Goal: Task Accomplishment & Management: Use online tool/utility

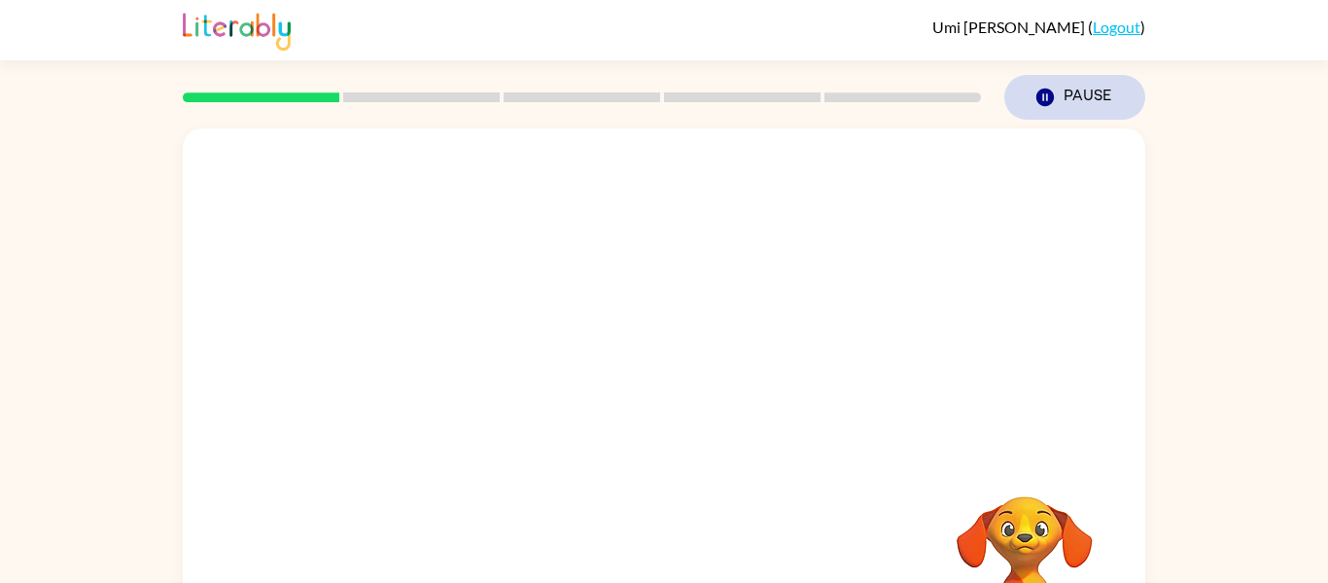
click at [1040, 96] on icon "button" at bounding box center [1046, 98] width 18 height 18
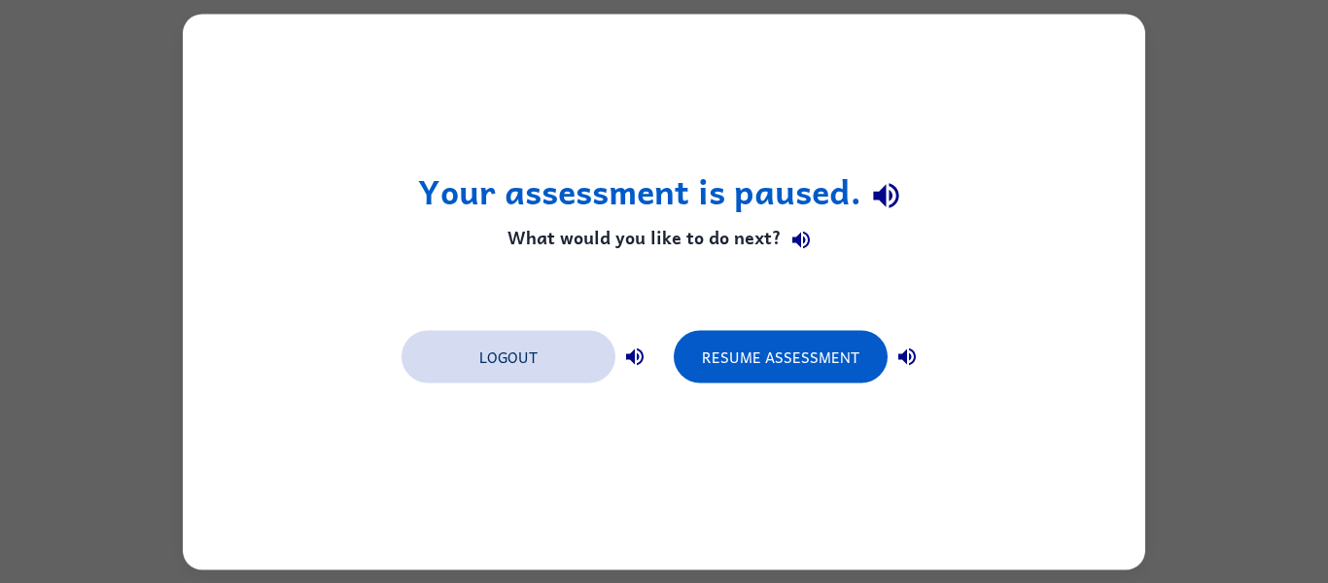
click at [452, 359] on button "Logout" at bounding box center [509, 356] width 214 height 53
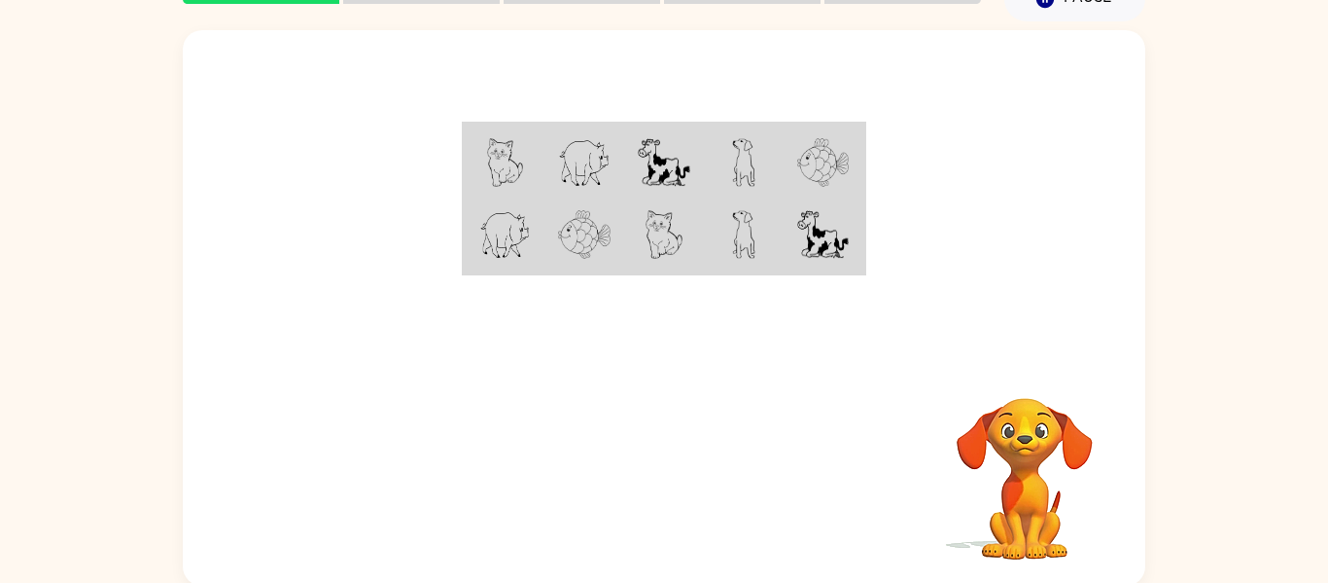
scroll to position [101, 0]
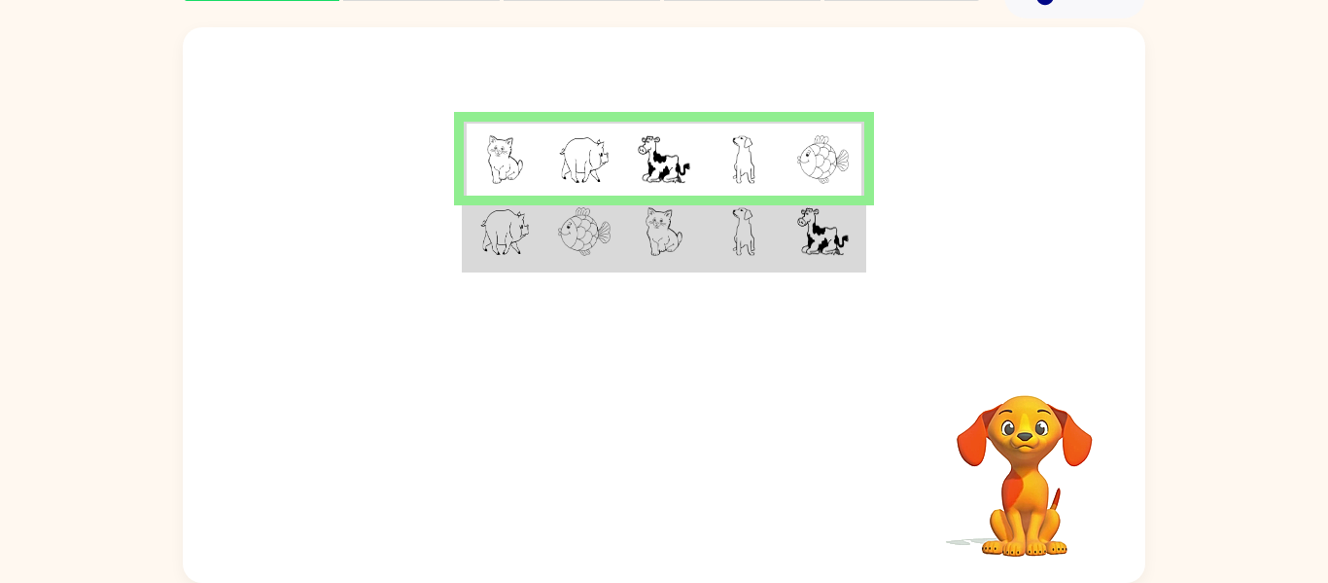
click at [719, 232] on td at bounding box center [744, 232] width 80 height 75
click at [721, 235] on td at bounding box center [744, 232] width 80 height 75
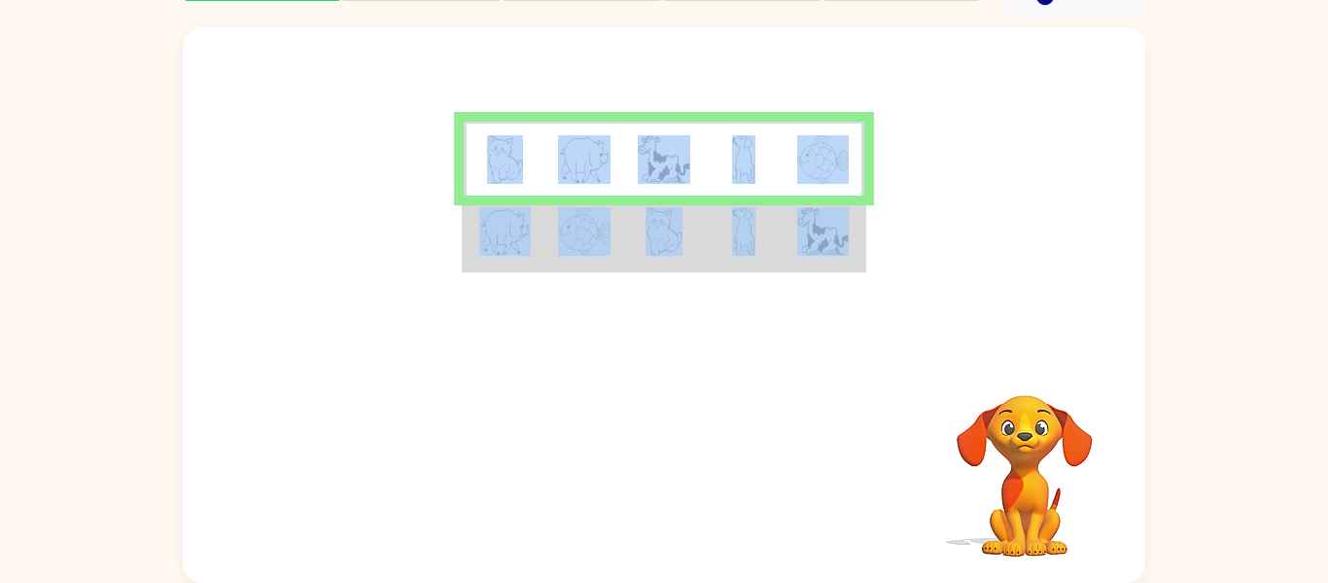
click at [721, 237] on td at bounding box center [744, 232] width 80 height 75
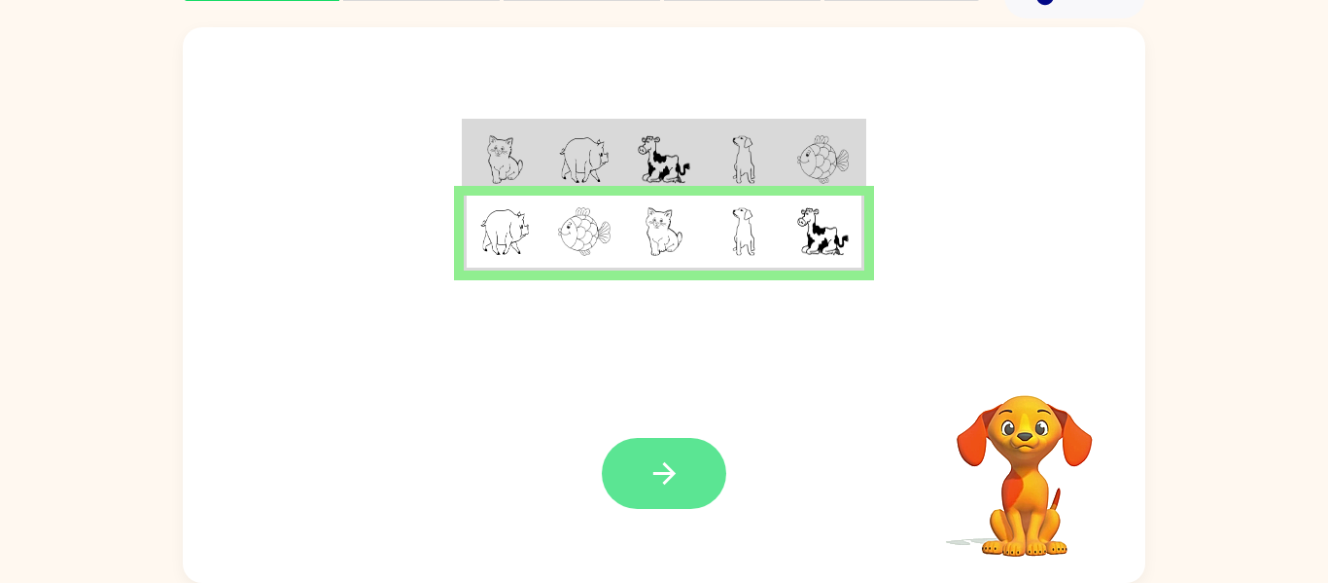
click at [697, 445] on button "button" at bounding box center [664, 473] width 124 height 71
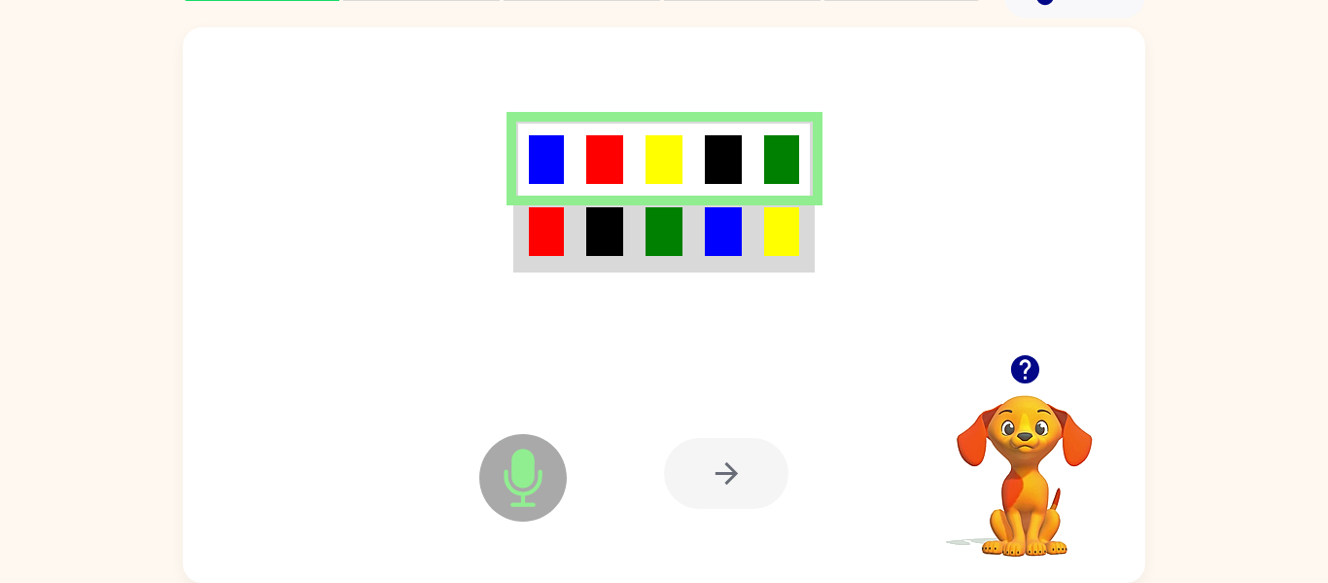
click at [635, 237] on td at bounding box center [664, 232] width 59 height 75
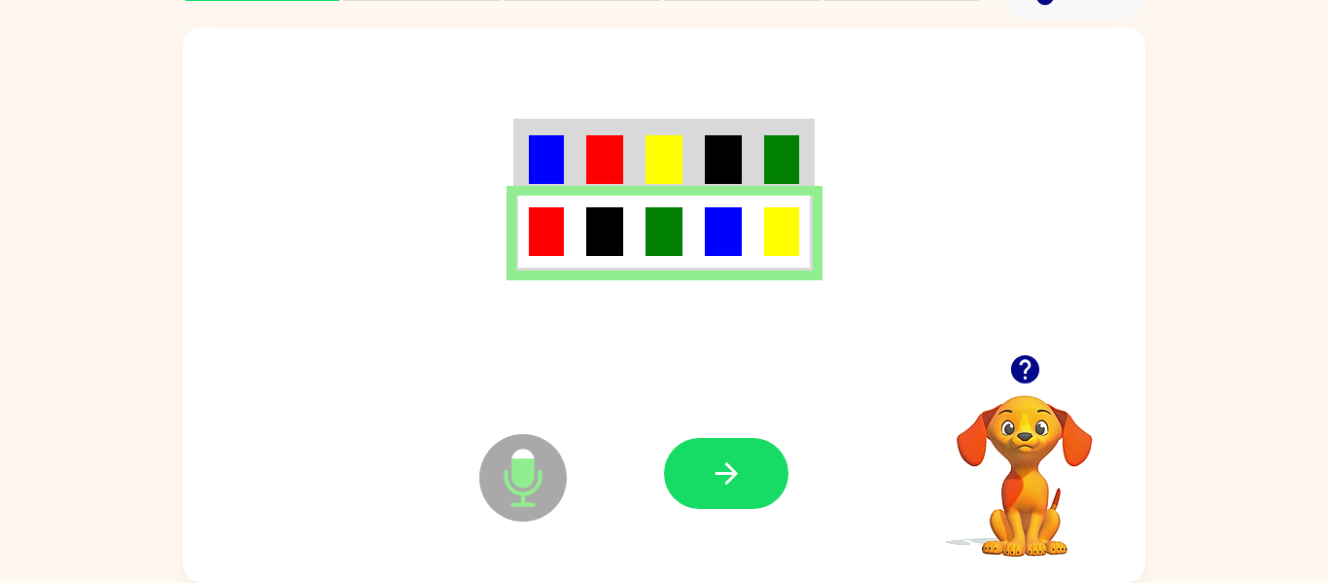
click at [672, 388] on div at bounding box center [807, 473] width 287 height 219
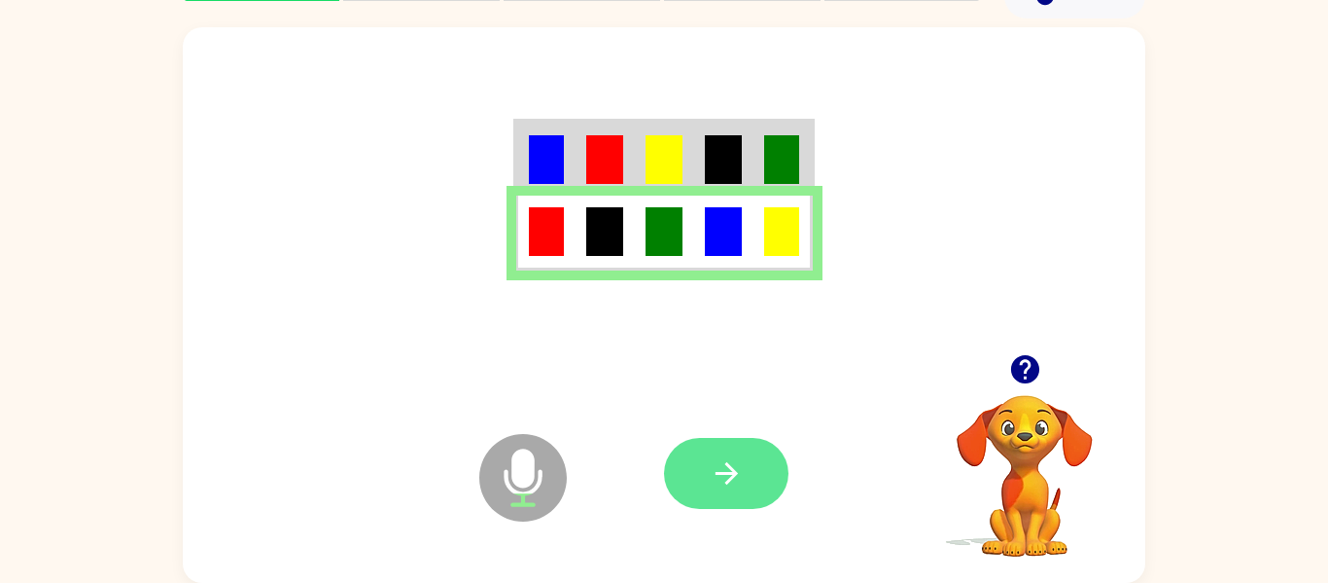
click at [734, 482] on icon "button" at bounding box center [727, 473] width 34 height 34
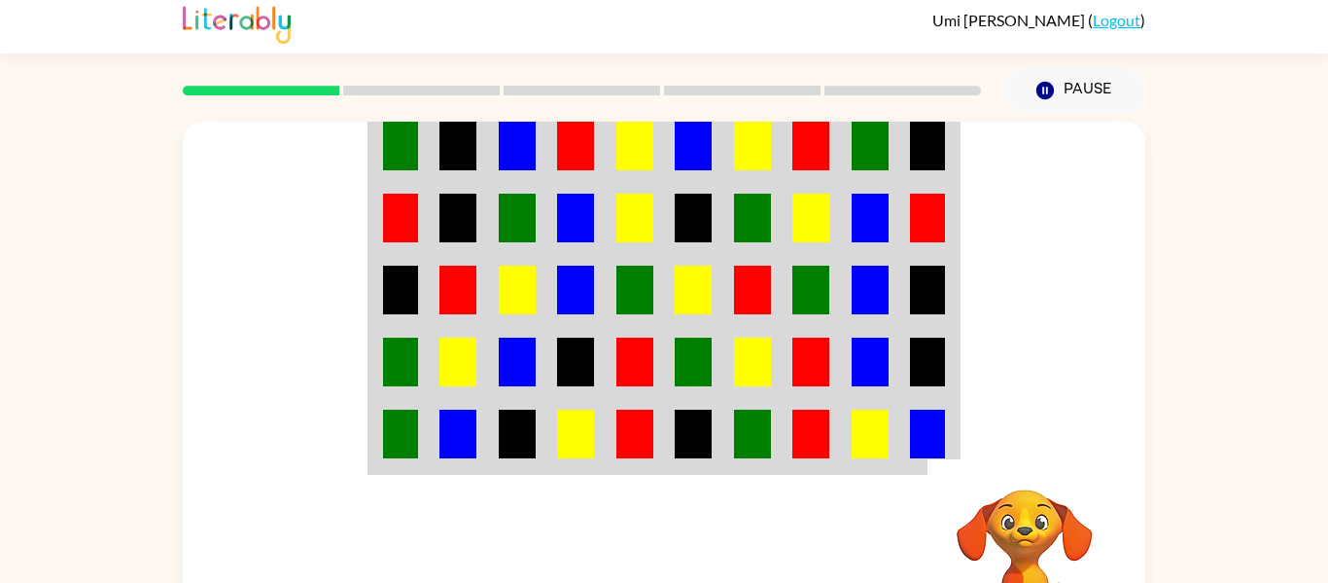
scroll to position [6, 0]
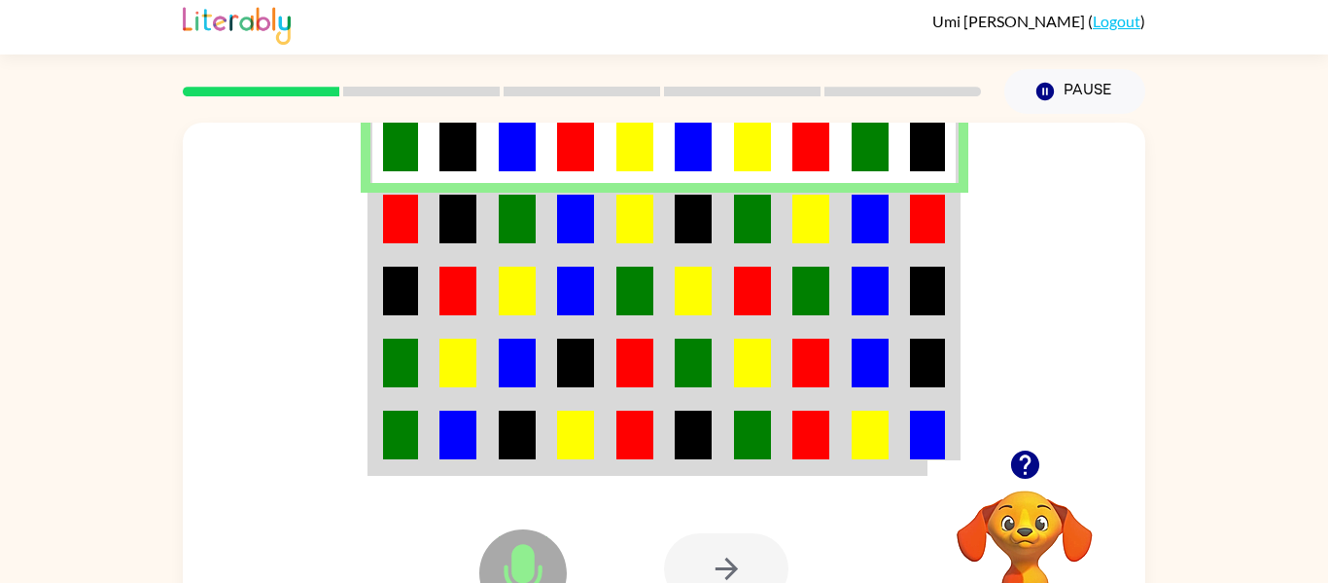
click at [632, 227] on img at bounding box center [635, 219] width 37 height 49
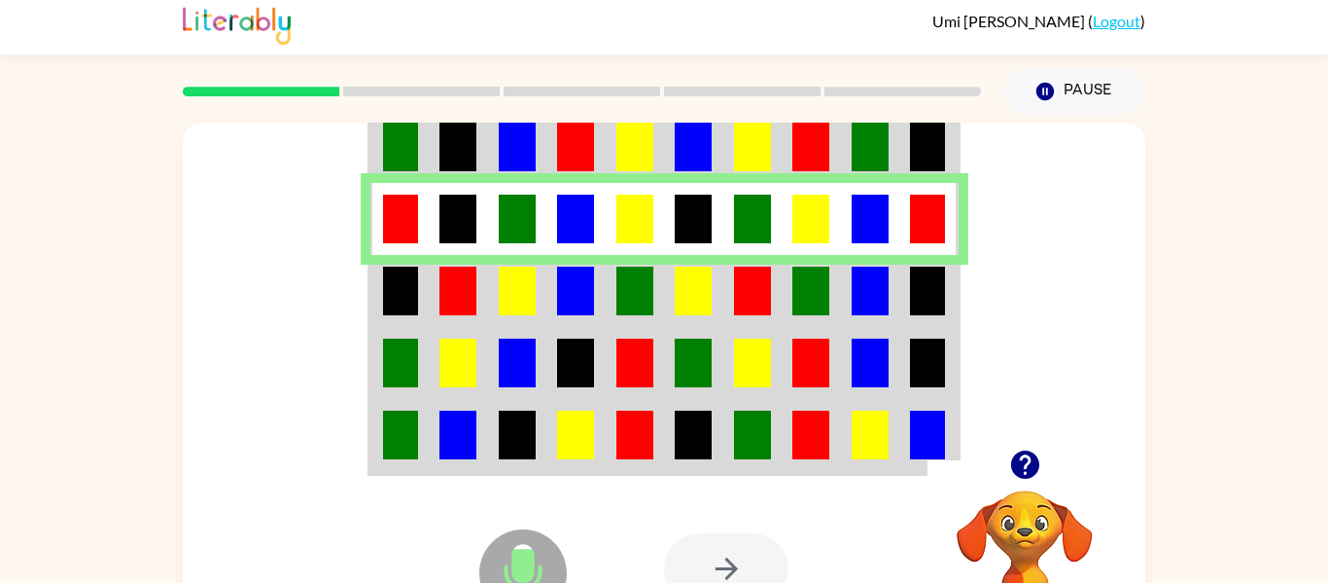
click at [617, 297] on img at bounding box center [635, 290] width 37 height 49
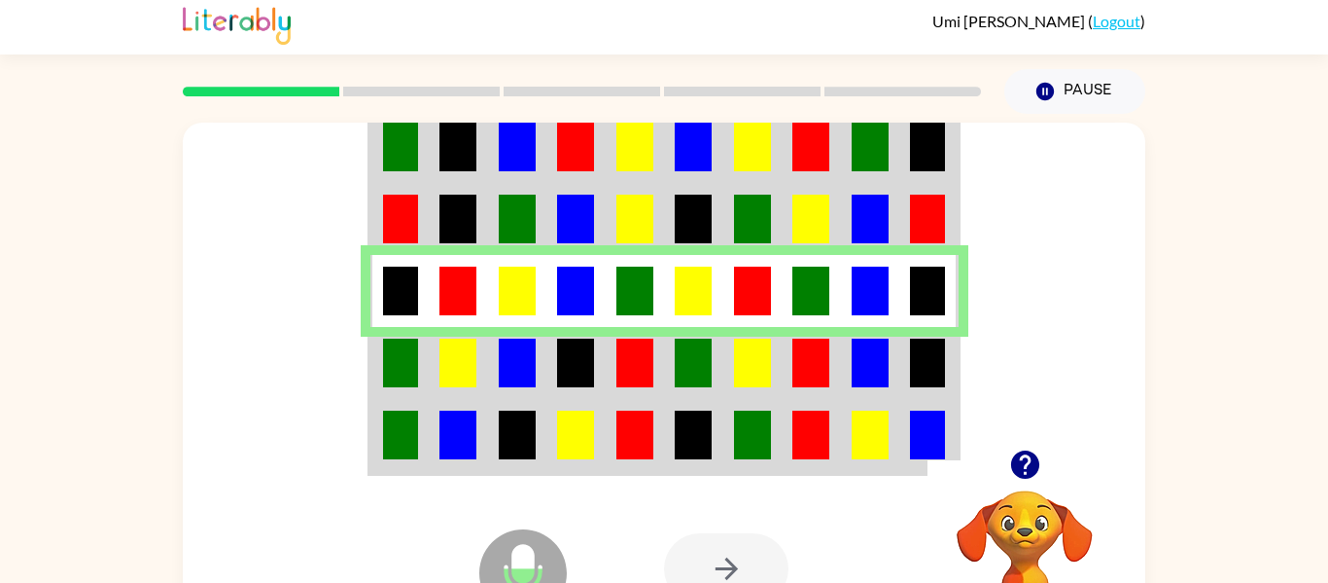
click at [610, 352] on td at bounding box center [635, 363] width 59 height 72
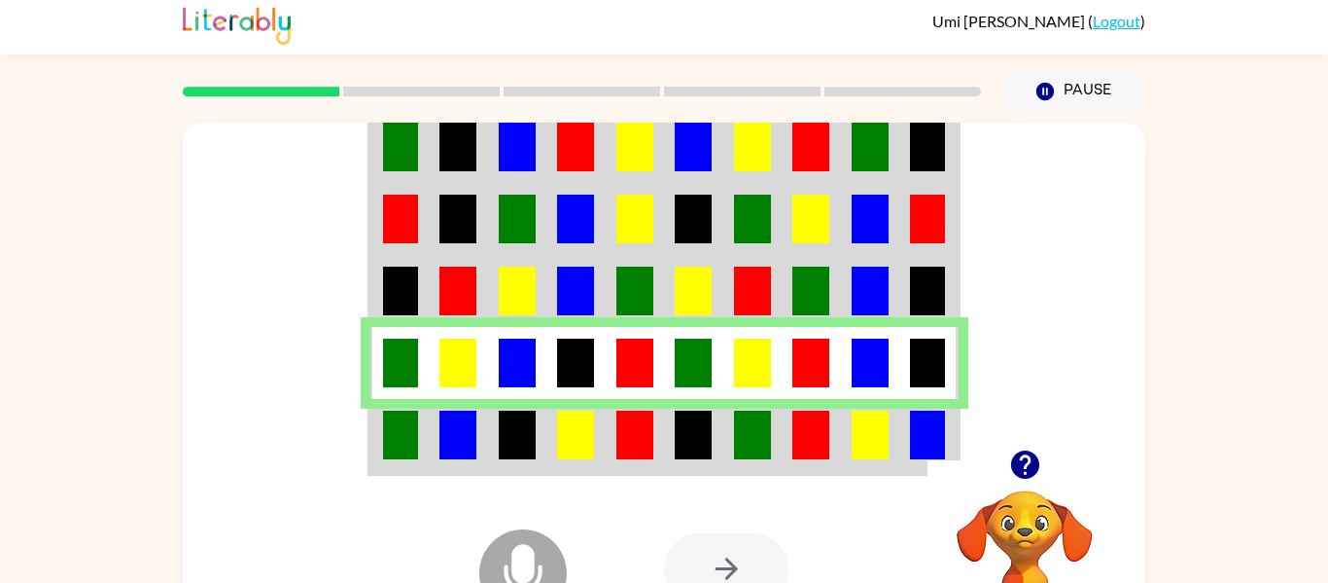
click at [553, 457] on td at bounding box center [576, 436] width 59 height 75
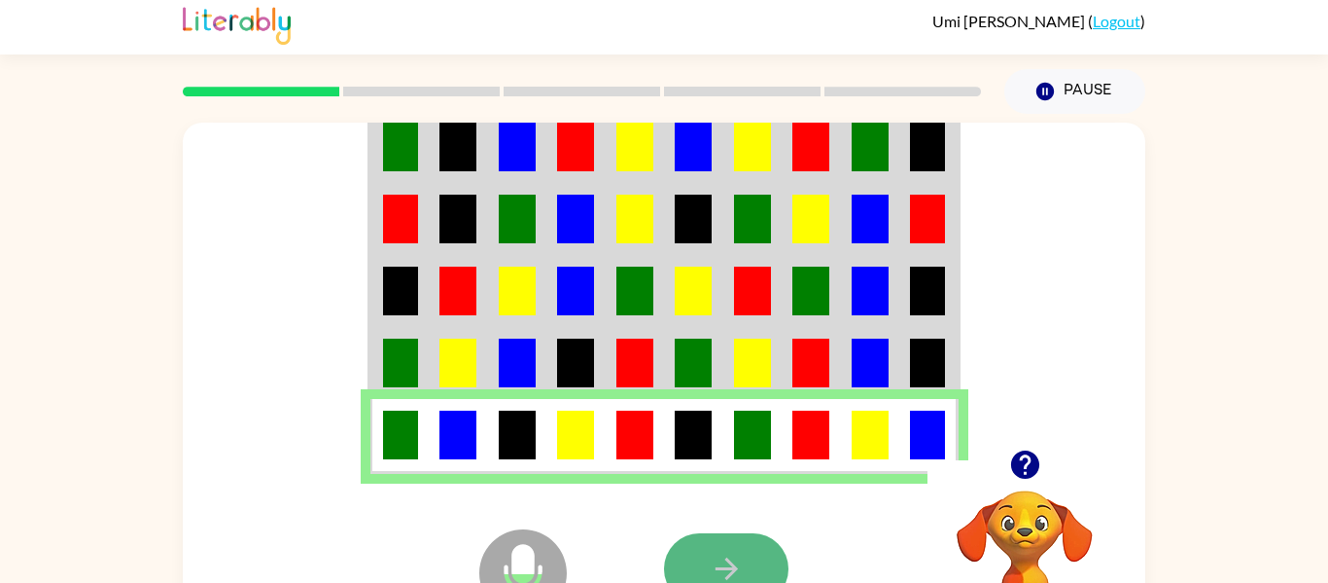
click at [715, 560] on icon "button" at bounding box center [727, 568] width 34 height 34
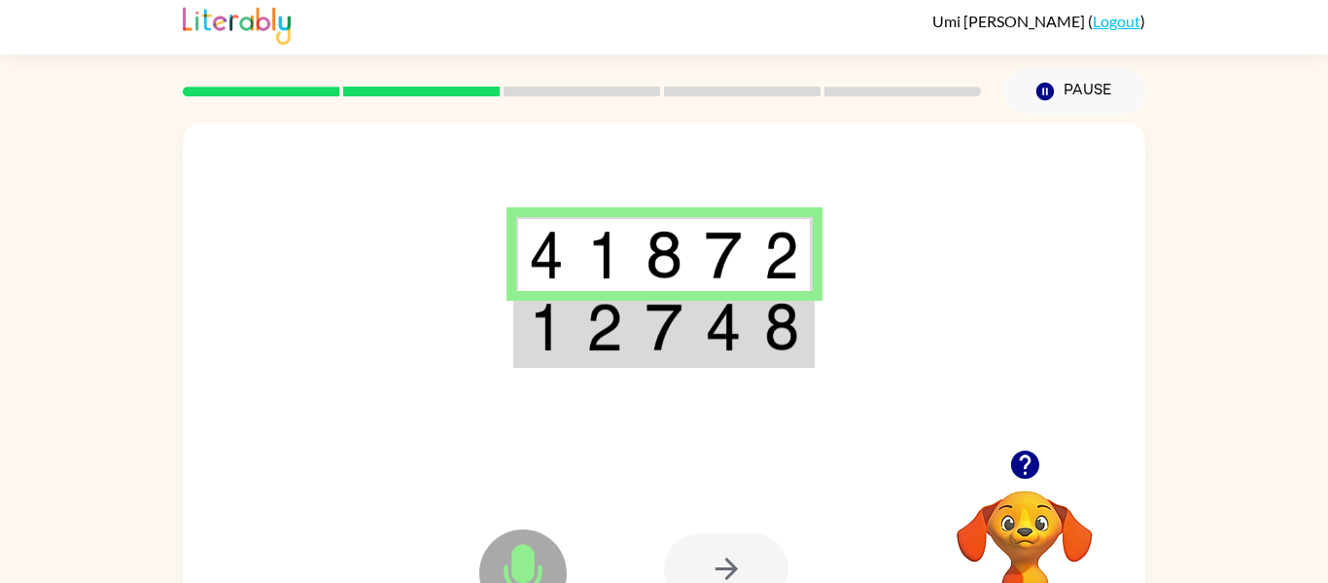
click at [672, 308] on img at bounding box center [664, 326] width 37 height 49
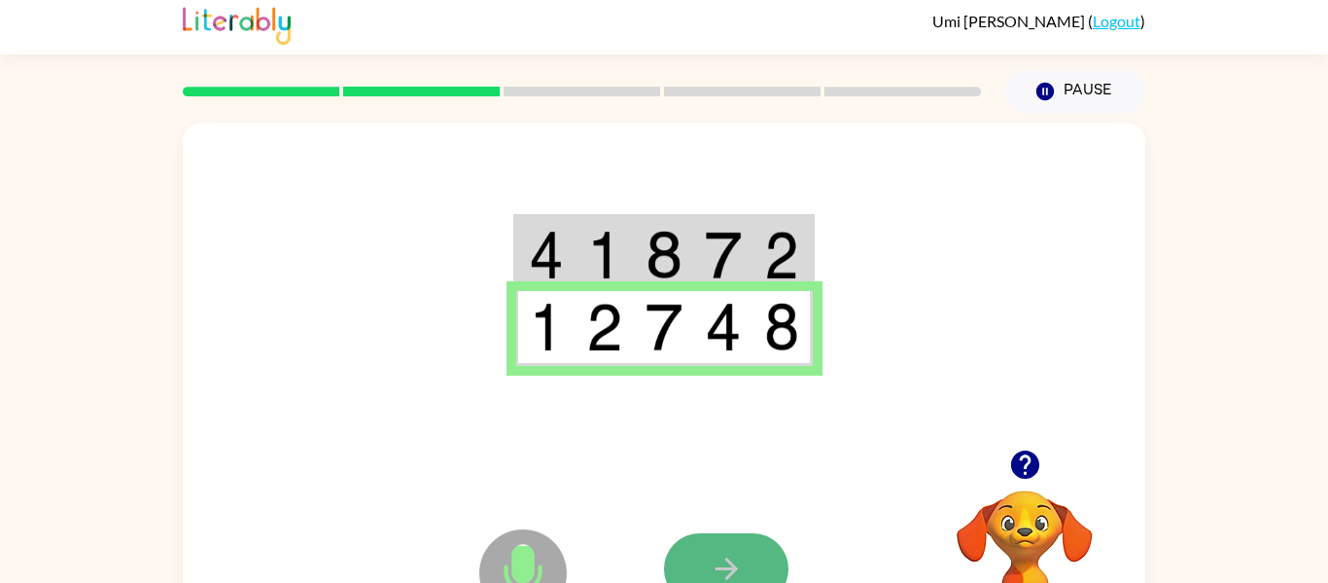
click at [760, 559] on button "button" at bounding box center [726, 568] width 124 height 71
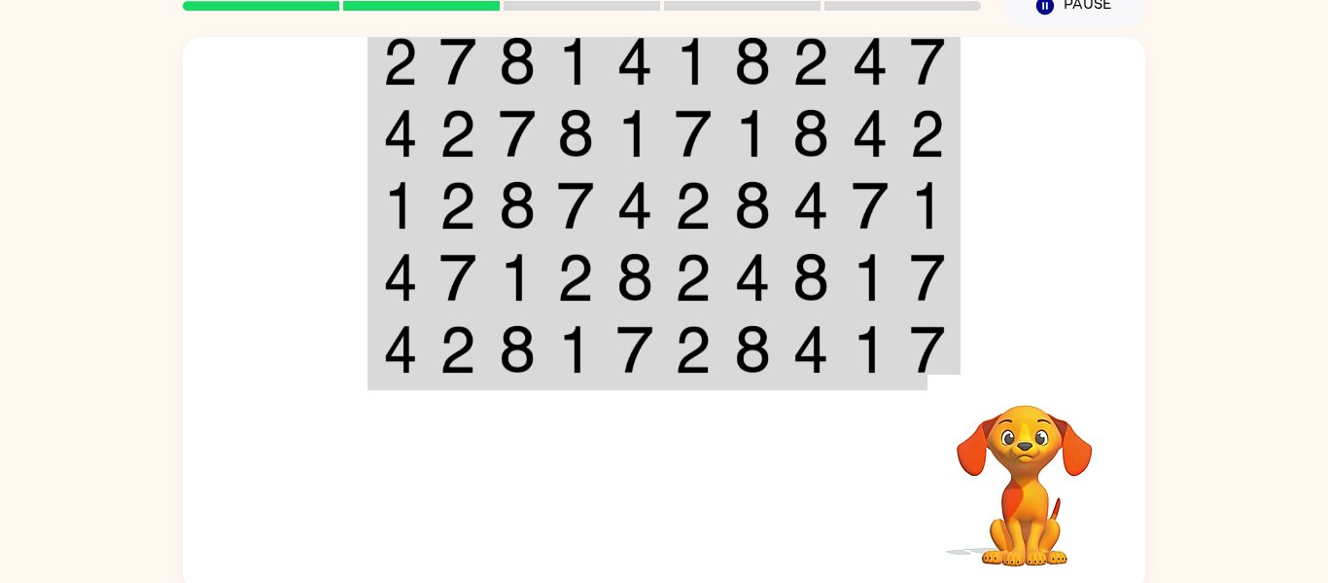
scroll to position [101, 0]
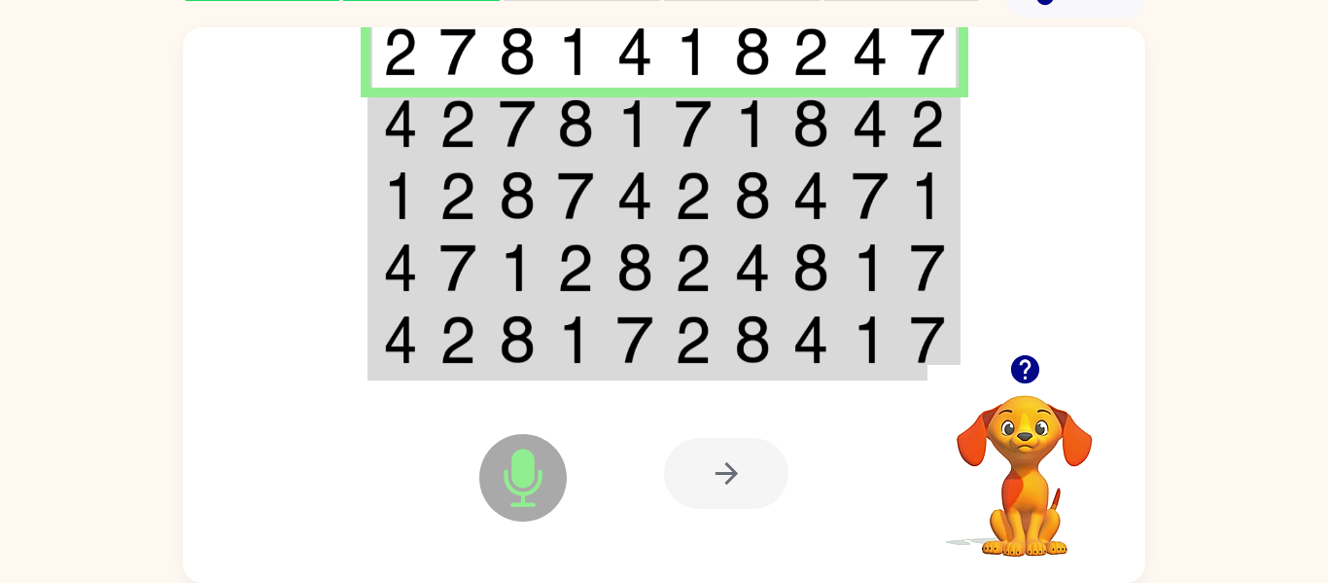
click at [696, 126] on img at bounding box center [693, 123] width 37 height 49
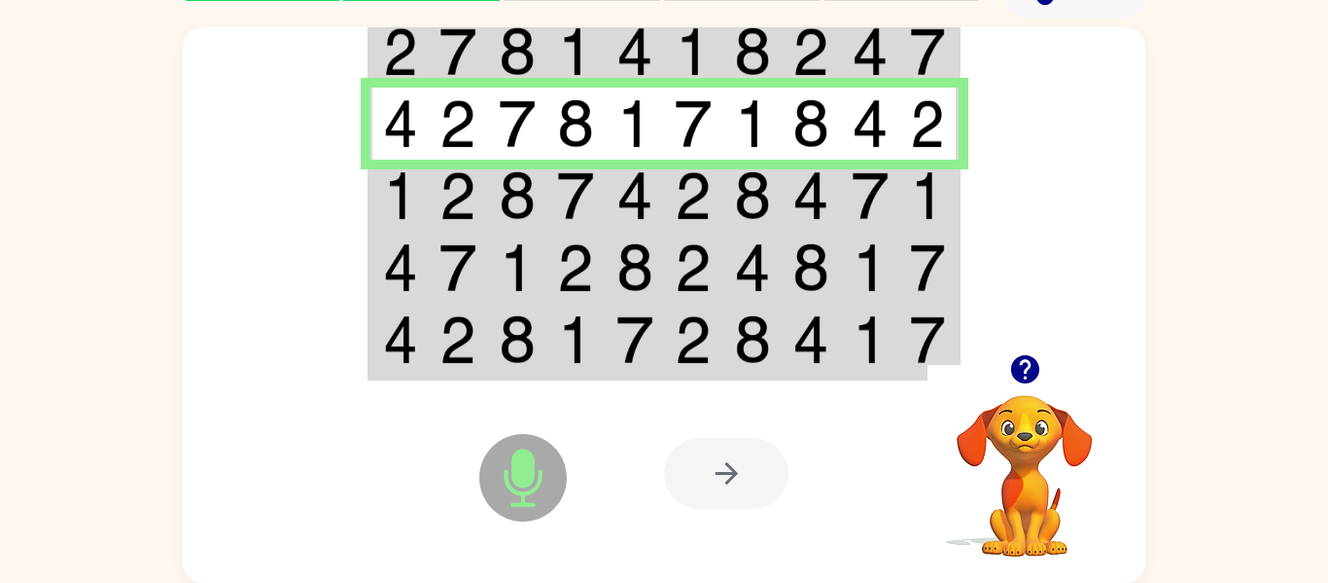
click at [703, 190] on img at bounding box center [693, 195] width 37 height 49
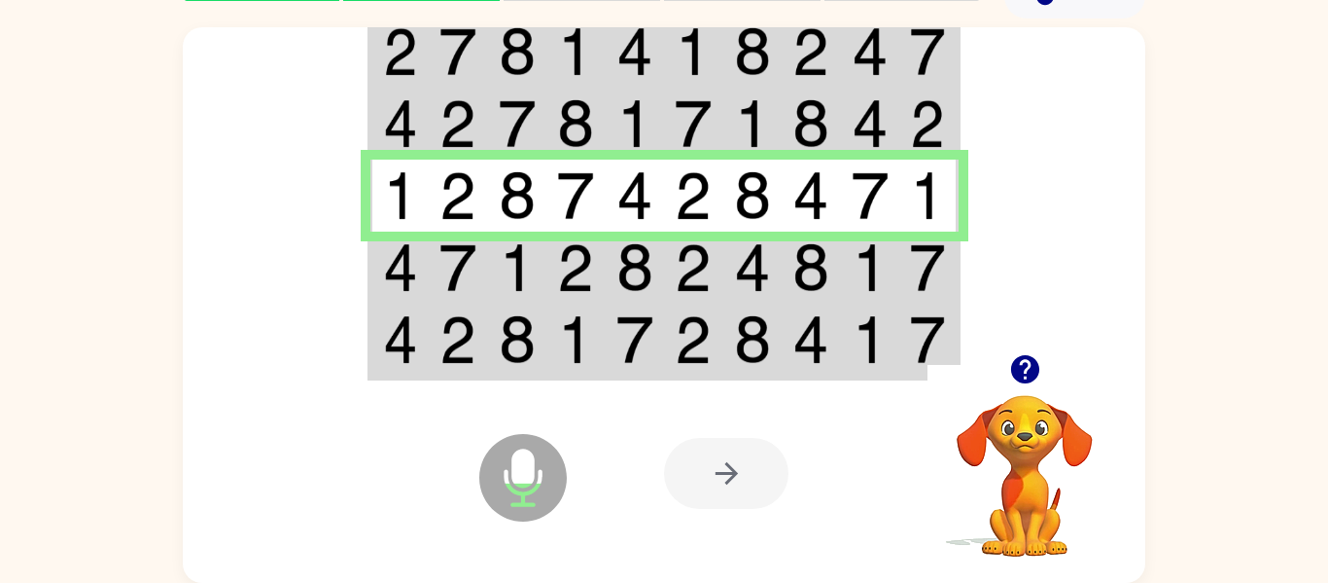
click at [714, 244] on td at bounding box center [693, 267] width 59 height 72
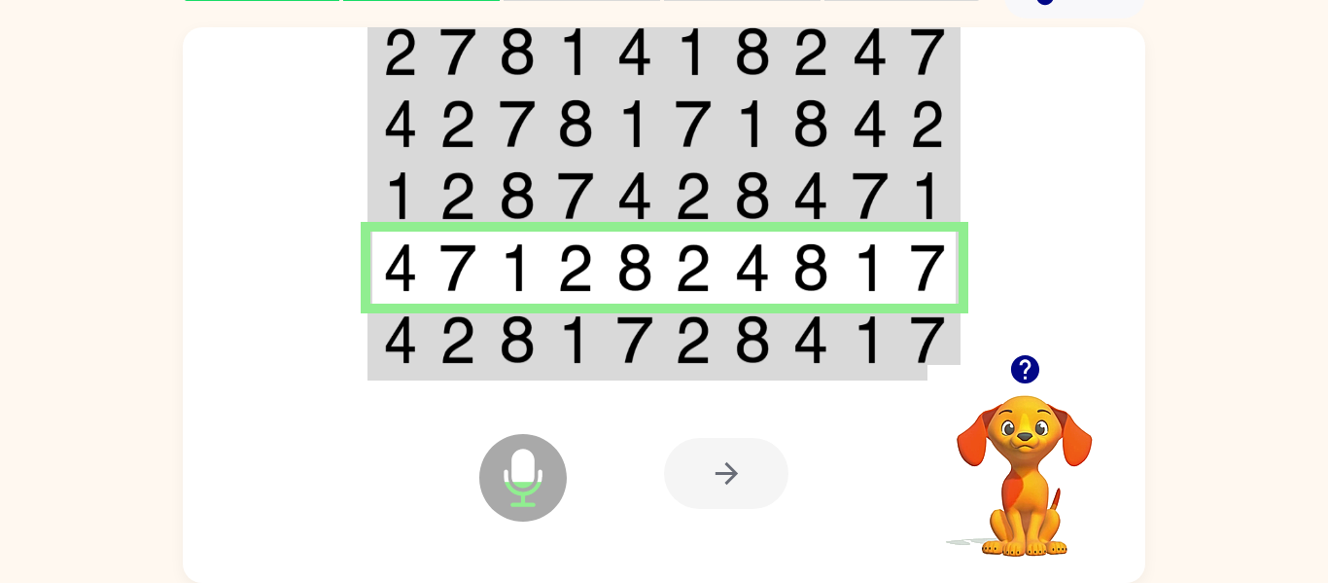
click at [703, 332] on img at bounding box center [693, 339] width 37 height 49
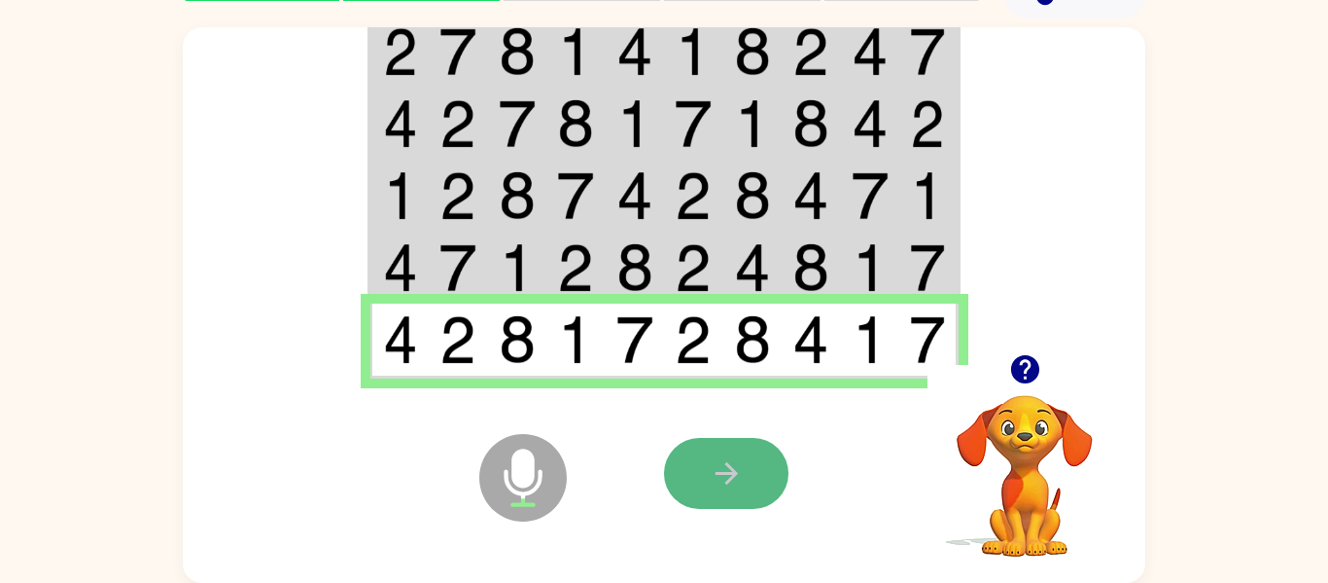
click at [735, 482] on icon "button" at bounding box center [727, 473] width 34 height 34
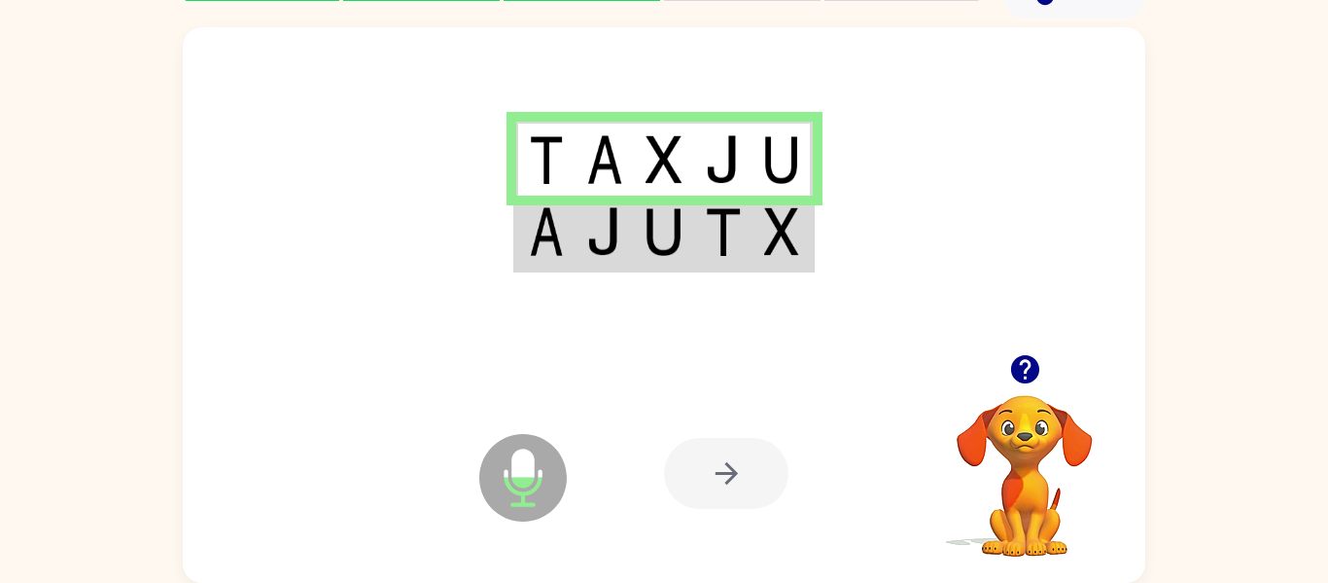
click at [613, 206] on td at bounding box center [605, 232] width 59 height 75
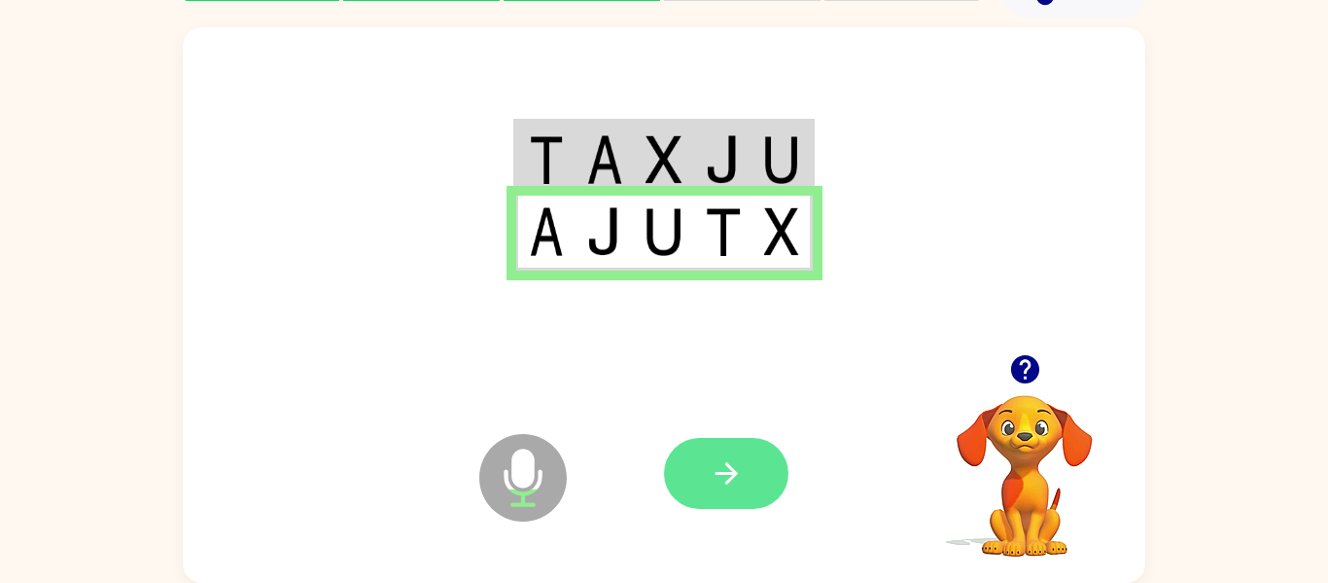
click at [722, 467] on icon "button" at bounding box center [727, 473] width 34 height 34
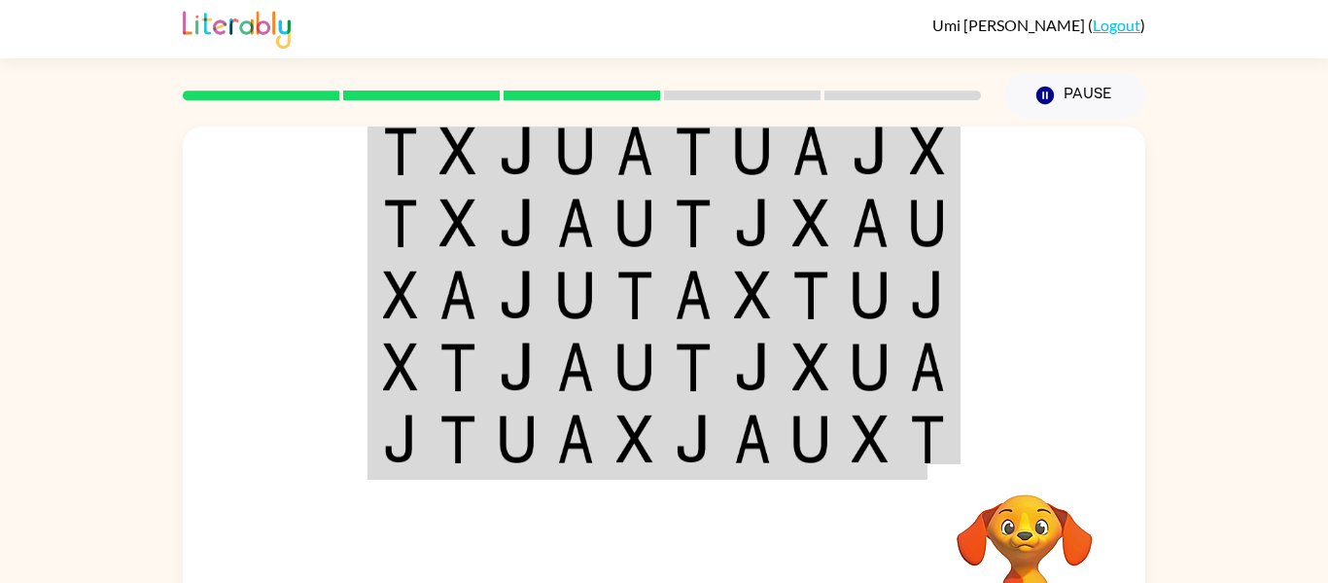
scroll to position [1, 0]
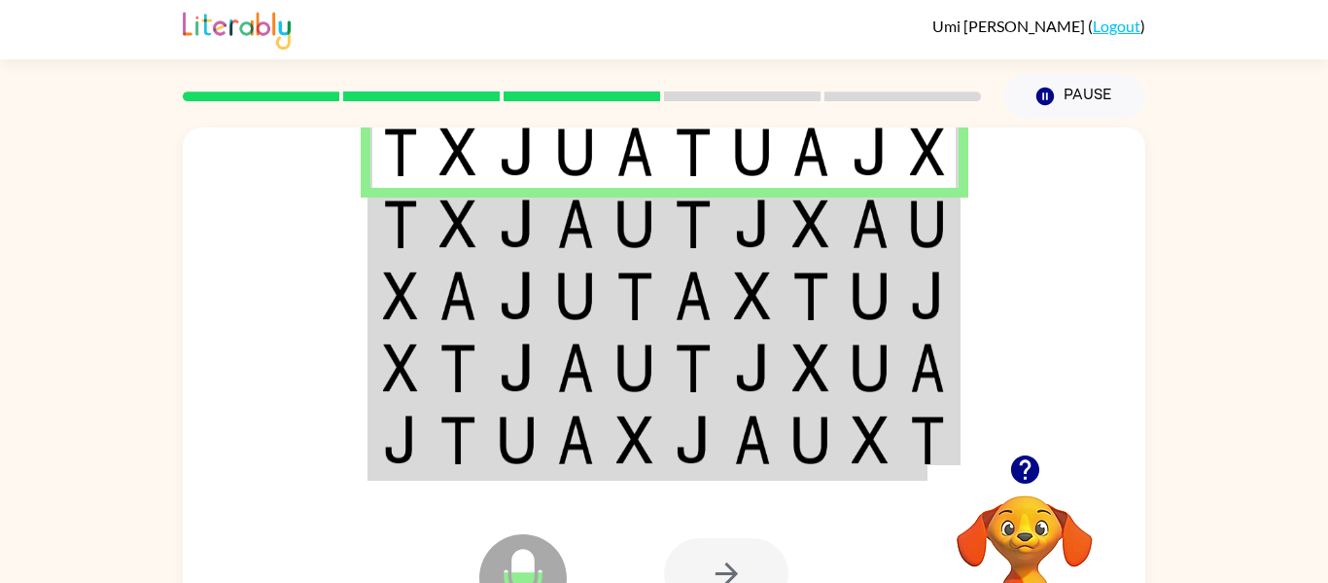
click at [622, 210] on img at bounding box center [635, 223] width 37 height 49
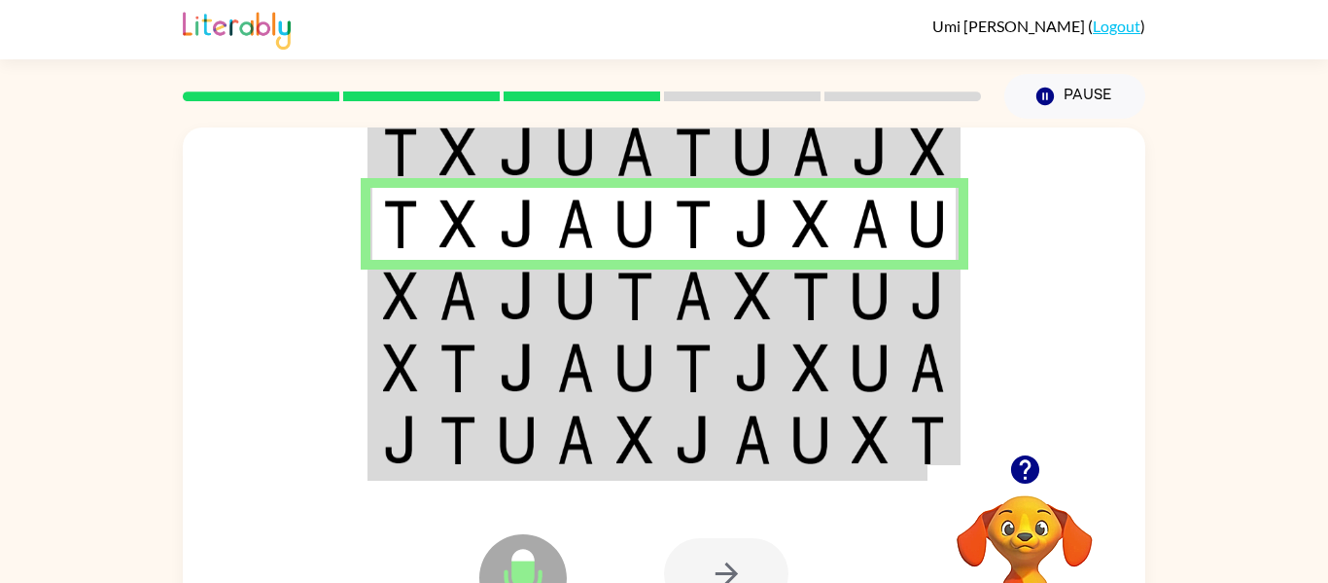
click at [626, 297] on img at bounding box center [635, 295] width 37 height 49
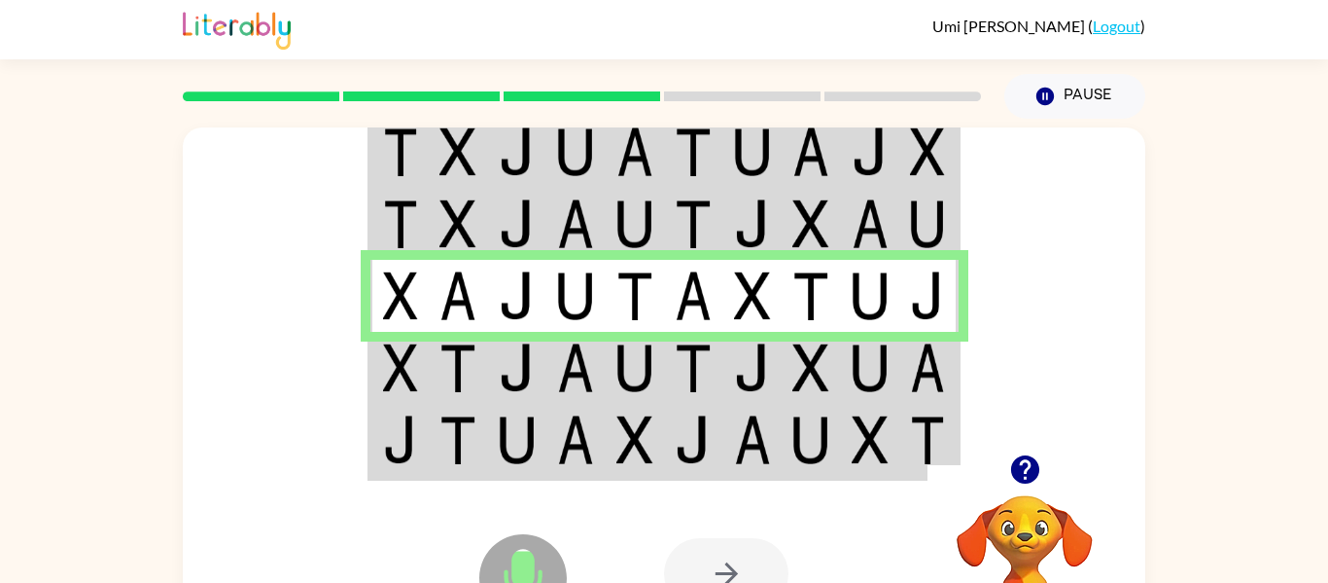
click at [603, 375] on td at bounding box center [576, 368] width 59 height 72
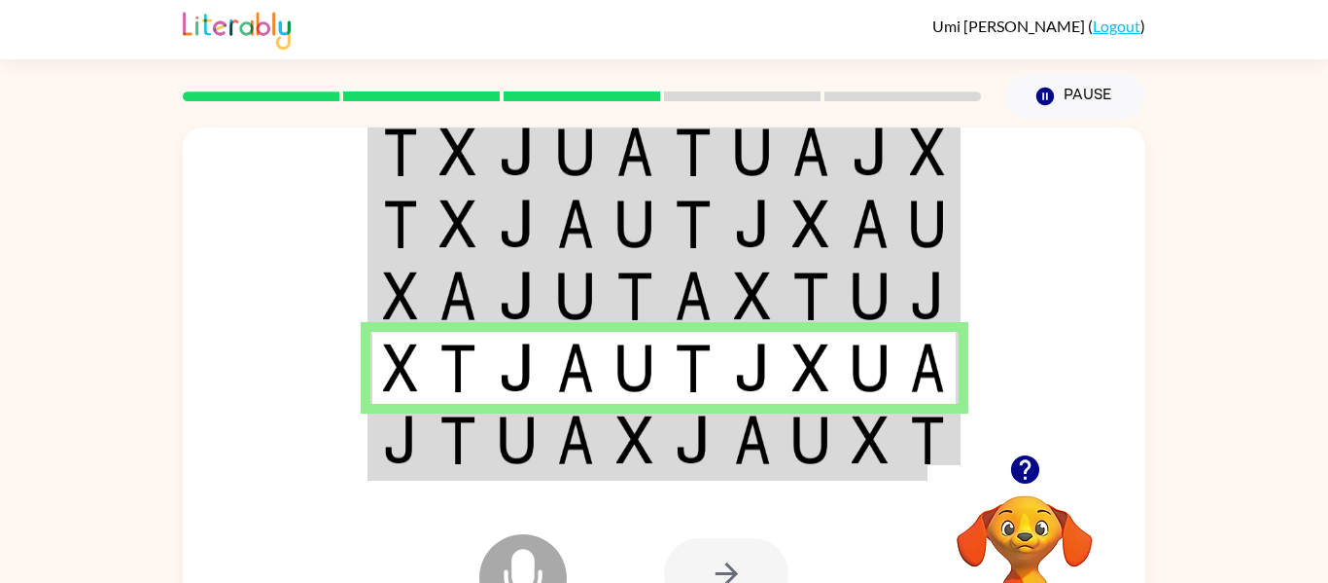
click at [588, 436] on img at bounding box center [575, 439] width 37 height 49
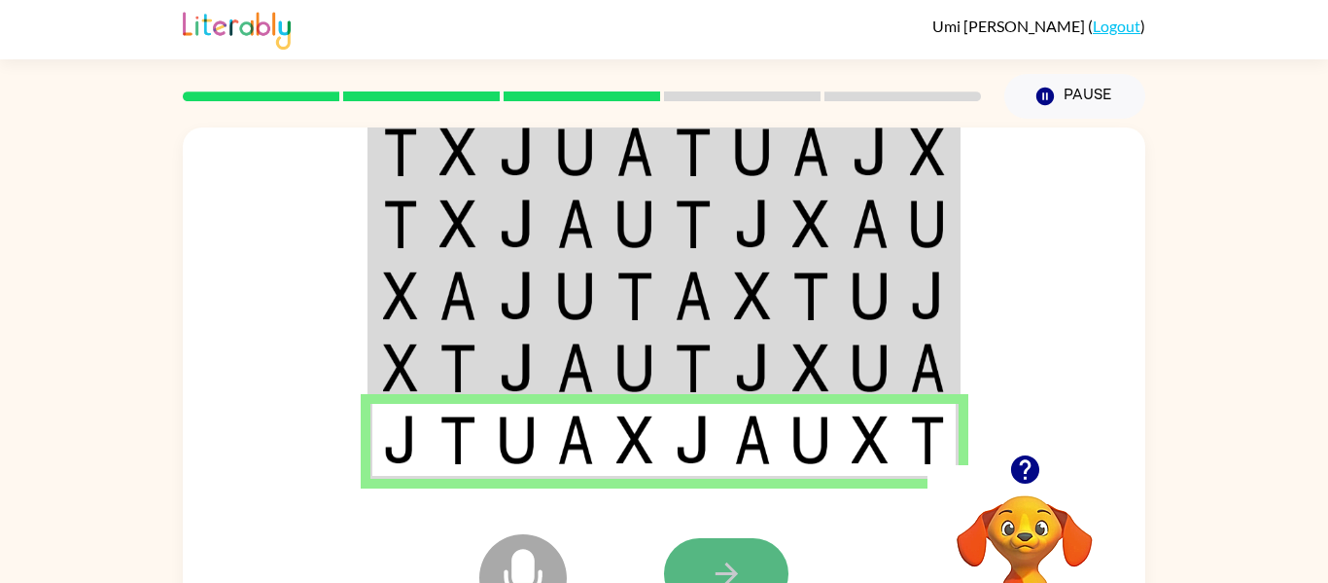
click at [707, 560] on button "button" at bounding box center [726, 573] width 124 height 71
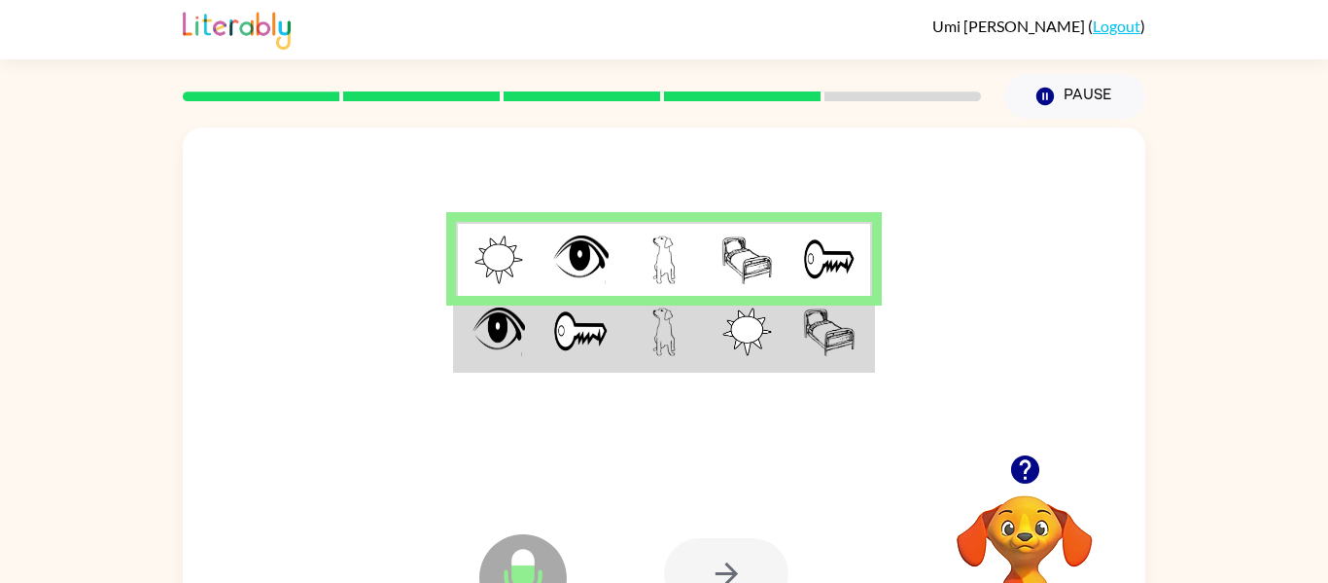
click at [634, 338] on td at bounding box center [664, 333] width 84 height 75
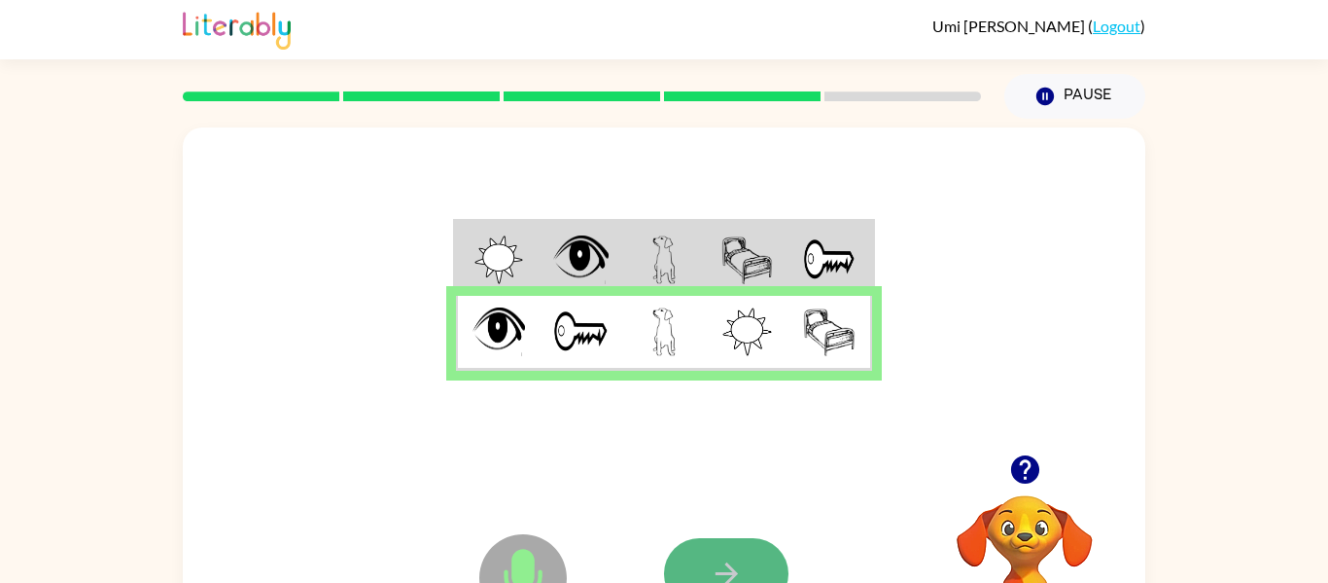
click at [705, 548] on button "button" at bounding box center [726, 573] width 124 height 71
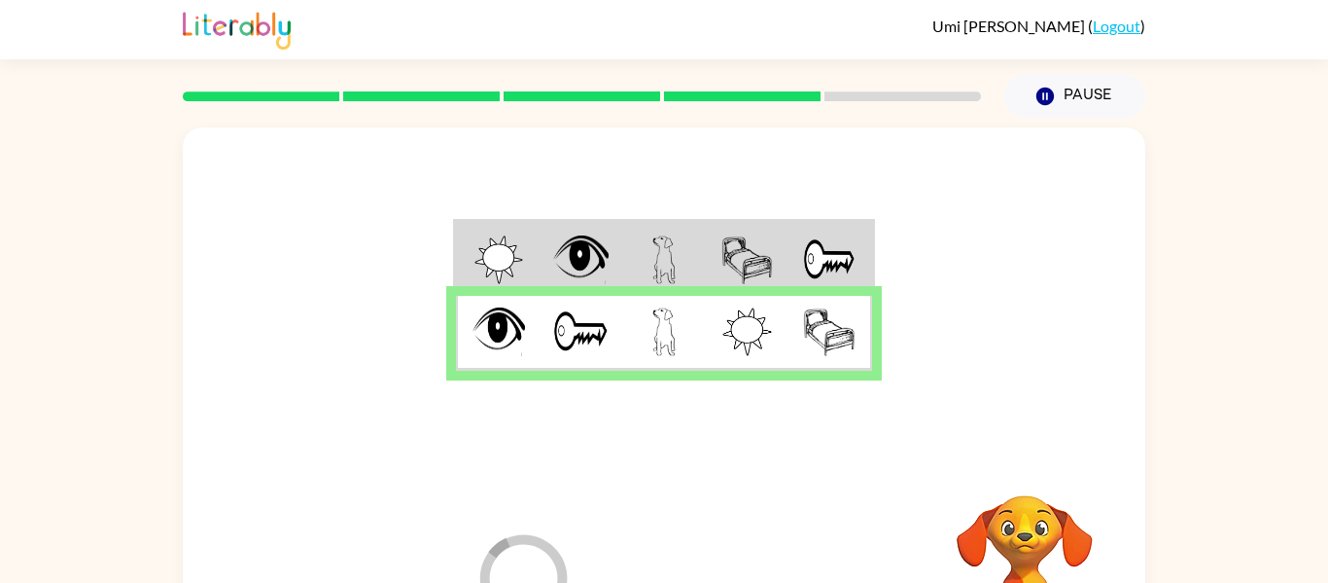
click at [704, 544] on div at bounding box center [807, 573] width 287 height 219
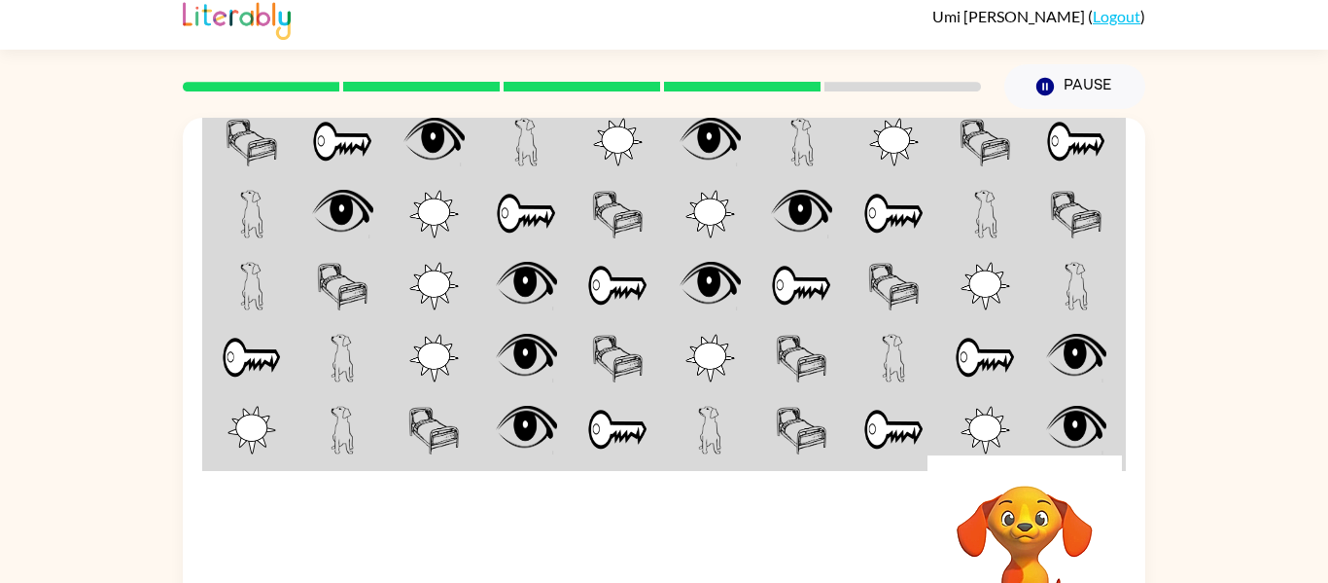
scroll to position [16, 0]
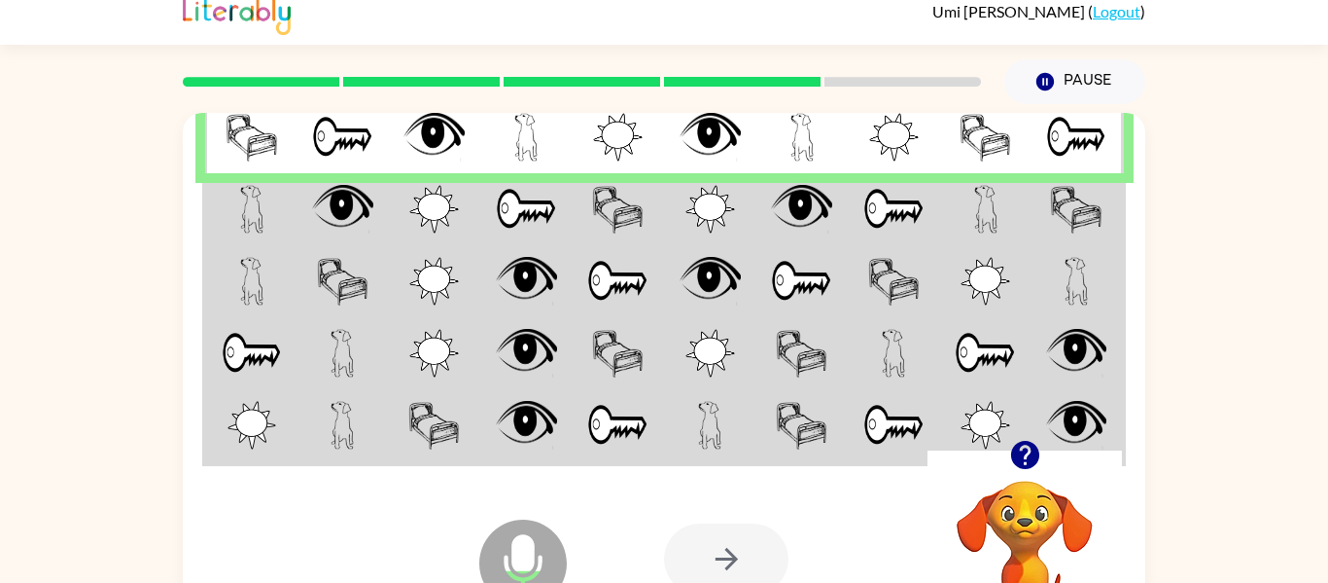
click at [514, 203] on img at bounding box center [526, 209] width 61 height 49
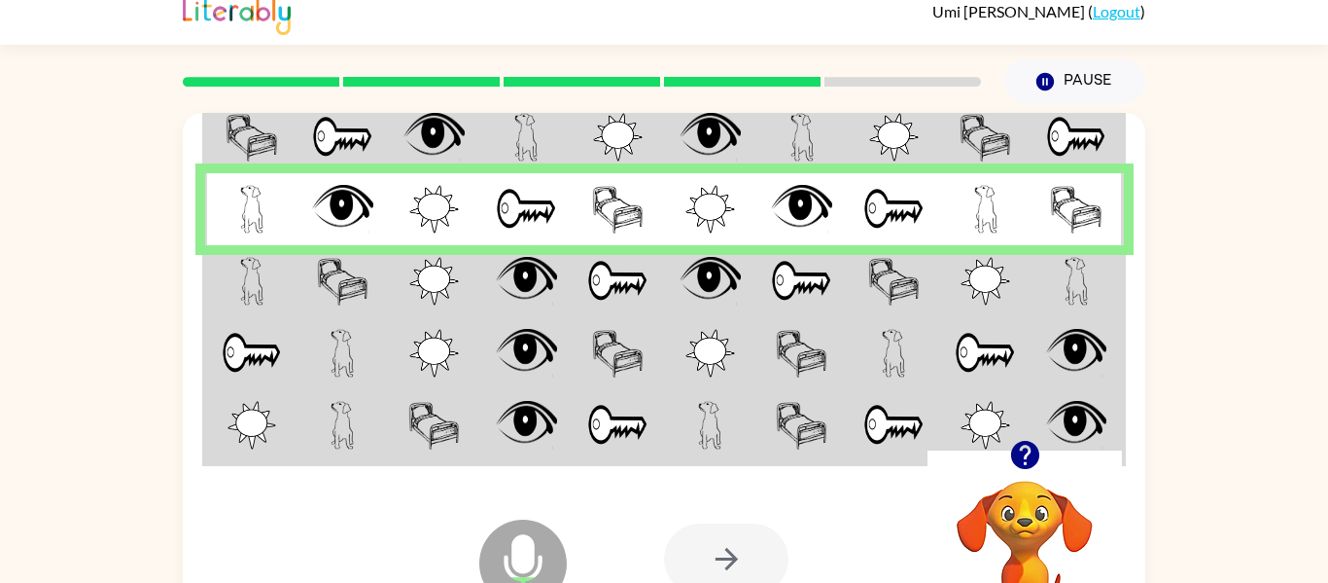
click at [467, 282] on td at bounding box center [435, 281] width 92 height 72
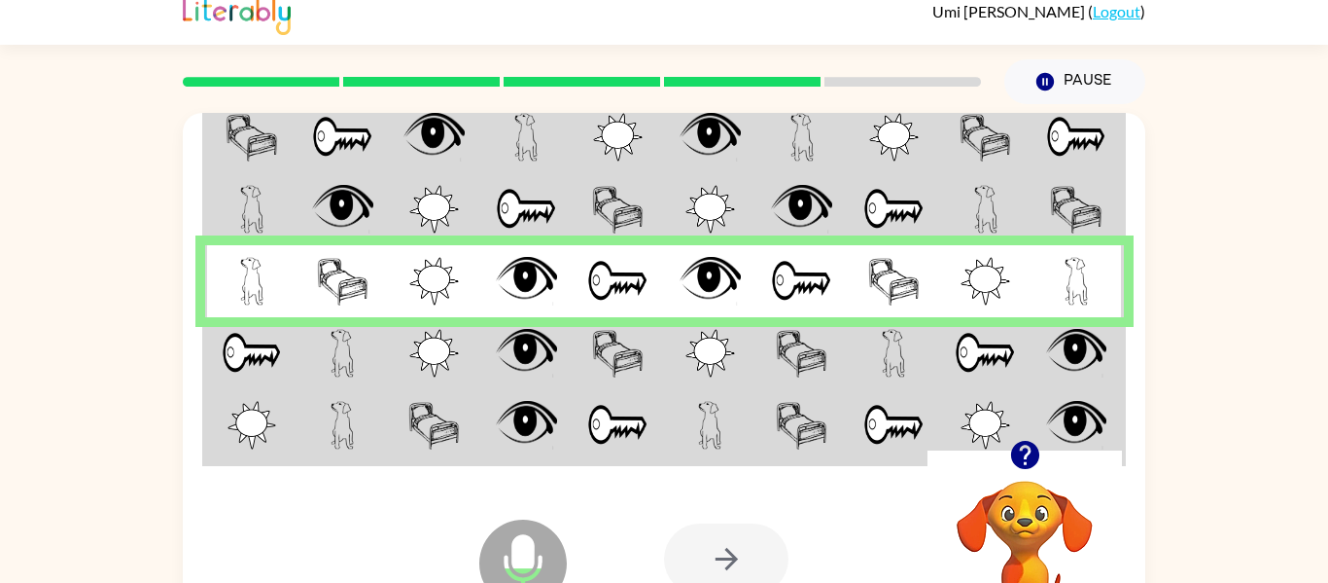
click at [477, 350] on td at bounding box center [435, 353] width 92 height 72
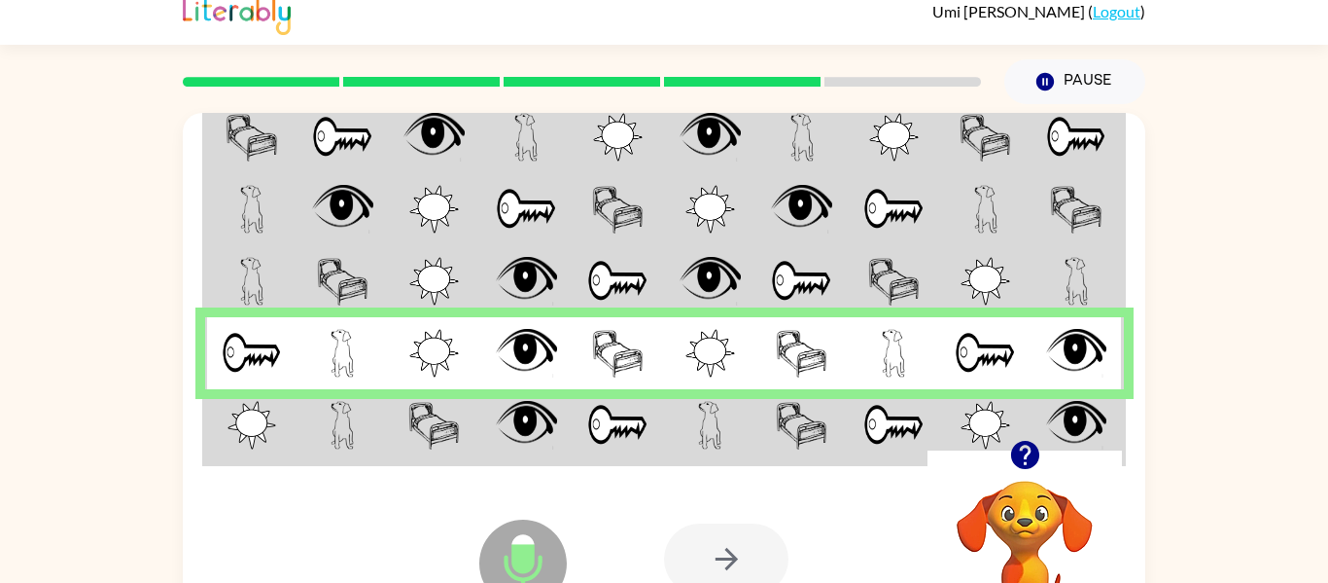
click at [481, 421] on td at bounding box center [526, 426] width 92 height 75
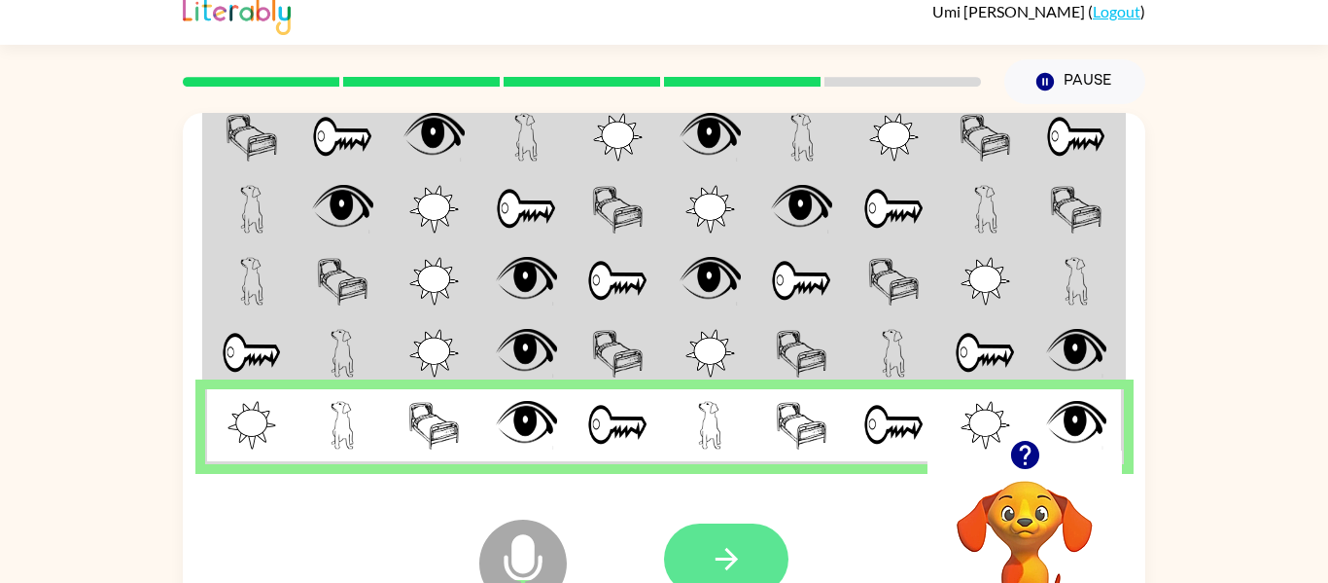
click at [758, 557] on button "button" at bounding box center [726, 558] width 124 height 71
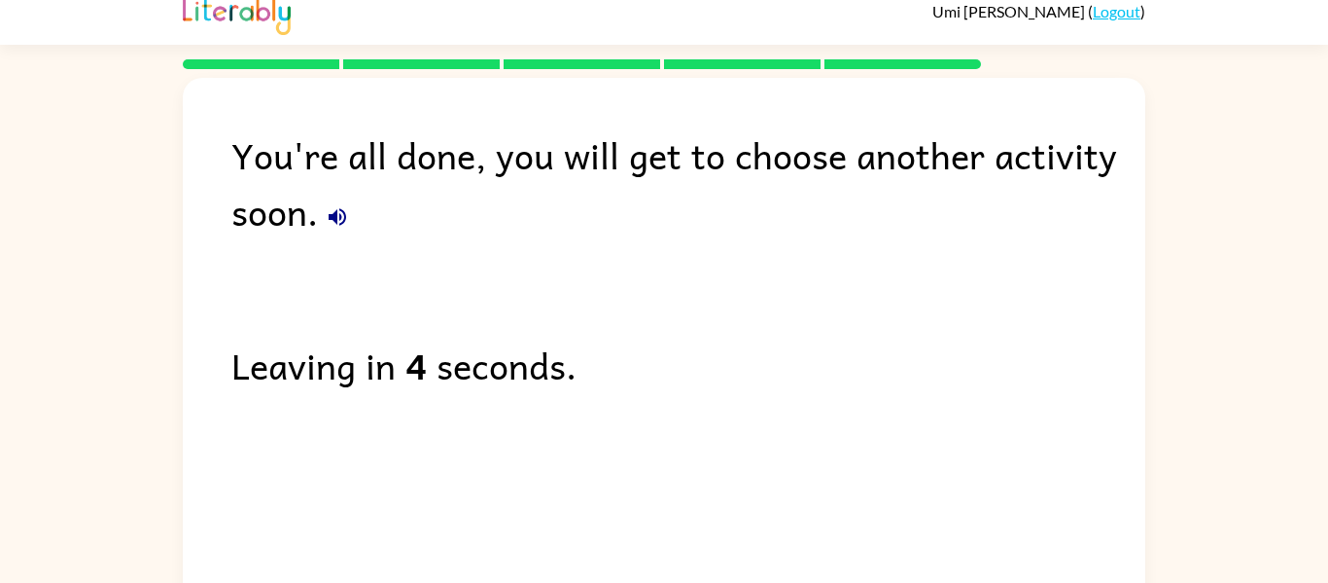
click at [321, 219] on button "button" at bounding box center [337, 216] width 39 height 39
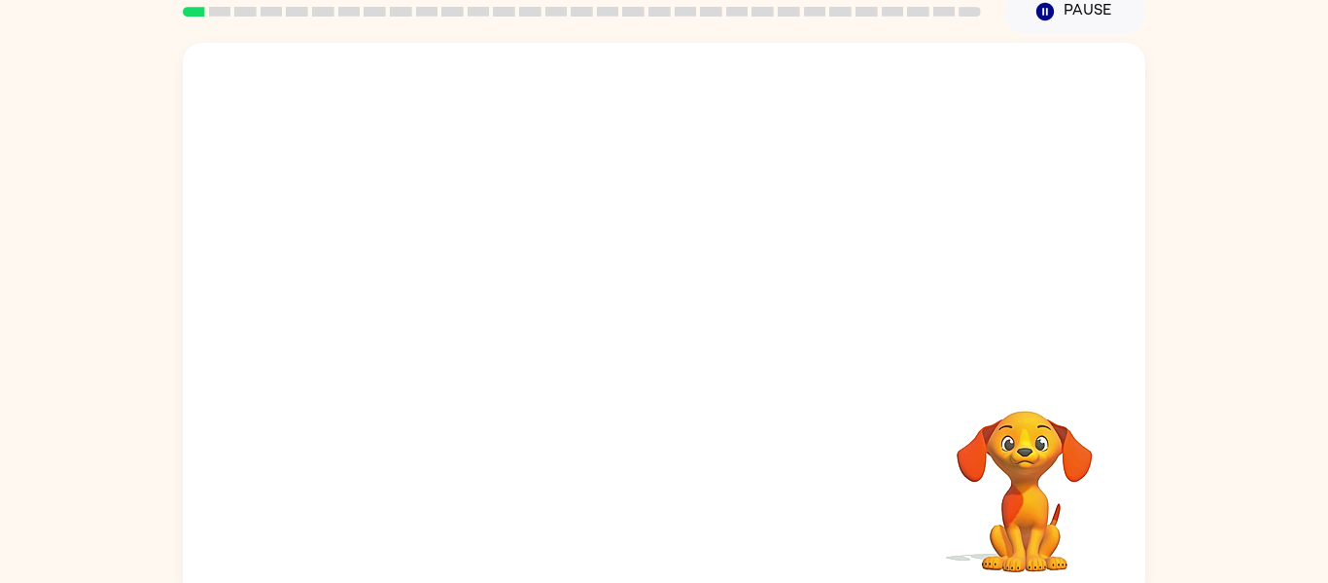
scroll to position [101, 0]
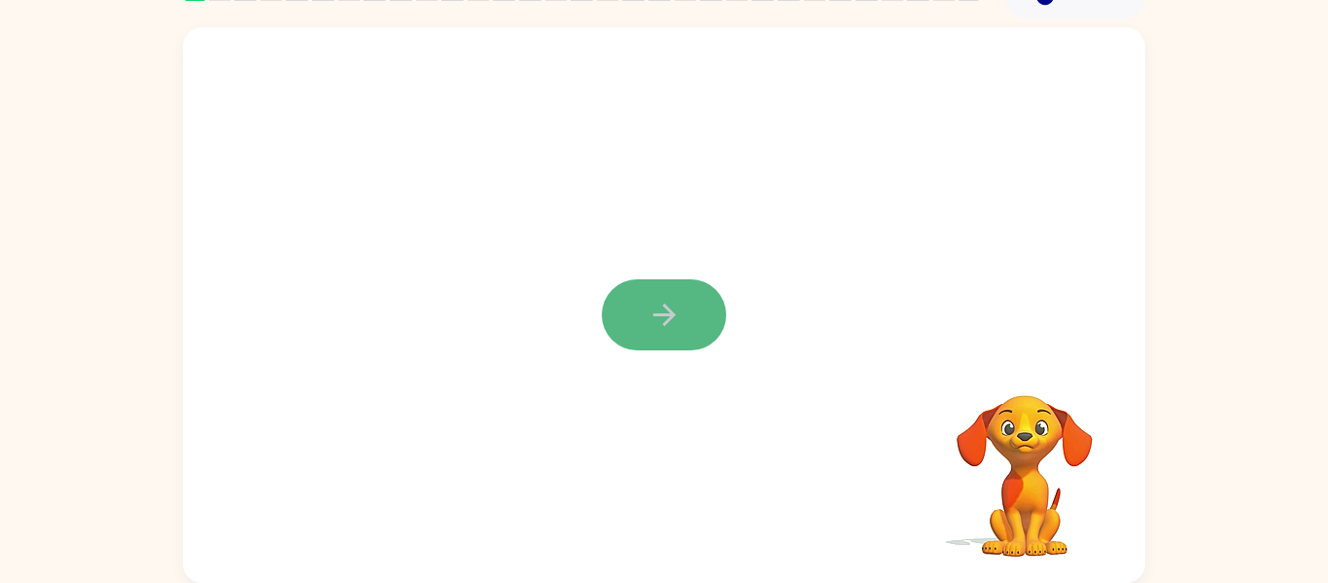
click at [643, 322] on button "button" at bounding box center [664, 314] width 124 height 71
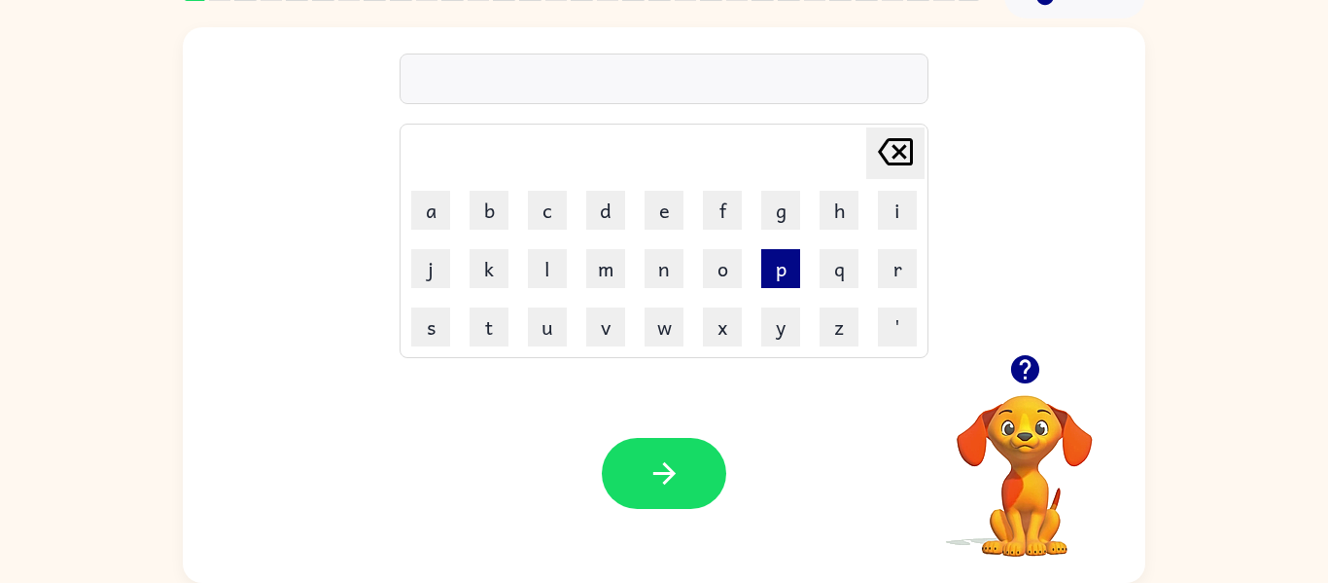
click at [784, 273] on button "p" at bounding box center [780, 268] width 39 height 39
click at [424, 213] on button "a" at bounding box center [430, 210] width 39 height 39
click at [605, 204] on button "d" at bounding box center [605, 210] width 39 height 39
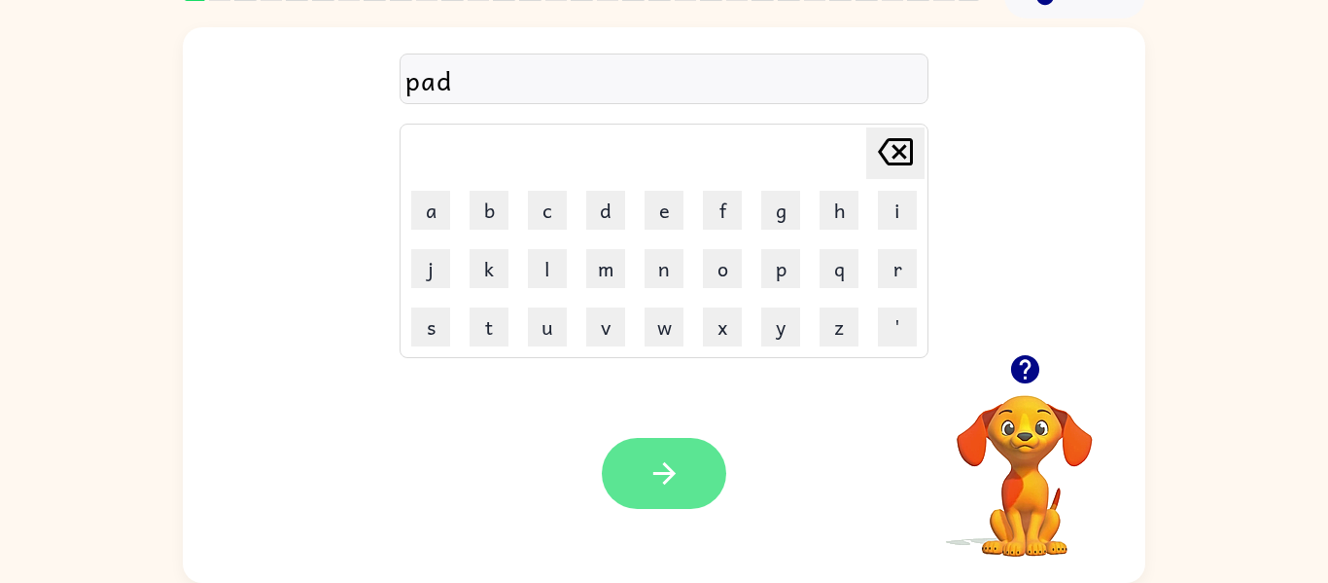
click at [654, 469] on icon "button" at bounding box center [665, 473] width 34 height 34
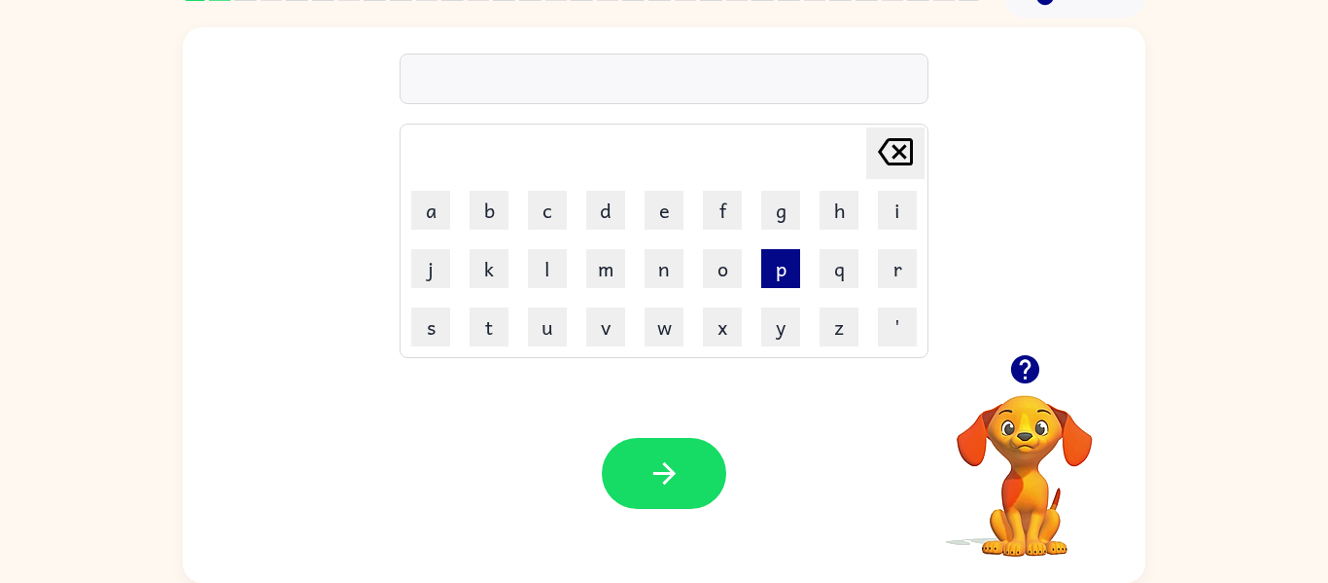
click at [782, 259] on button "p" at bounding box center [780, 268] width 39 height 39
click at [437, 205] on button "a" at bounding box center [430, 210] width 39 height 39
click at [560, 267] on button "l" at bounding box center [547, 268] width 39 height 39
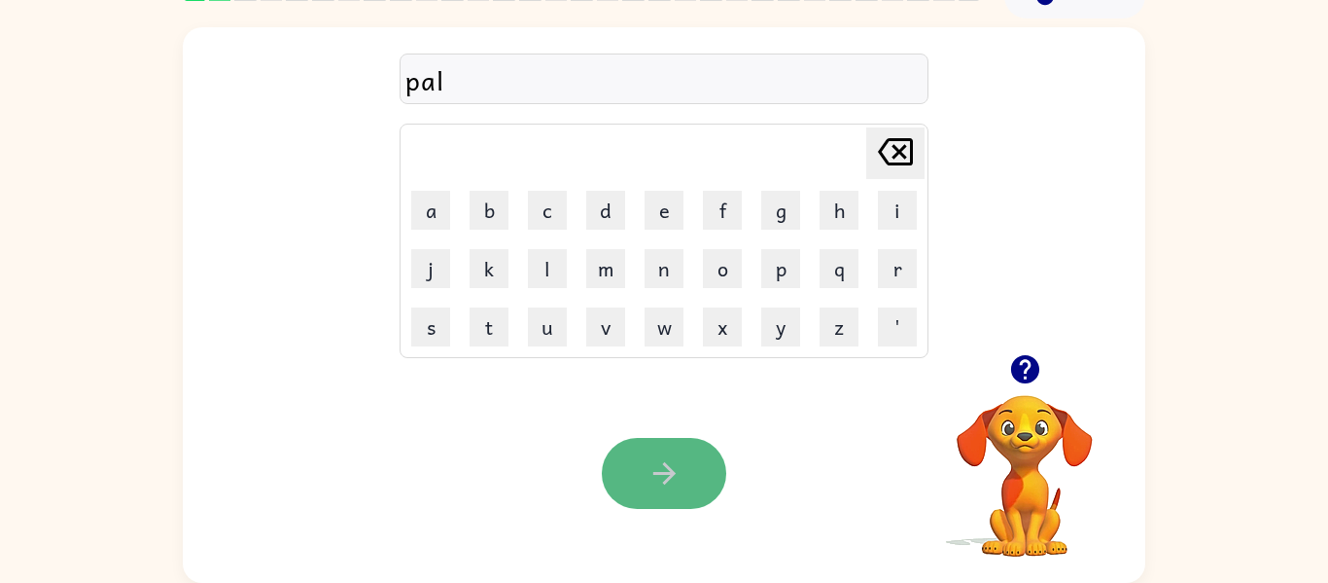
click at [626, 445] on button "button" at bounding box center [664, 473] width 124 height 71
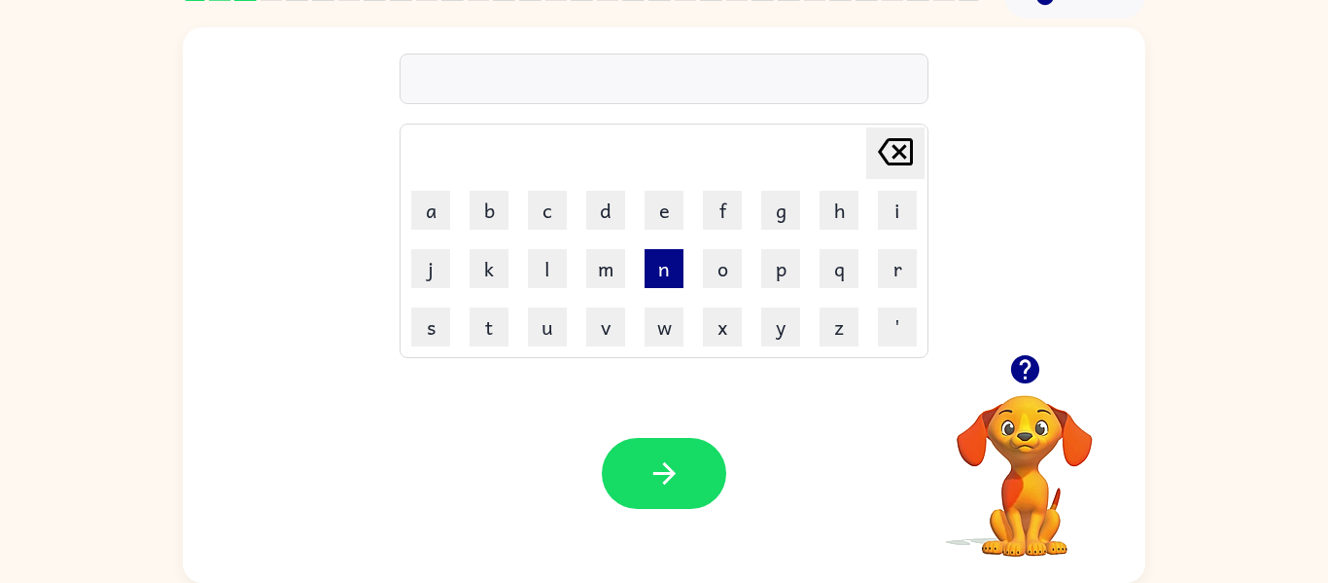
click at [661, 267] on button "n" at bounding box center [664, 268] width 39 height 39
click at [722, 263] on button "o" at bounding box center [722, 268] width 39 height 39
click at [909, 277] on button "r" at bounding box center [897, 268] width 39 height 39
click at [478, 337] on button "t" at bounding box center [489, 326] width 39 height 39
click at [837, 216] on button "h" at bounding box center [839, 210] width 39 height 39
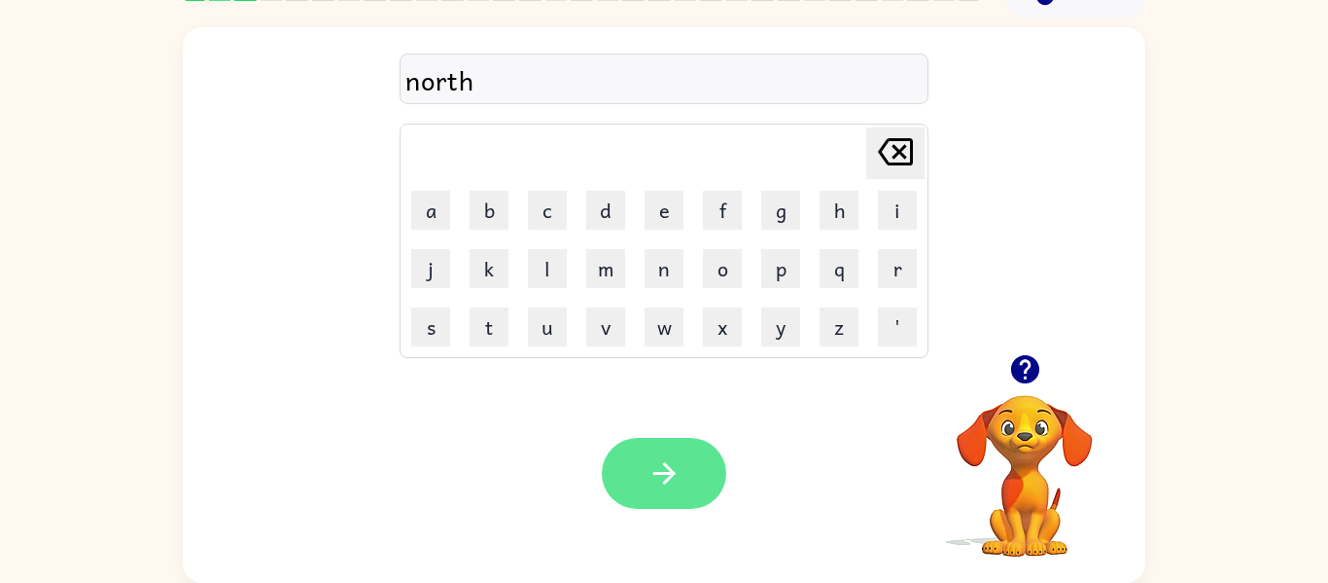
click at [644, 468] on button "button" at bounding box center [664, 473] width 124 height 71
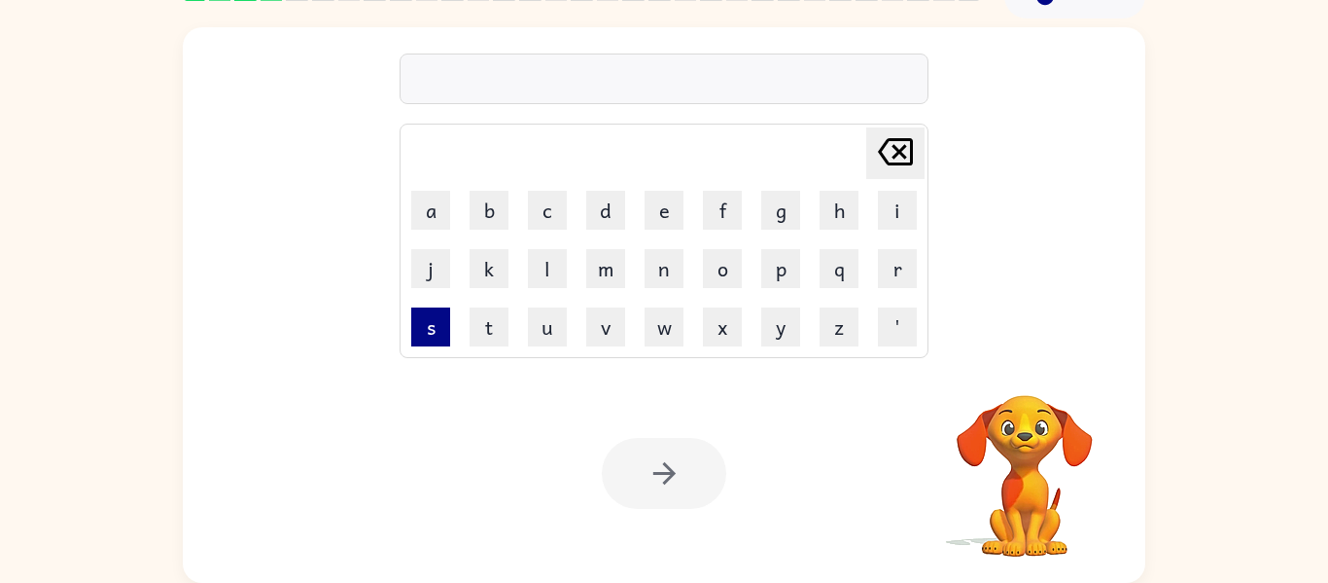
click at [430, 331] on button "s" at bounding box center [430, 326] width 39 height 39
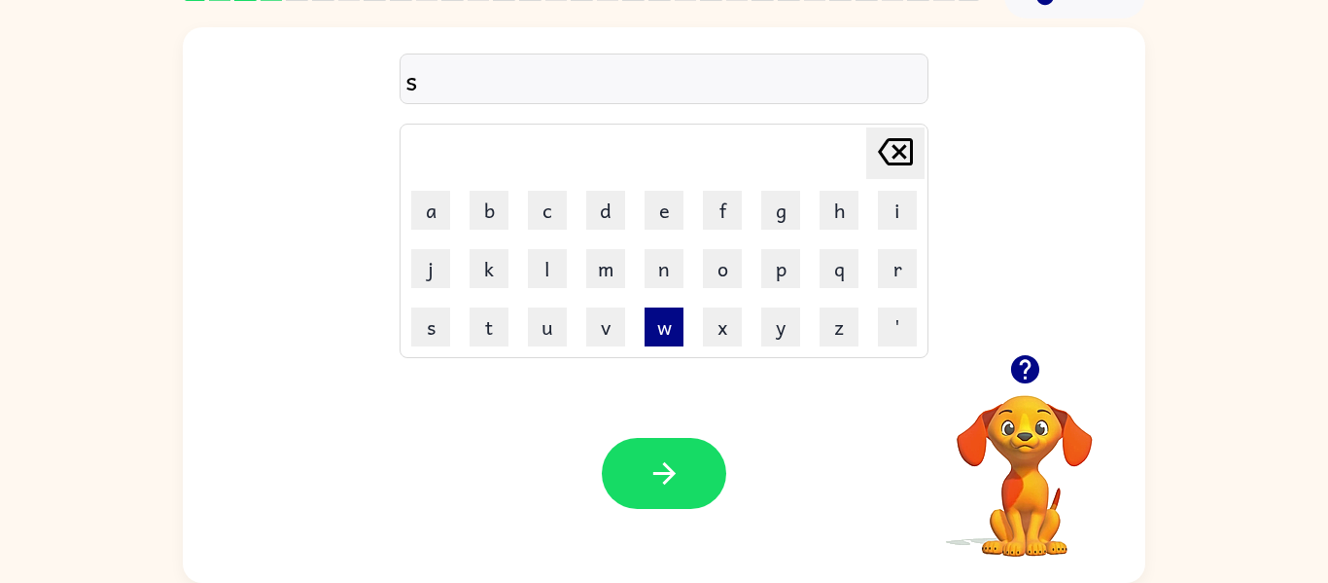
click at [661, 321] on button "w" at bounding box center [664, 326] width 39 height 39
click at [897, 221] on button "i" at bounding box center [897, 210] width 39 height 39
click at [595, 283] on button "m" at bounding box center [605, 268] width 39 height 39
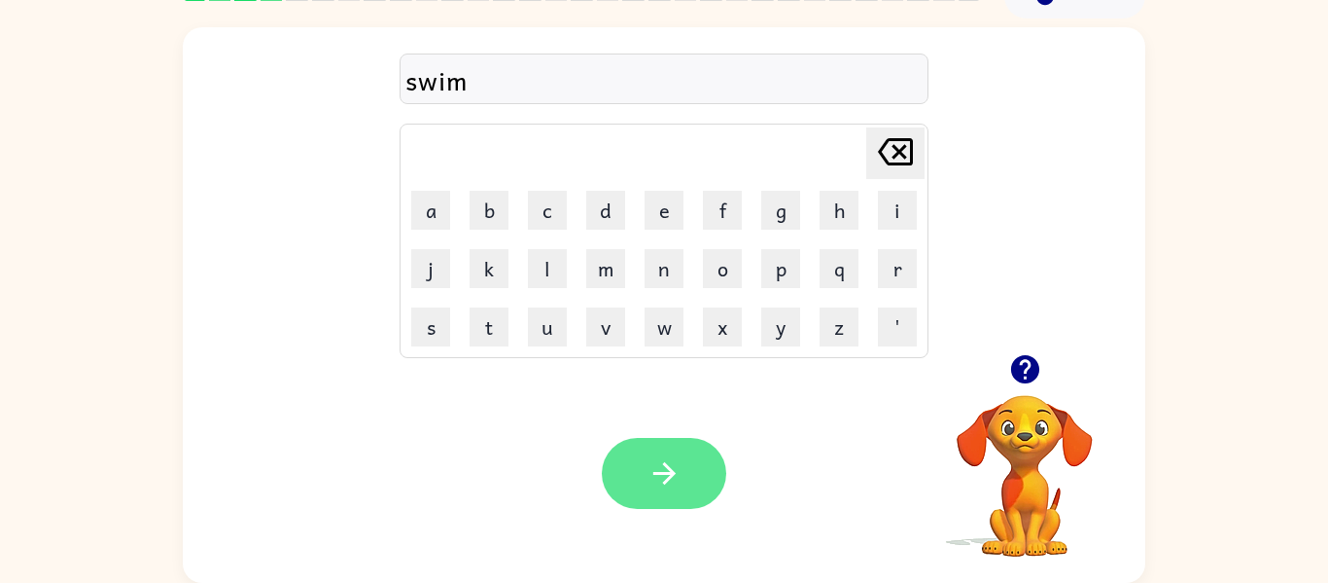
click at [648, 479] on icon "button" at bounding box center [665, 473] width 34 height 34
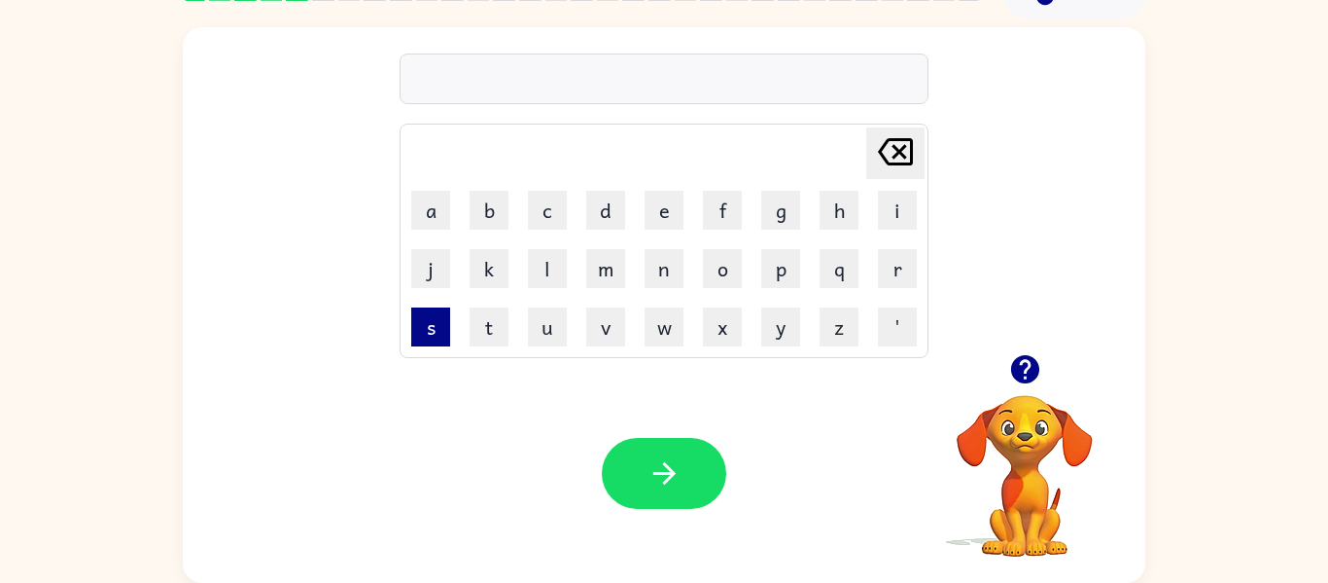
click at [432, 322] on button "s" at bounding box center [430, 326] width 39 height 39
click at [539, 208] on button "c" at bounding box center [547, 210] width 39 height 39
click at [427, 196] on button "a" at bounding box center [430, 210] width 39 height 39
click at [538, 319] on button "u" at bounding box center [547, 326] width 39 height 39
click at [491, 332] on button "t" at bounding box center [489, 326] width 39 height 39
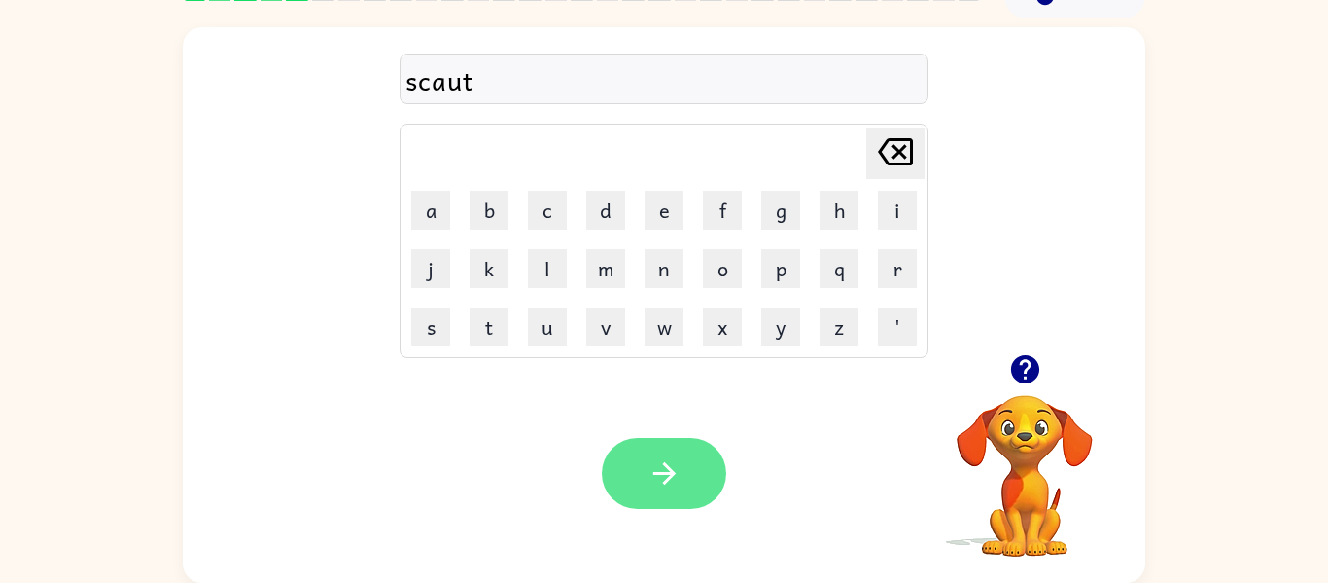
click at [634, 480] on button "button" at bounding box center [664, 473] width 124 height 71
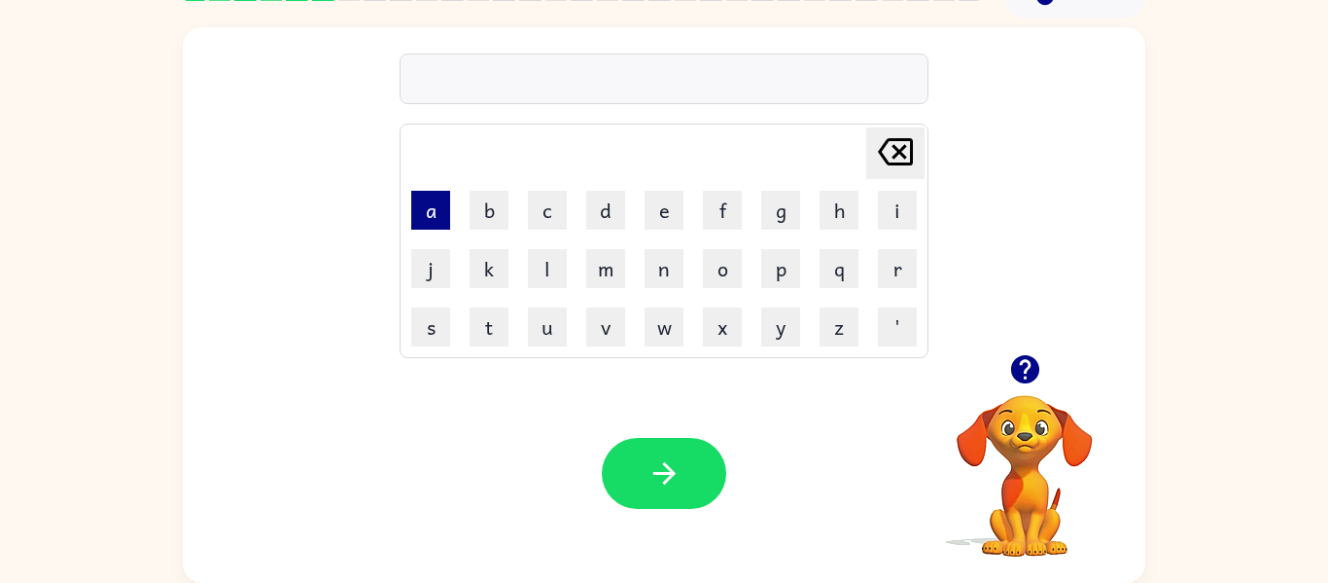
click at [437, 218] on button "a" at bounding box center [430, 210] width 39 height 39
click at [893, 212] on button "i" at bounding box center [897, 210] width 39 height 39
click at [611, 262] on button "m" at bounding box center [605, 268] width 39 height 39
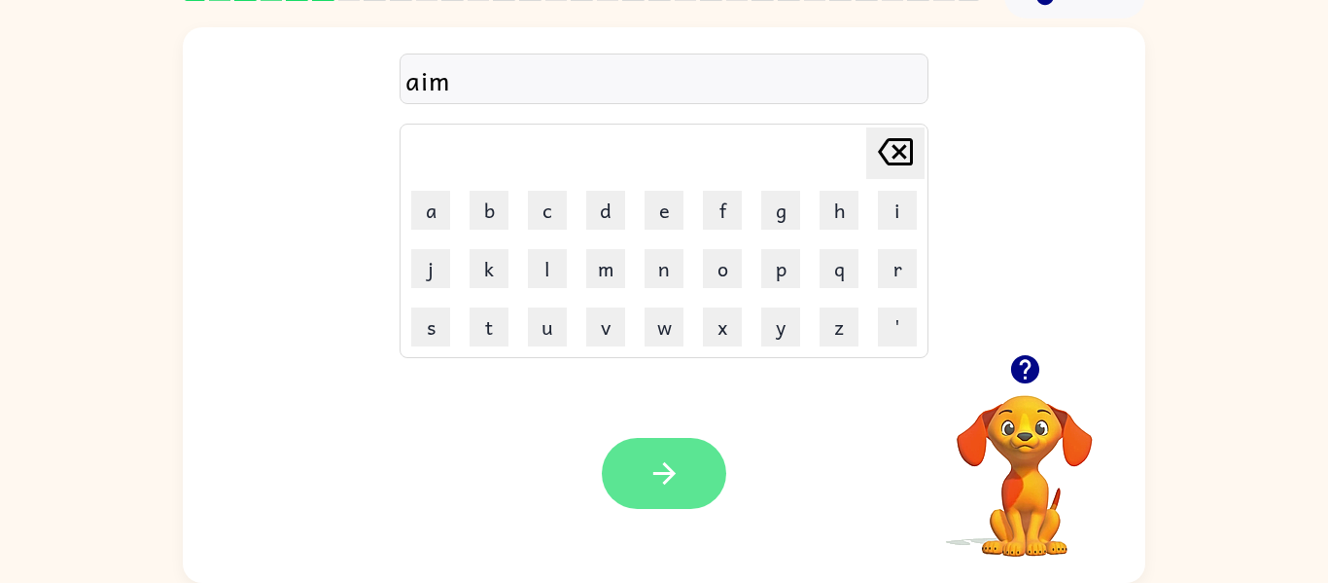
click at [638, 479] on button "button" at bounding box center [664, 473] width 124 height 71
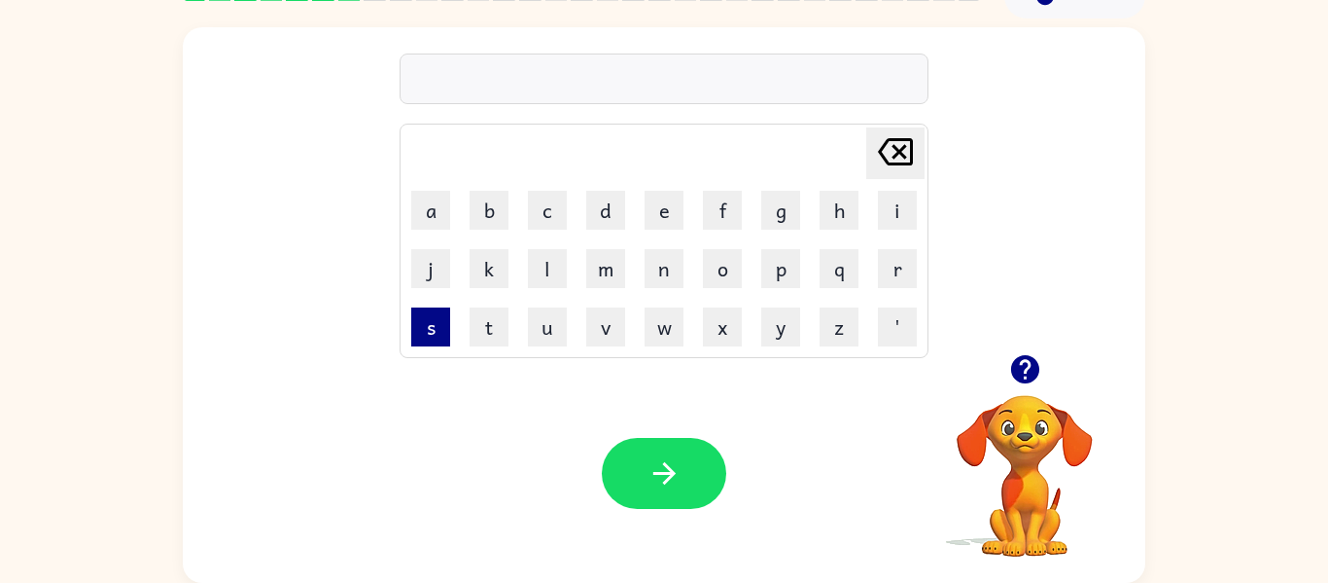
click at [434, 336] on button "s" at bounding box center [430, 326] width 39 height 39
click at [535, 211] on button "c" at bounding box center [547, 210] width 39 height 39
click at [482, 264] on button "k" at bounding box center [489, 268] width 39 height 39
click at [897, 279] on button "r" at bounding box center [897, 268] width 39 height 39
click at [914, 224] on button "i" at bounding box center [897, 210] width 39 height 39
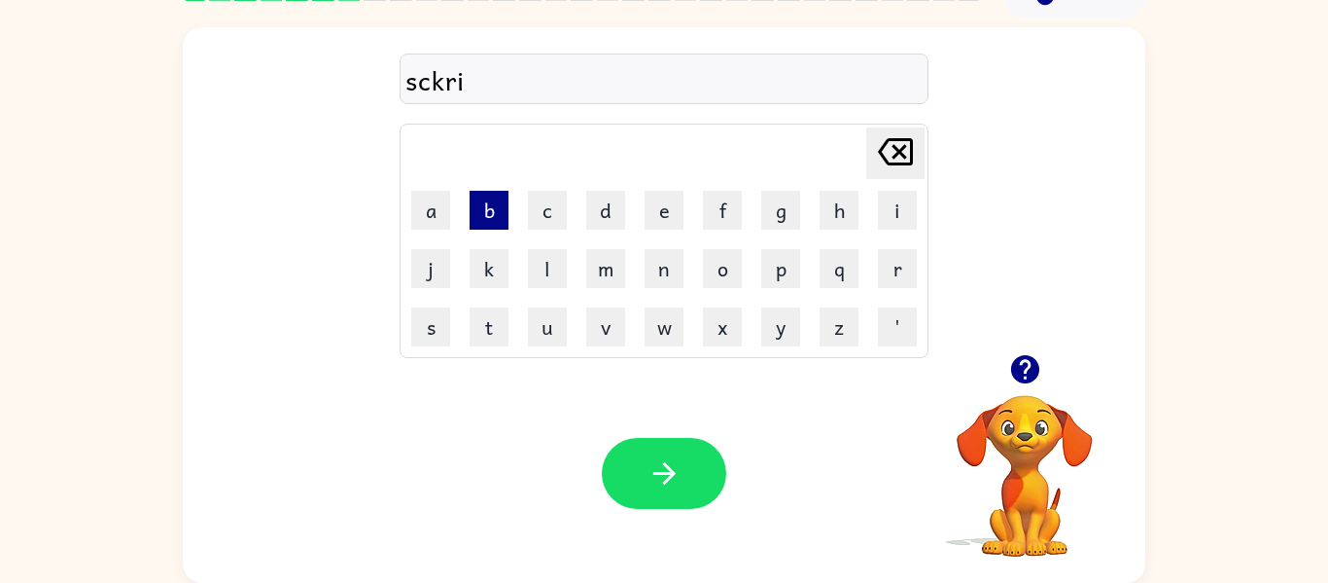
click at [481, 205] on button "b" at bounding box center [489, 210] width 39 height 39
click at [729, 276] on button "o" at bounding box center [722, 268] width 39 height 39
click at [548, 259] on button "l" at bounding box center [547, 268] width 39 height 39
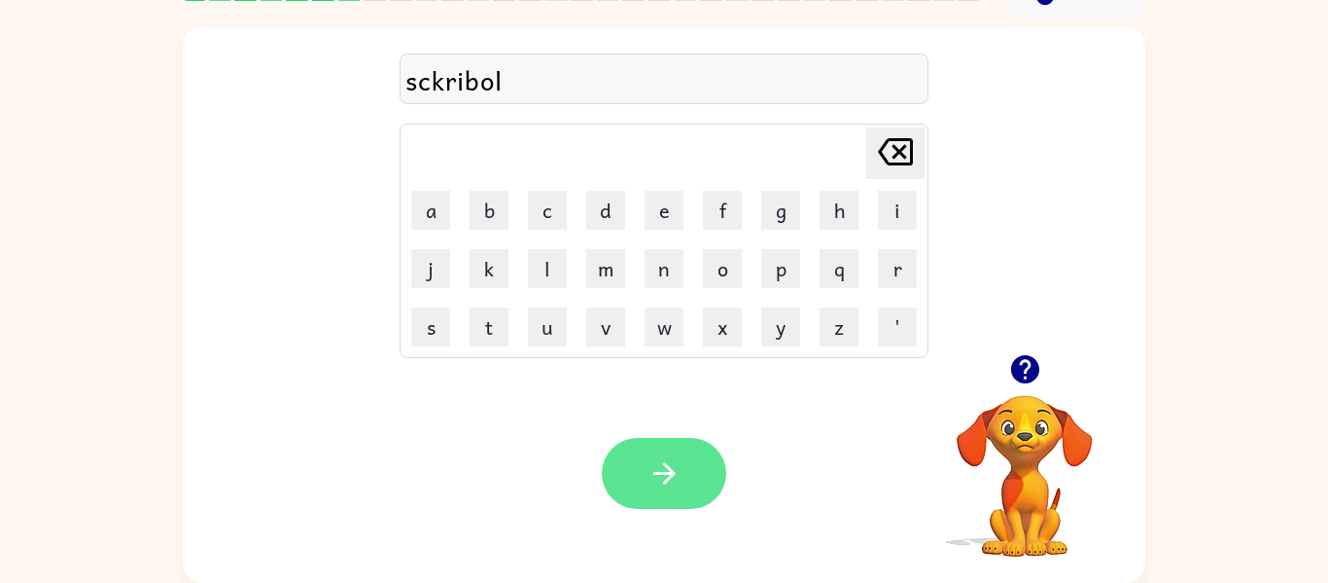
click at [656, 470] on icon "button" at bounding box center [665, 473] width 34 height 34
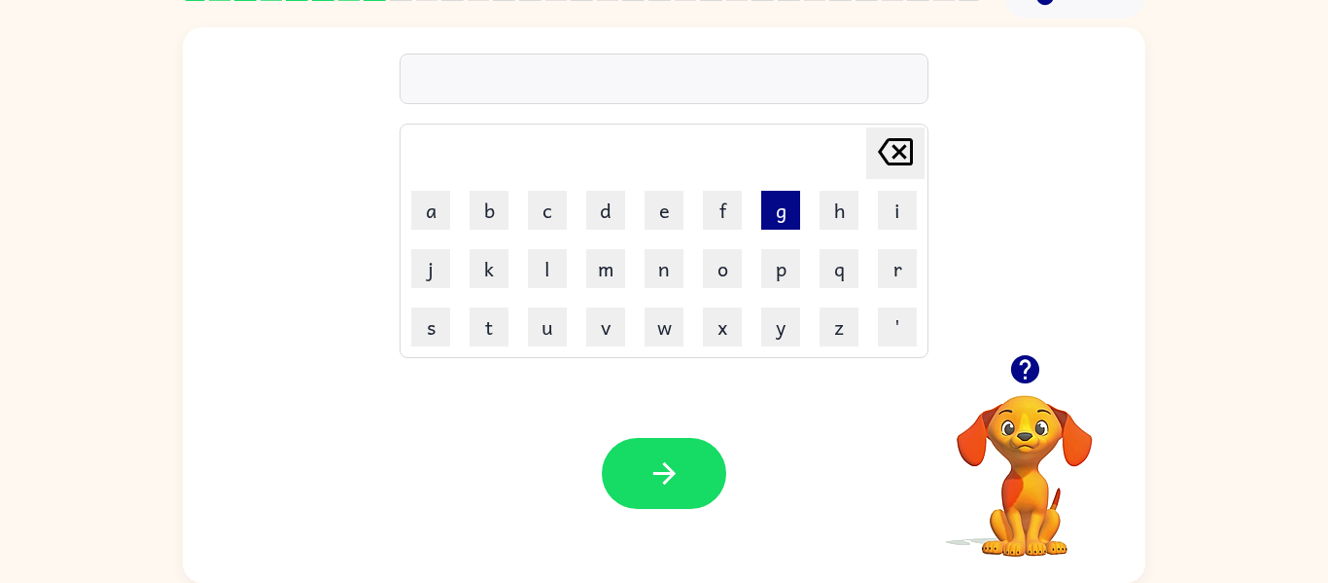
click at [791, 205] on button "g" at bounding box center [780, 210] width 39 height 39
click at [900, 249] on button "r" at bounding box center [897, 268] width 39 height 39
click at [437, 223] on button "a" at bounding box center [430, 210] width 39 height 39
click at [714, 201] on button "f" at bounding box center [722, 210] width 39 height 39
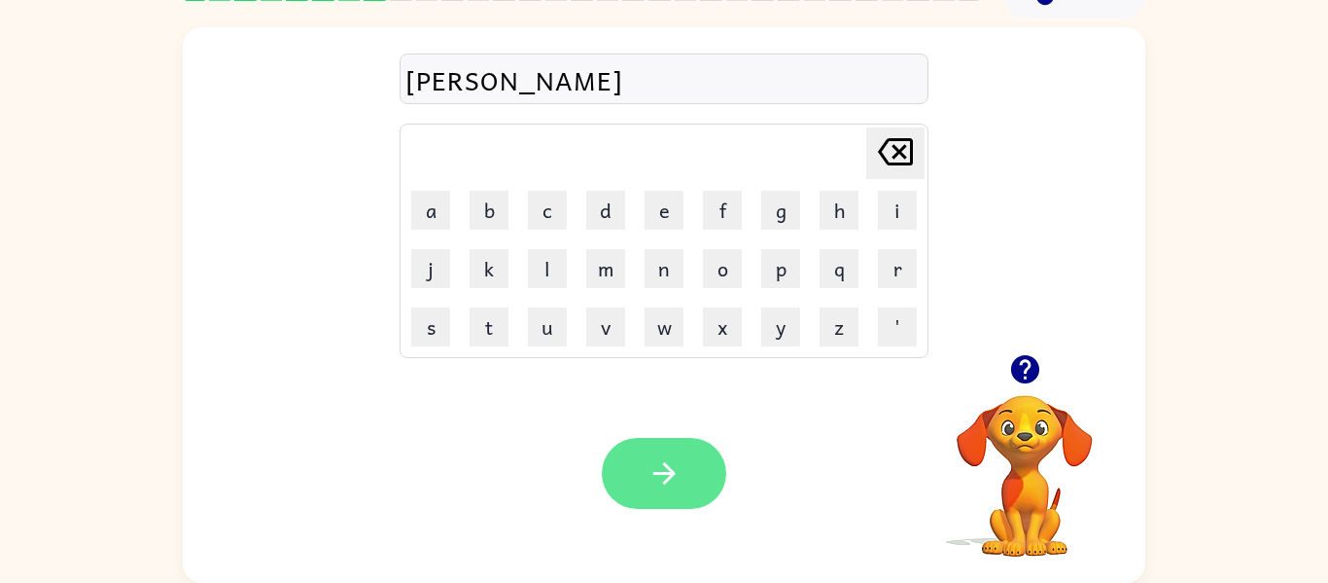
click at [653, 475] on icon "button" at bounding box center [665, 473] width 34 height 34
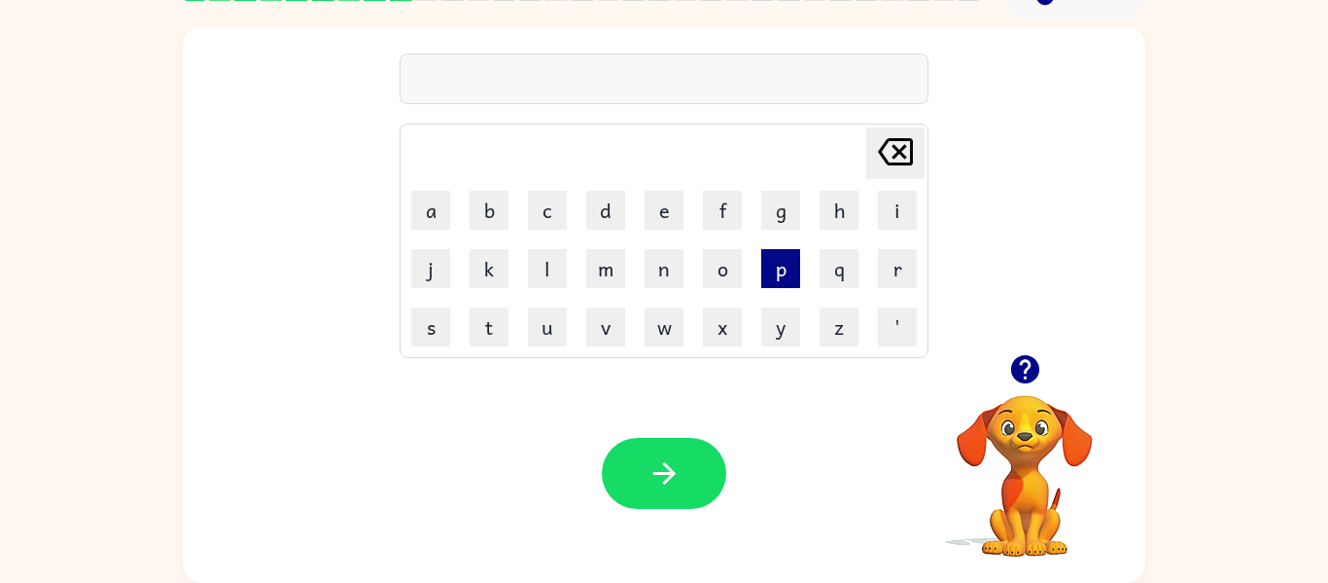
click at [785, 274] on button "p" at bounding box center [780, 268] width 39 height 39
click at [720, 270] on button "o" at bounding box center [722, 268] width 39 height 39
click at [899, 213] on button "i" at bounding box center [897, 210] width 39 height 39
click at [662, 269] on button "n" at bounding box center [664, 268] width 39 height 39
click at [433, 332] on button "s" at bounding box center [430, 326] width 39 height 39
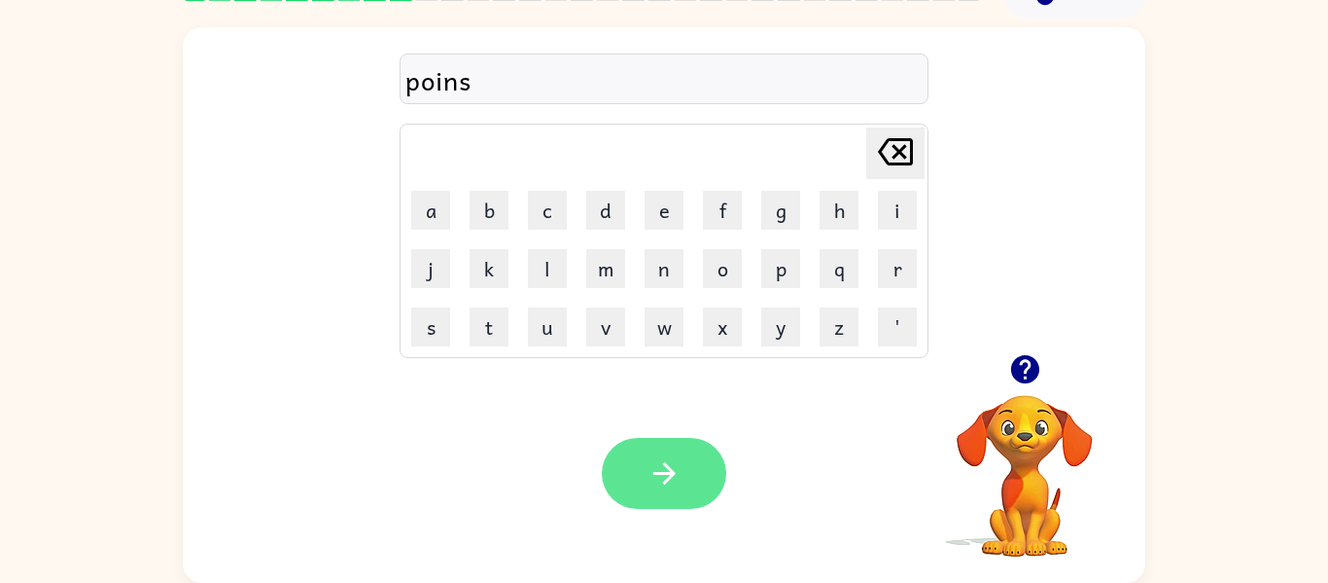
click at [651, 465] on icon "button" at bounding box center [665, 473] width 34 height 34
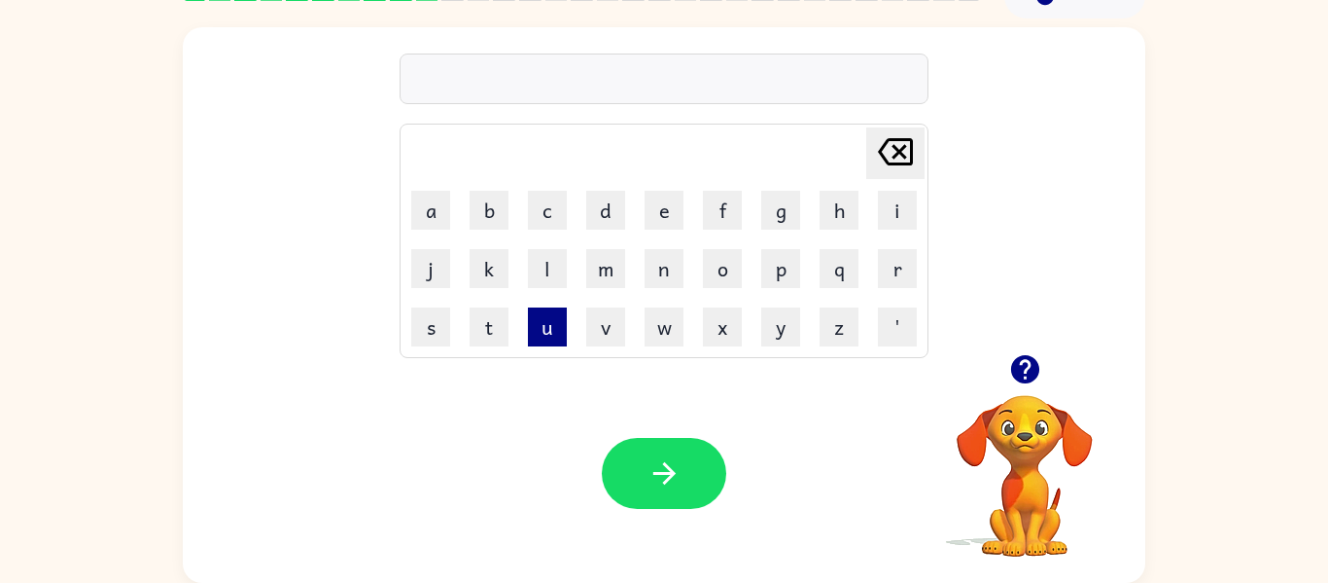
click at [543, 329] on button "u" at bounding box center [547, 326] width 39 height 39
click at [664, 276] on button "n" at bounding box center [664, 268] width 39 height 39
click at [723, 209] on button "f" at bounding box center [722, 210] width 39 height 39
click at [730, 263] on button "o" at bounding box center [722, 268] width 39 height 39
click at [555, 272] on button "l" at bounding box center [547, 268] width 39 height 39
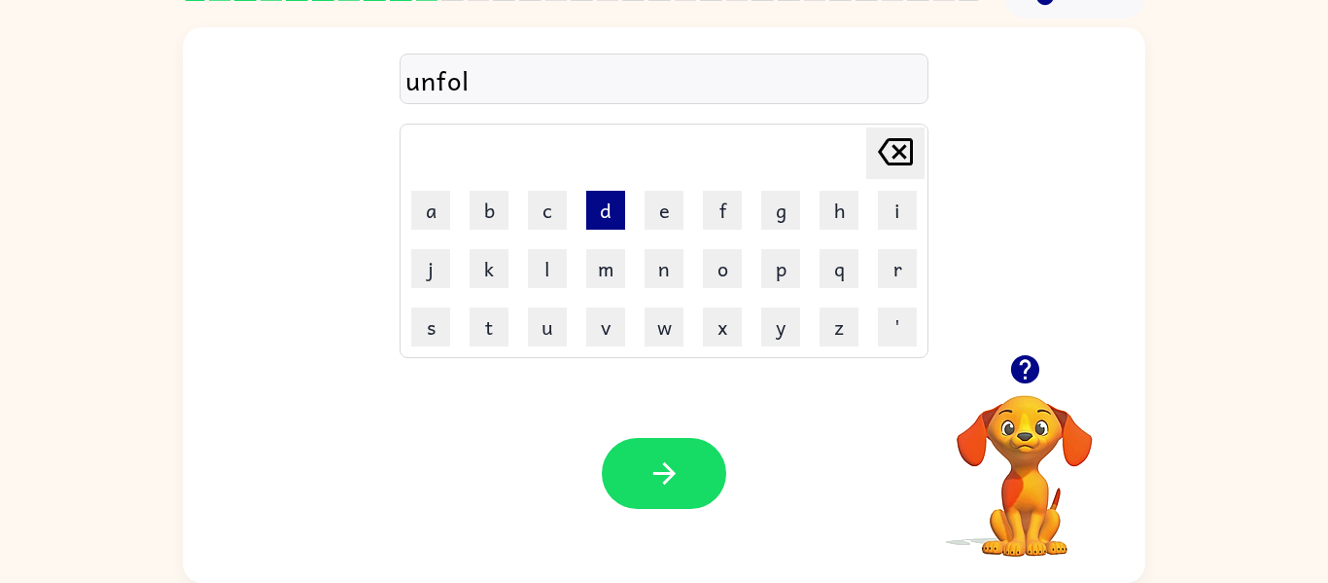
click at [612, 208] on button "d" at bounding box center [605, 210] width 39 height 39
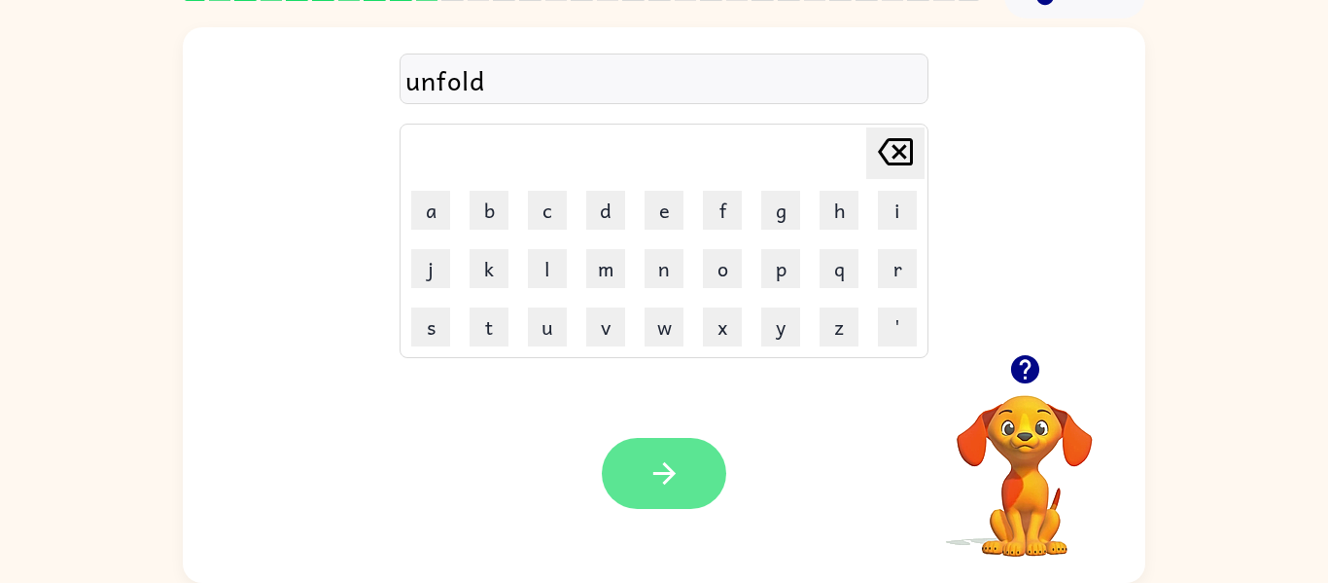
click at [660, 494] on button "button" at bounding box center [664, 473] width 124 height 71
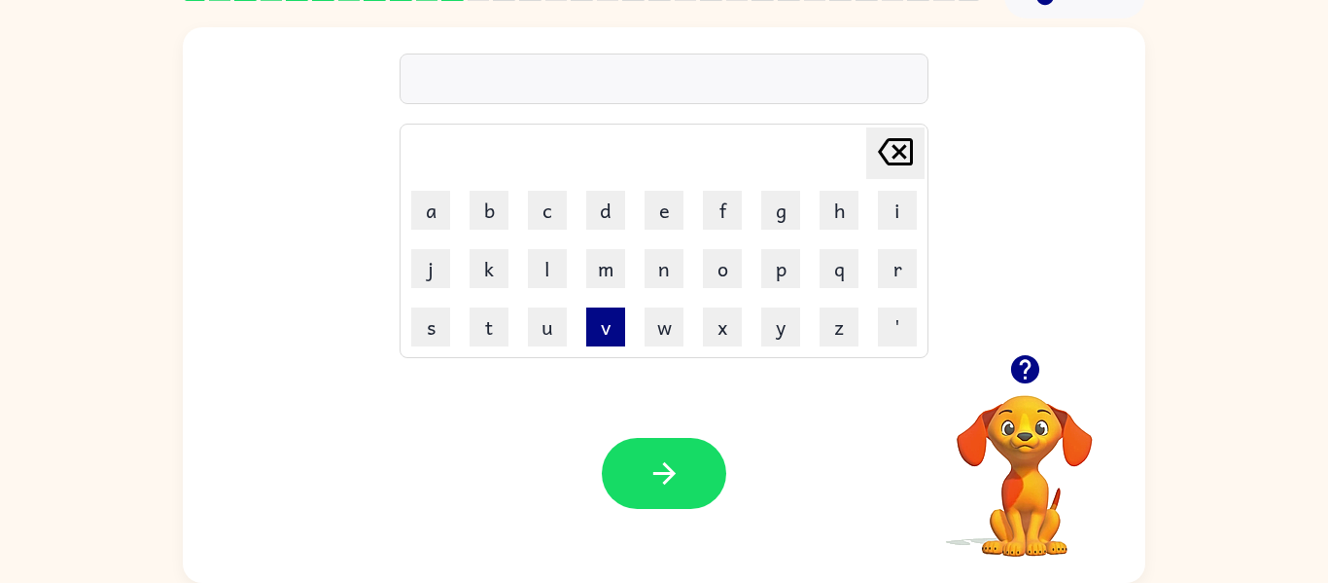
click at [604, 328] on button "v" at bounding box center [605, 326] width 39 height 39
click at [728, 274] on button "o" at bounding box center [722, 268] width 39 height 39
click at [493, 320] on button "t" at bounding box center [489, 326] width 39 height 39
click at [663, 216] on button "e" at bounding box center [664, 210] width 39 height 39
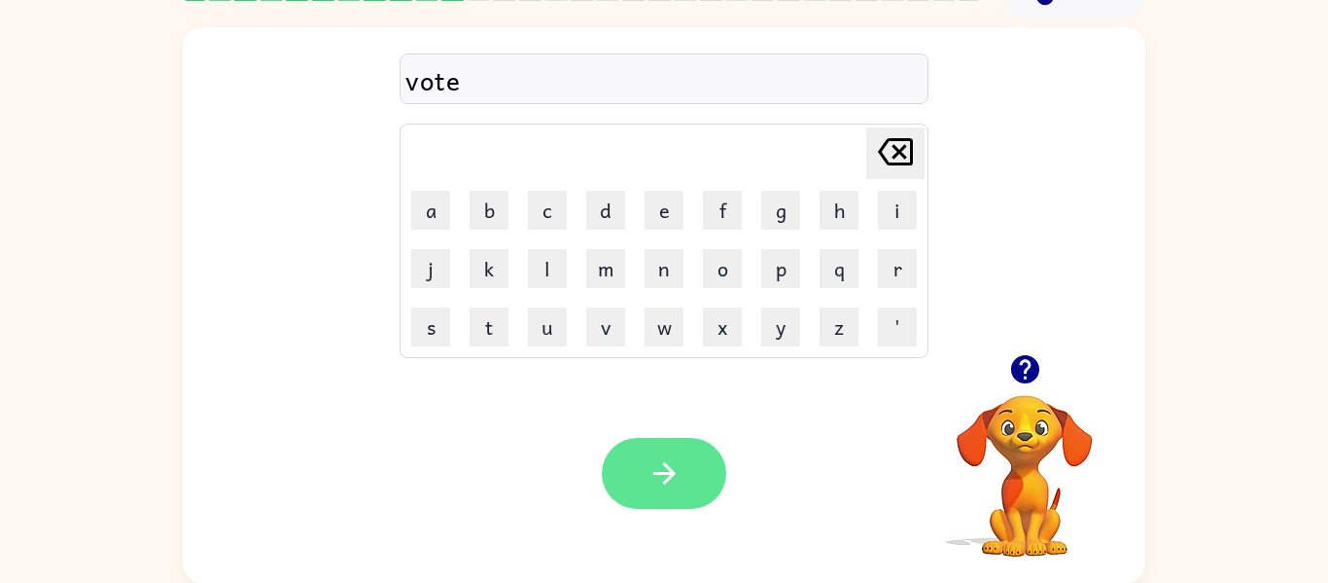
click at [670, 467] on icon "button" at bounding box center [665, 473] width 34 height 34
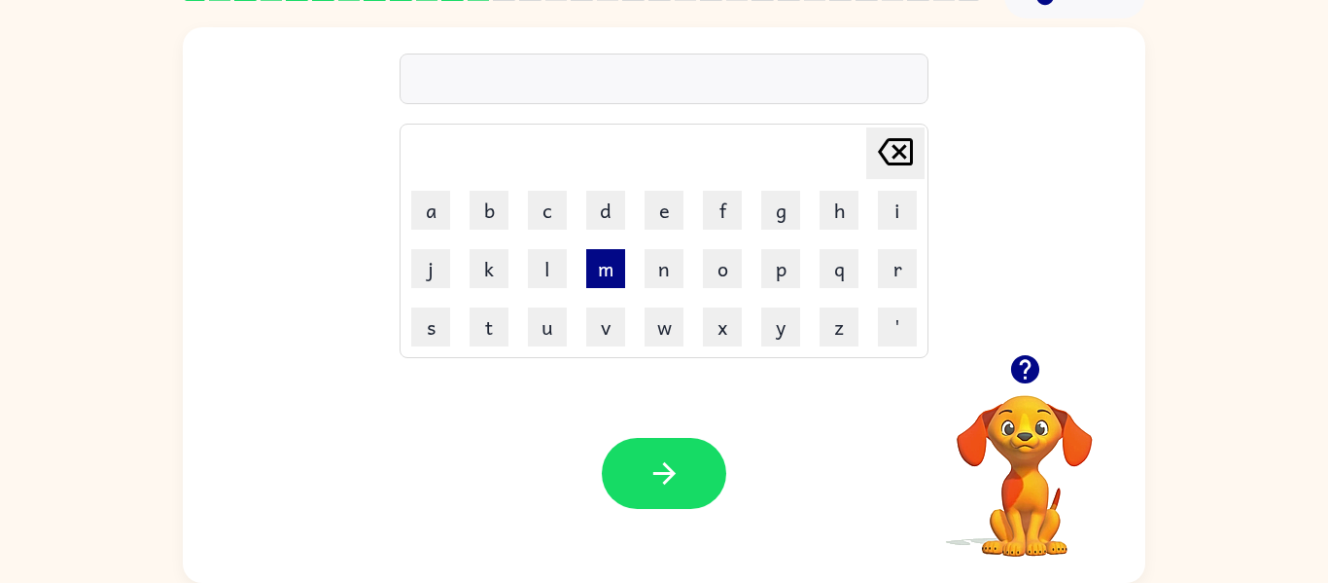
click at [609, 271] on button "m" at bounding box center [605, 268] width 39 height 39
click at [421, 345] on button "s" at bounding box center [430, 326] width 39 height 39
click at [482, 331] on button "t" at bounding box center [489, 326] width 39 height 39
click at [426, 207] on button "a" at bounding box center [430, 210] width 39 height 39
click at [664, 207] on button "e" at bounding box center [664, 210] width 39 height 39
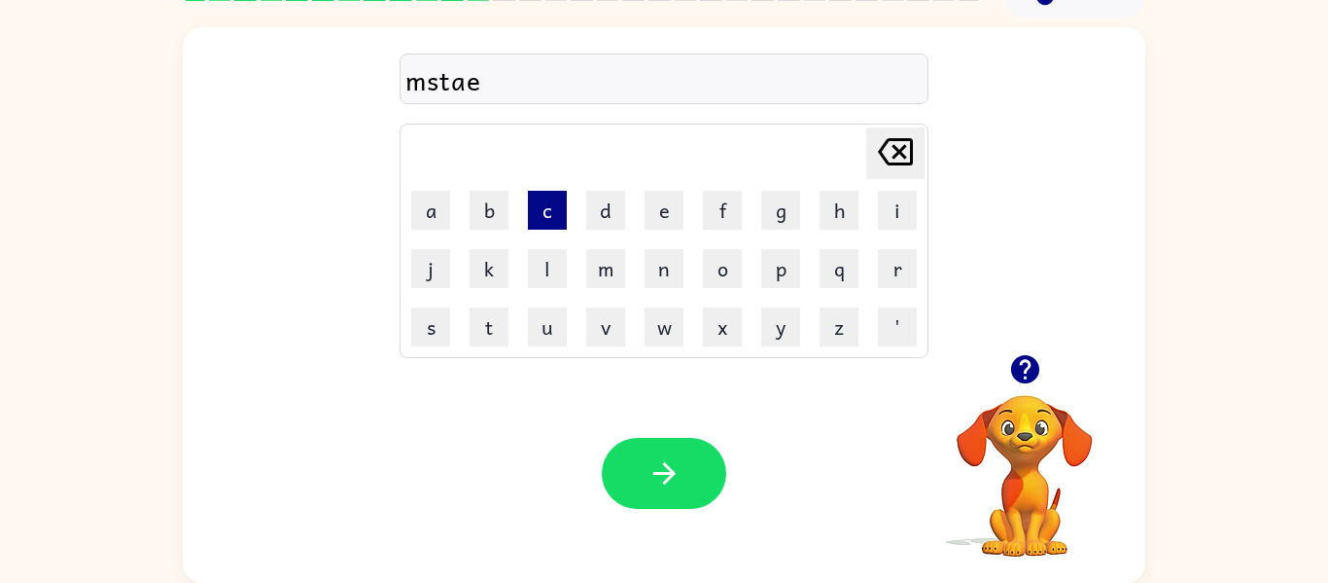
click at [540, 210] on button "c" at bounding box center [547, 210] width 39 height 39
click at [485, 266] on button "k" at bounding box center [489, 268] width 39 height 39
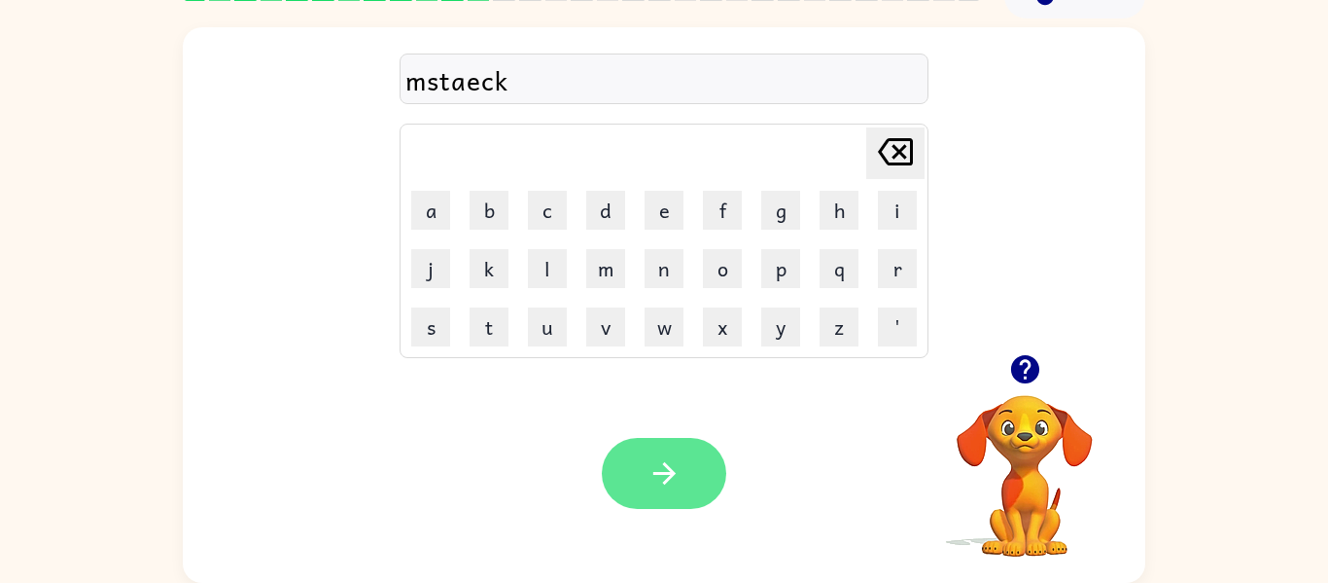
click at [681, 494] on button "button" at bounding box center [664, 473] width 124 height 71
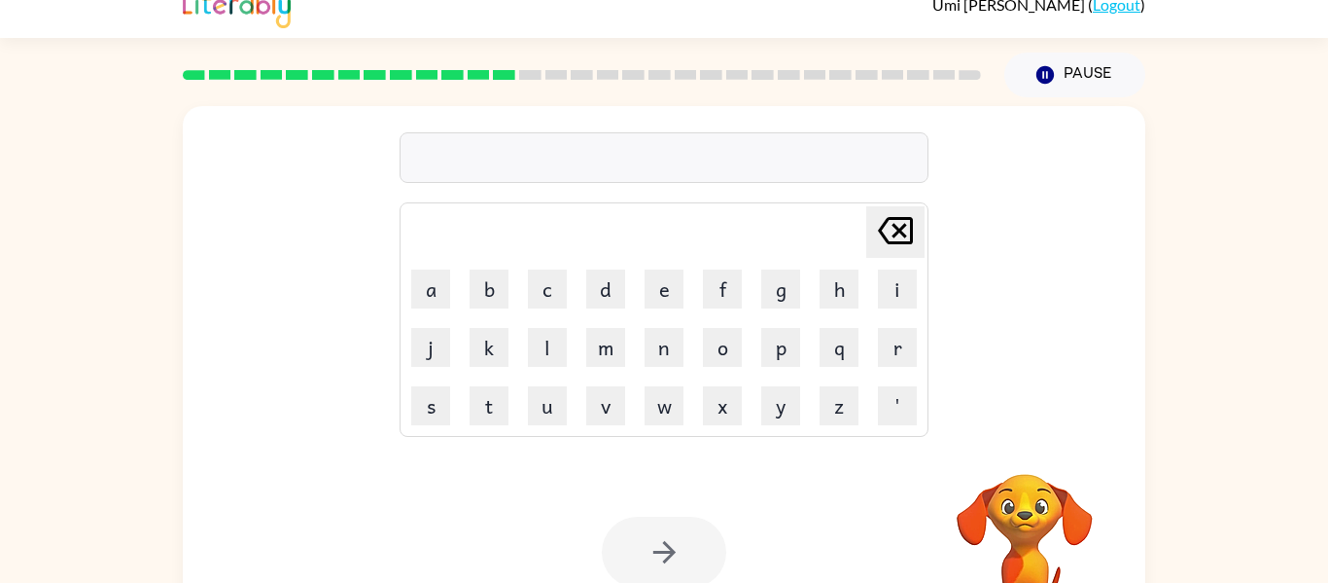
scroll to position [20, 0]
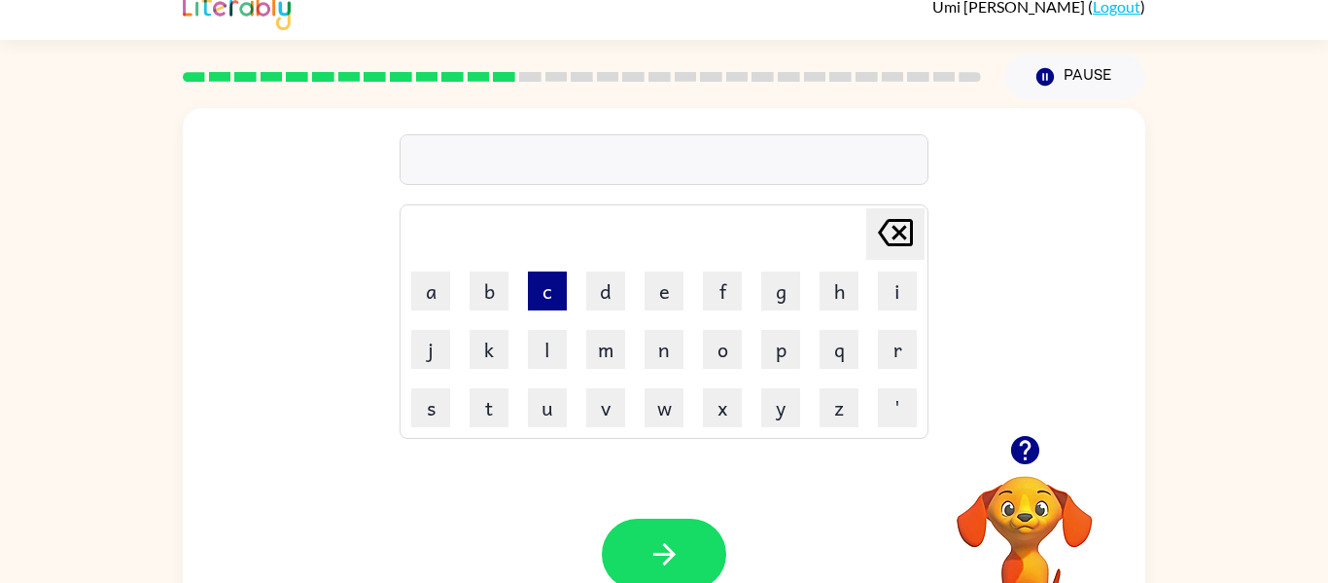
click at [549, 287] on button "c" at bounding box center [547, 290] width 39 height 39
click at [427, 295] on button "a" at bounding box center [430, 290] width 39 height 39
click at [664, 346] on button "n" at bounding box center [664, 349] width 39 height 39
click at [607, 275] on button "d" at bounding box center [605, 290] width 39 height 39
click at [773, 401] on button "y" at bounding box center [780, 407] width 39 height 39
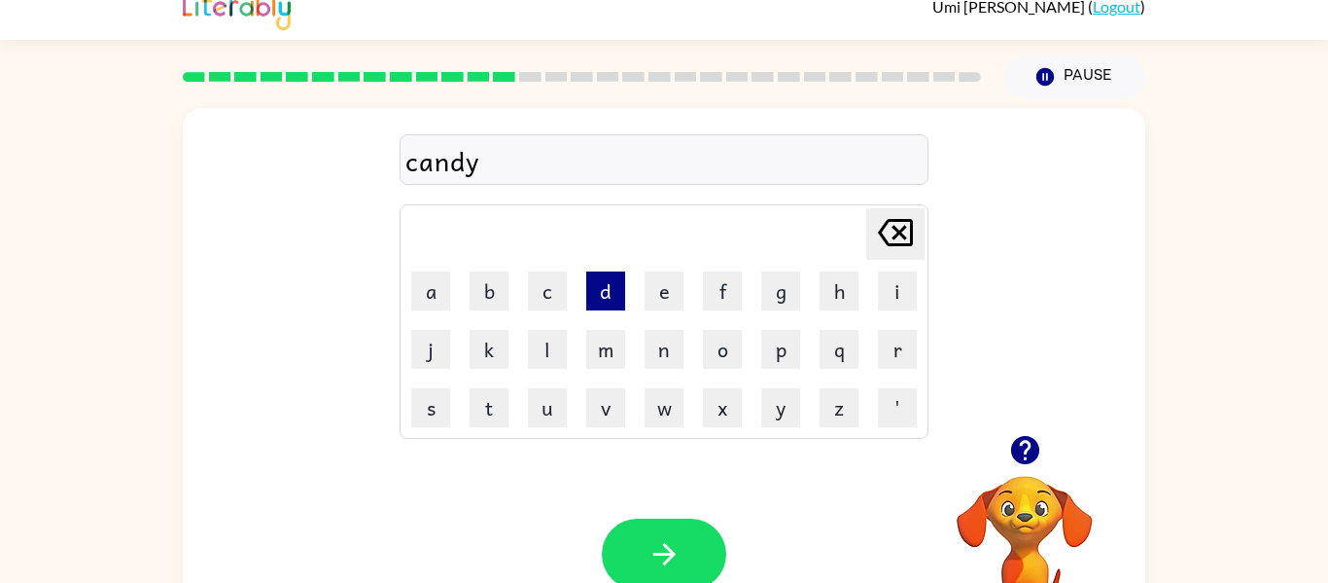
click at [611, 290] on button "d" at bounding box center [605, 290] width 39 height 39
click at [546, 356] on button "l" at bounding box center [547, 349] width 39 height 39
click at [677, 295] on button "e" at bounding box center [664, 290] width 39 height 39
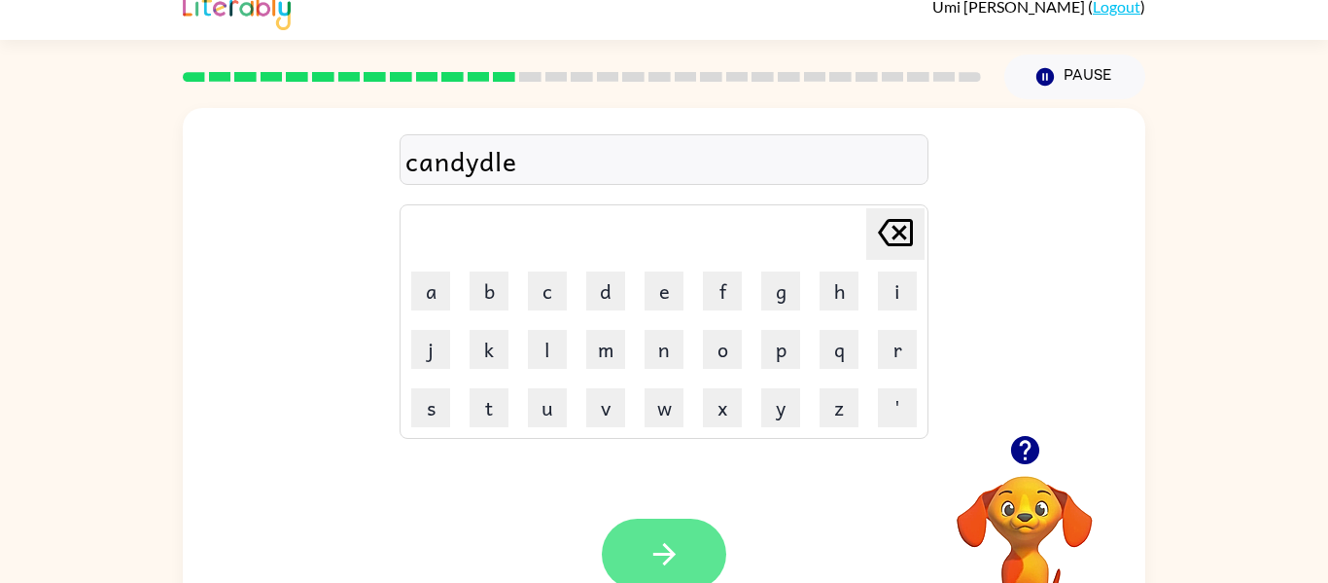
click at [648, 552] on icon "button" at bounding box center [665, 554] width 34 height 34
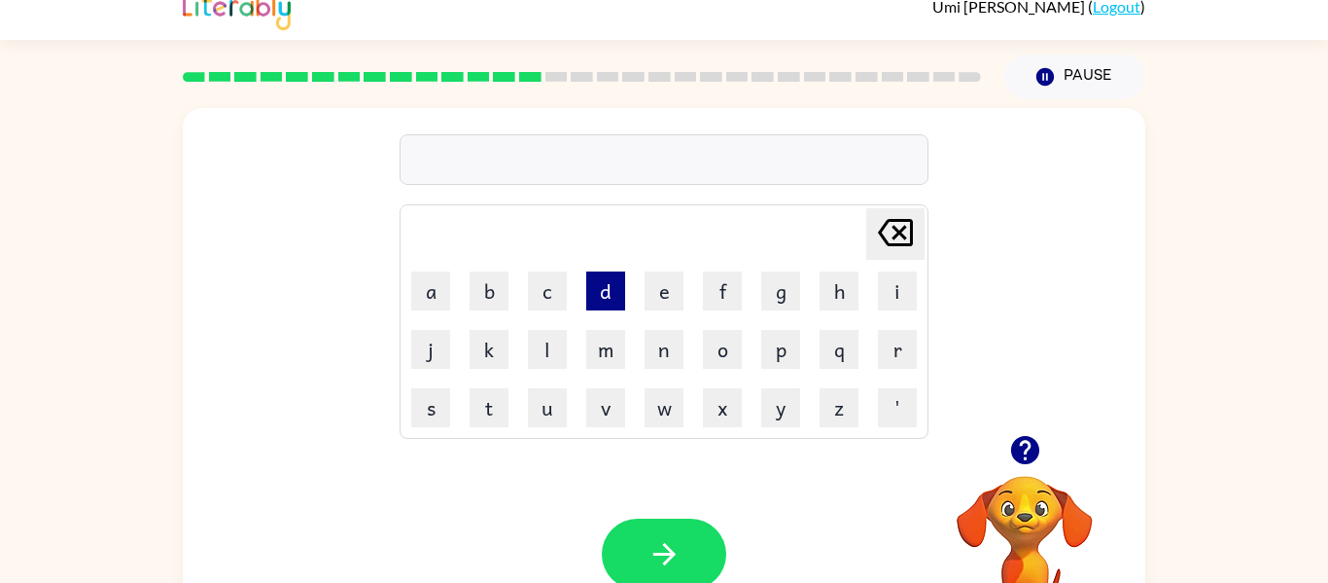
click at [619, 302] on button "d" at bounding box center [605, 290] width 39 height 39
click at [552, 356] on button "l" at bounding box center [547, 349] width 39 height 39
click at [445, 280] on button "a" at bounding box center [430, 290] width 39 height 39
click at [657, 297] on button "e" at bounding box center [664, 290] width 39 height 39
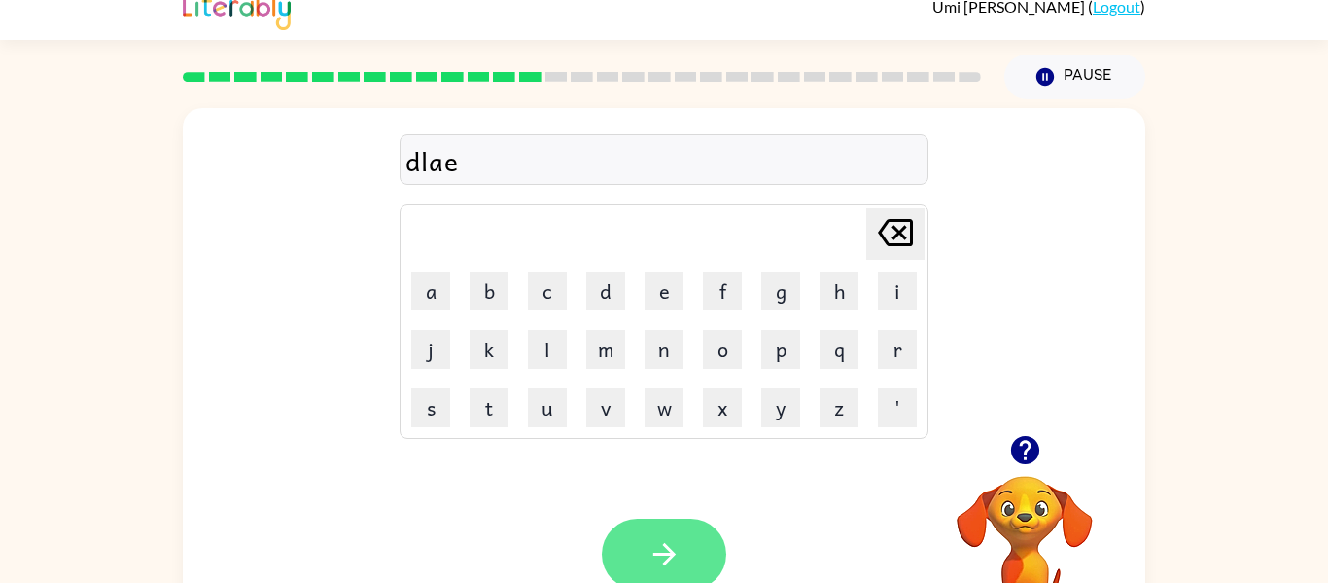
click at [670, 549] on icon "button" at bounding box center [665, 554] width 34 height 34
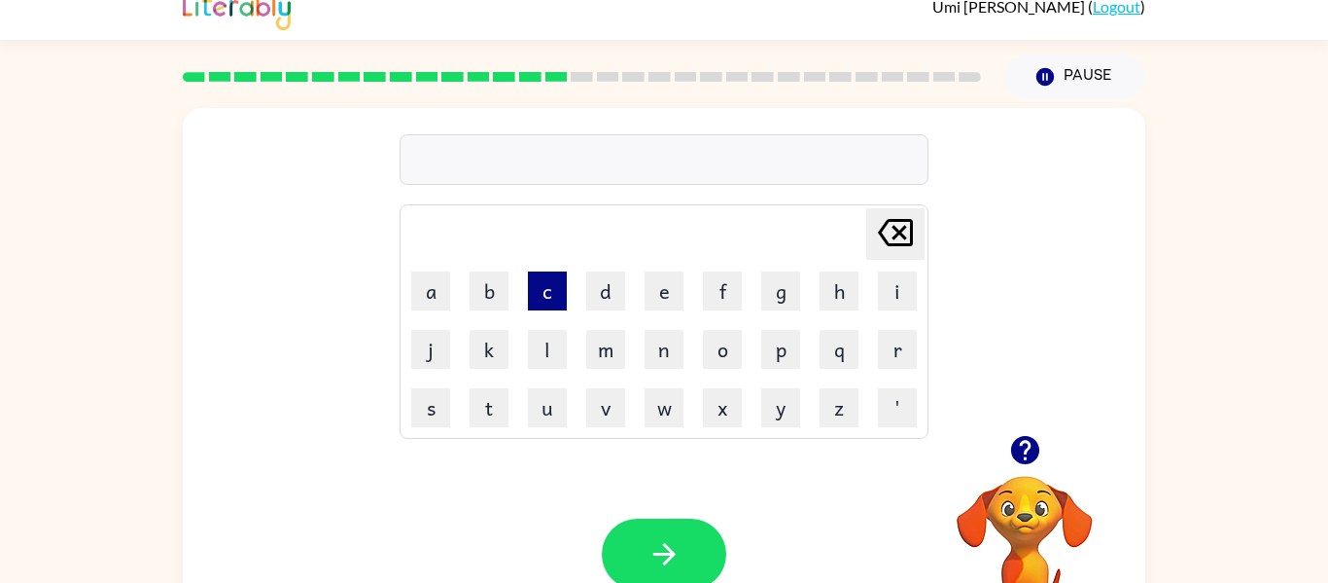
click at [541, 275] on button "c" at bounding box center [547, 290] width 39 height 39
click at [728, 349] on button "o" at bounding box center [722, 349] width 39 height 39
click at [665, 300] on button "e" at bounding box center [664, 290] width 39 height 39
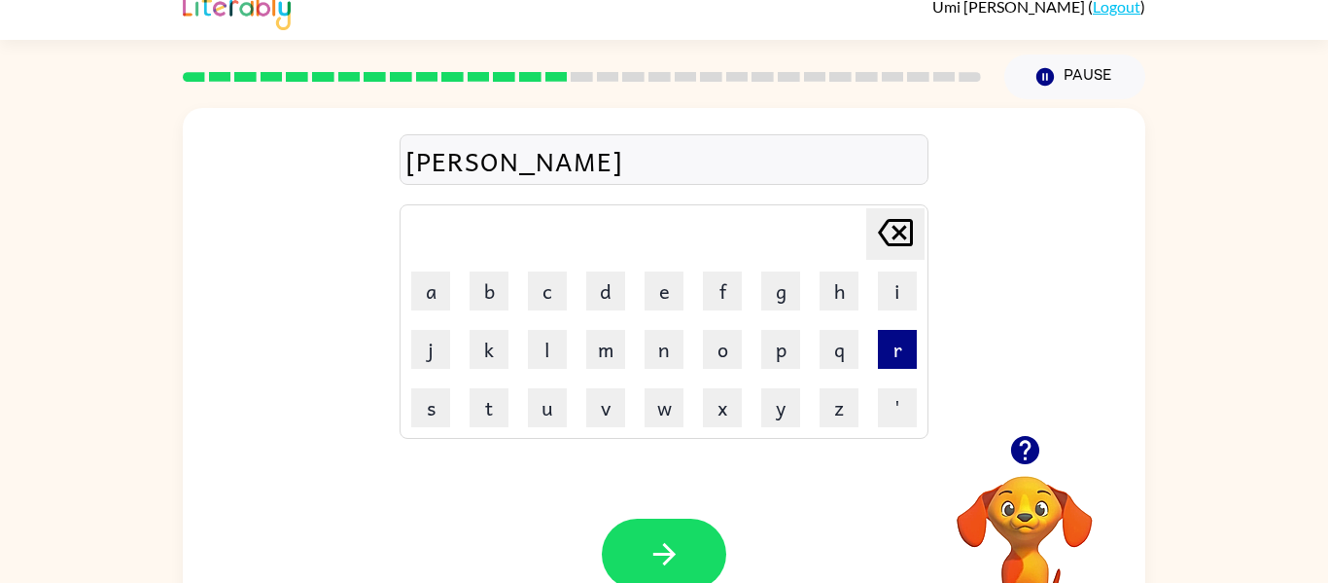
click at [893, 351] on button "r" at bounding box center [897, 349] width 39 height 39
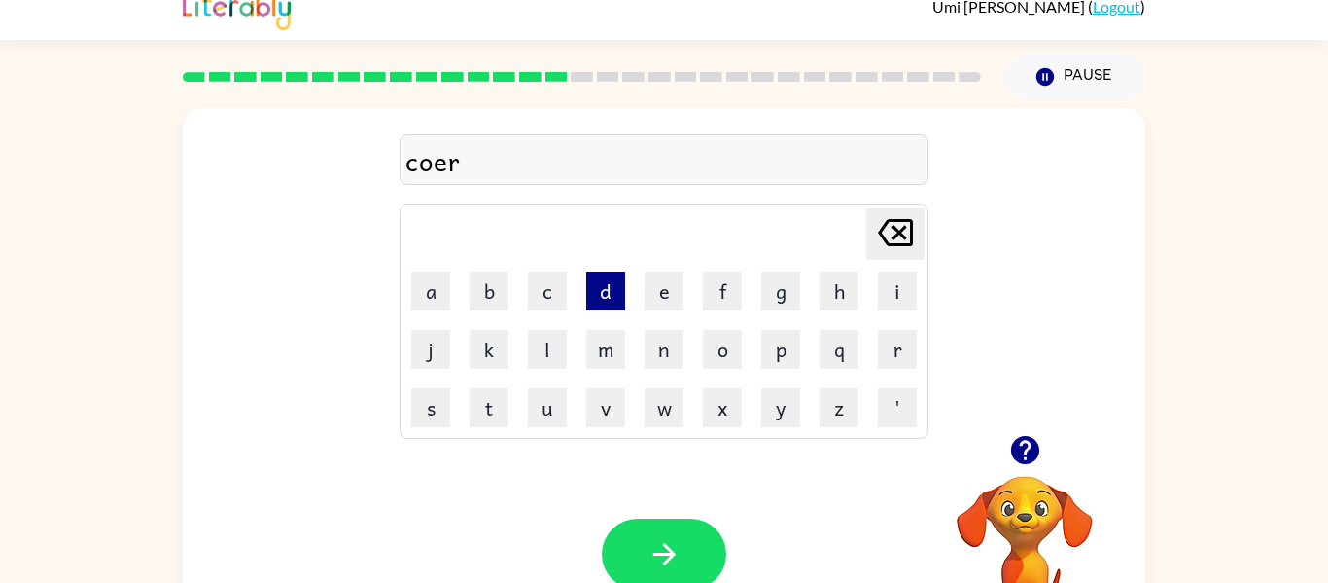
click at [603, 289] on button "d" at bounding box center [605, 290] width 39 height 39
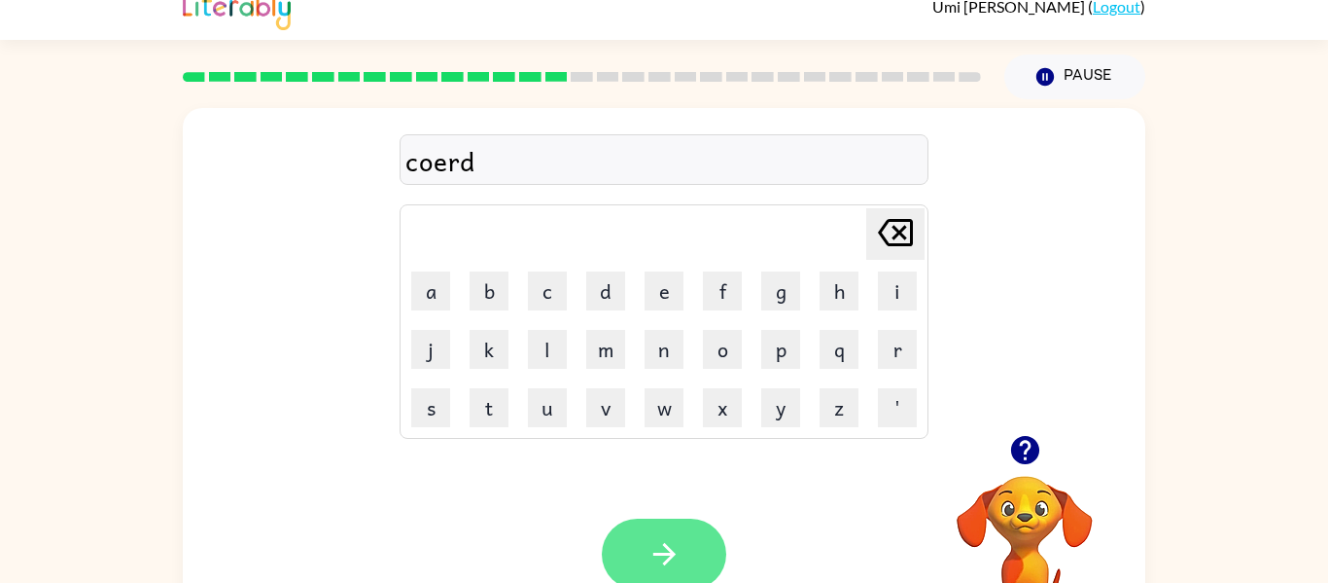
click at [660, 544] on icon "button" at bounding box center [665, 554] width 34 height 34
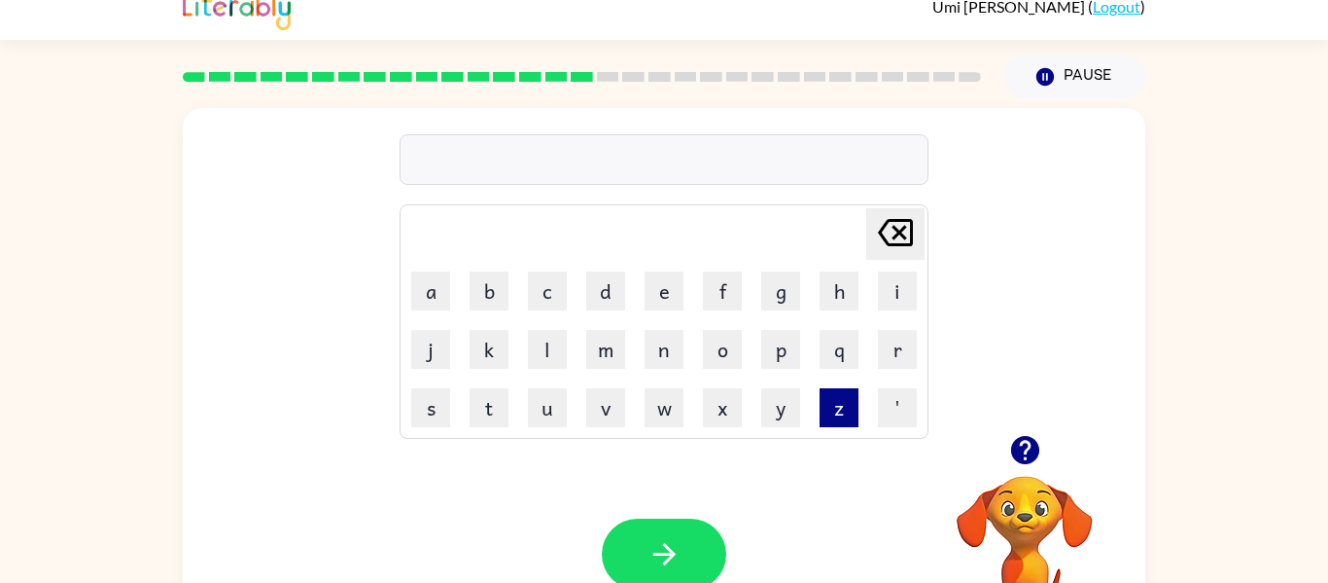
click at [836, 407] on button "z" at bounding box center [839, 407] width 39 height 39
click at [907, 288] on button "i" at bounding box center [897, 290] width 39 height 39
click at [785, 353] on button "p" at bounding box center [780, 349] width 39 height 39
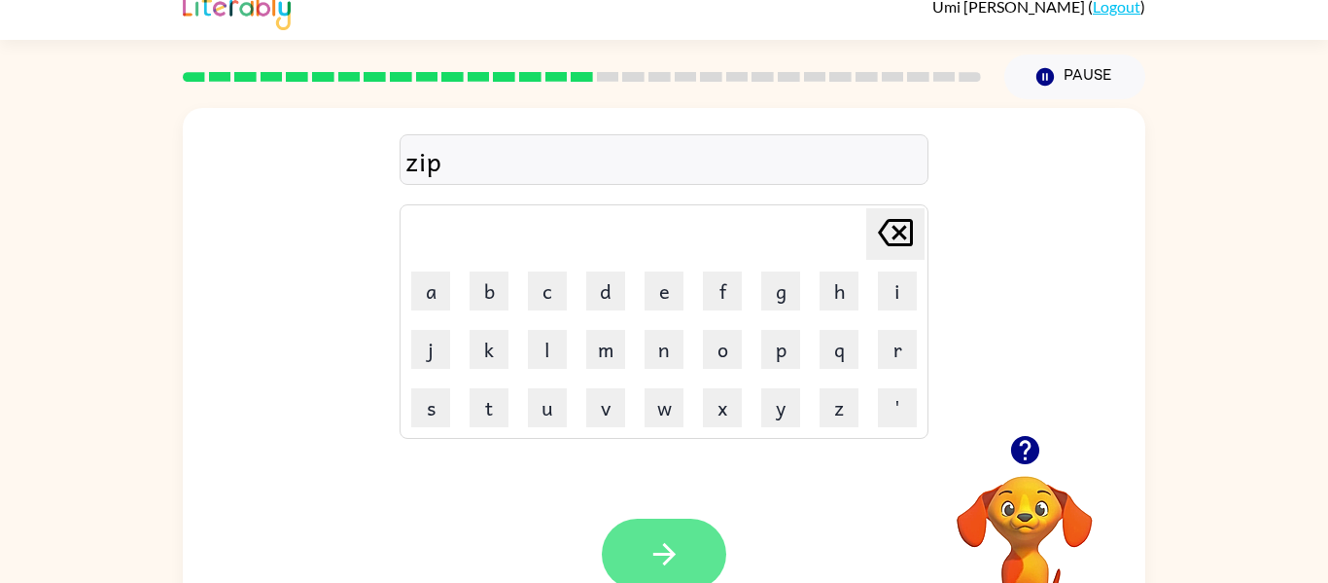
click at [655, 551] on icon "button" at bounding box center [665, 554] width 34 height 34
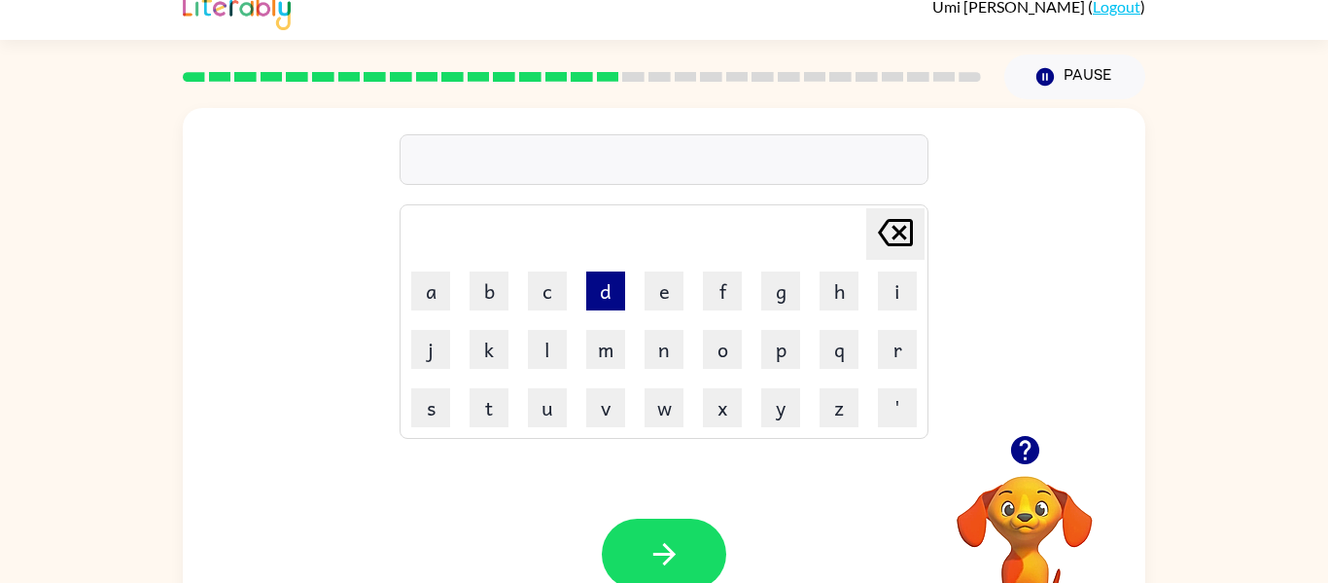
click at [607, 292] on button "d" at bounding box center [605, 290] width 39 height 39
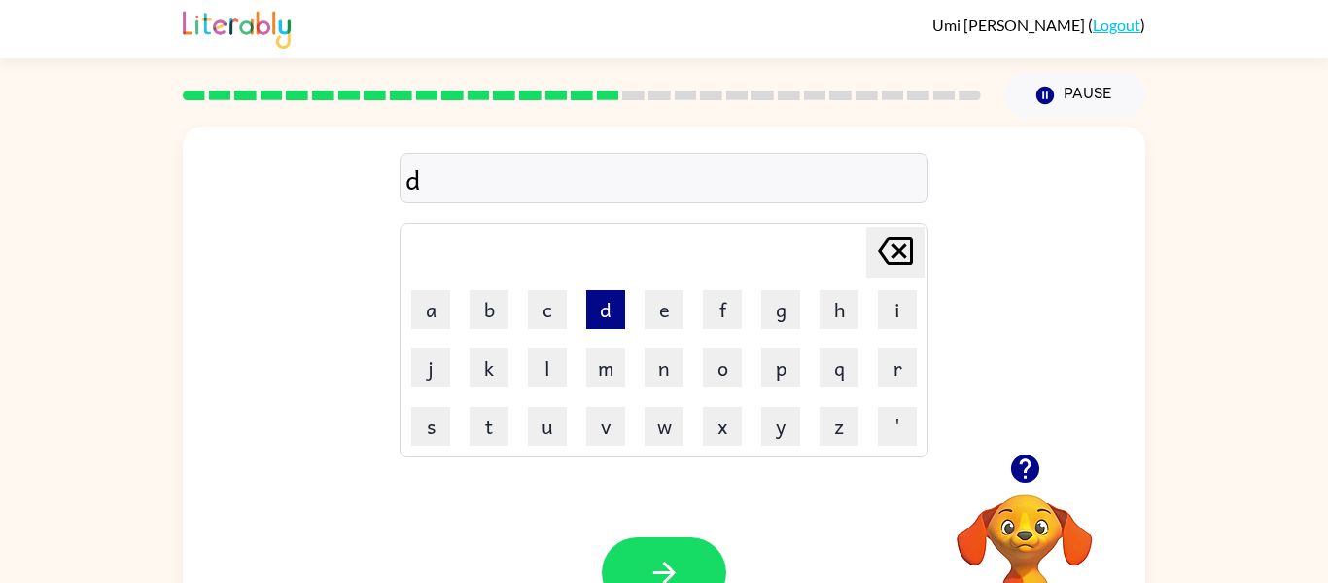
scroll to position [0, 0]
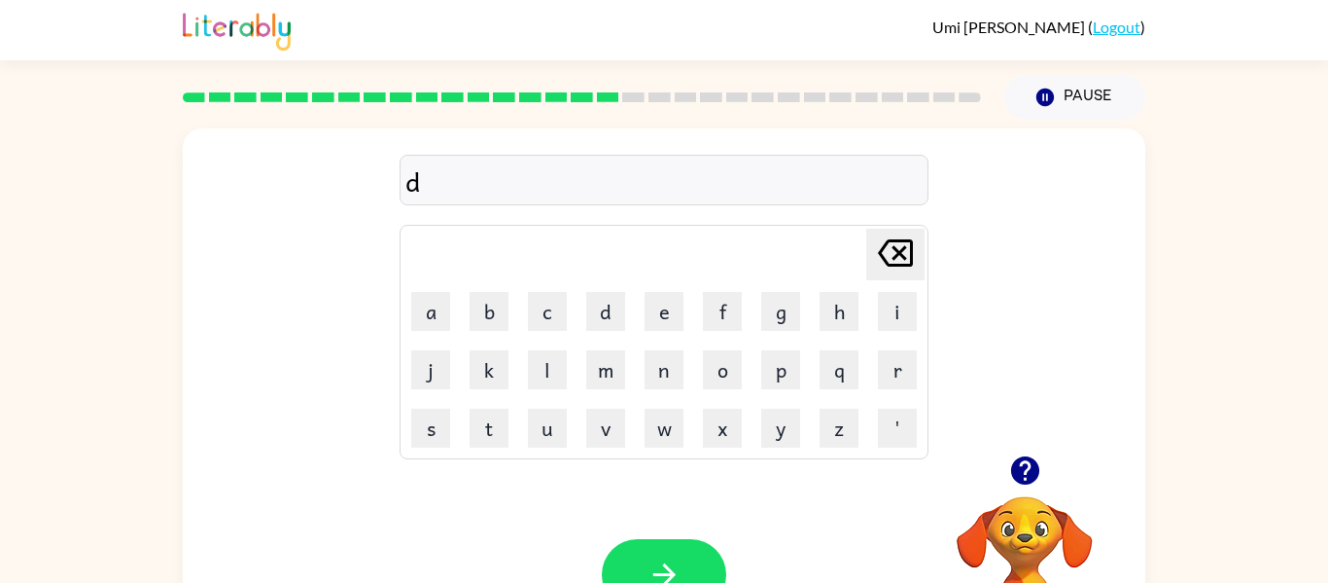
click at [906, 262] on icon "Delete Delete last character input" at bounding box center [895, 253] width 47 height 47
click at [430, 382] on button "j" at bounding box center [430, 369] width 39 height 39
click at [900, 370] on button "r" at bounding box center [897, 369] width 39 height 39
click at [726, 384] on button "o" at bounding box center [722, 369] width 39 height 39
click at [775, 378] on button "p" at bounding box center [780, 369] width 39 height 39
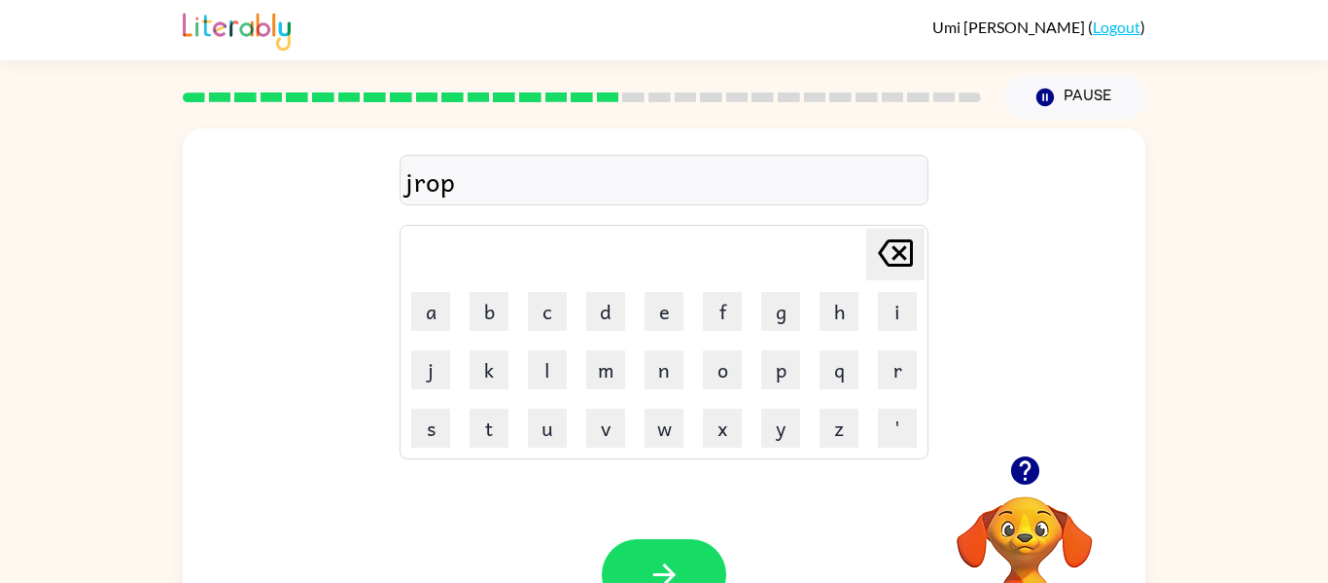
click at [415, 190] on div "jrop" at bounding box center [664, 180] width 517 height 41
click at [416, 199] on div "jrop" at bounding box center [664, 180] width 517 height 41
click at [398, 196] on div "jrop Delete Delete last character input a b c d e f g h i j k l m n o p q r s t…" at bounding box center [664, 291] width 963 height 327
click at [411, 188] on div "jrop" at bounding box center [664, 180] width 517 height 41
click at [898, 257] on icon "Delete Delete last character input" at bounding box center [895, 253] width 47 height 47
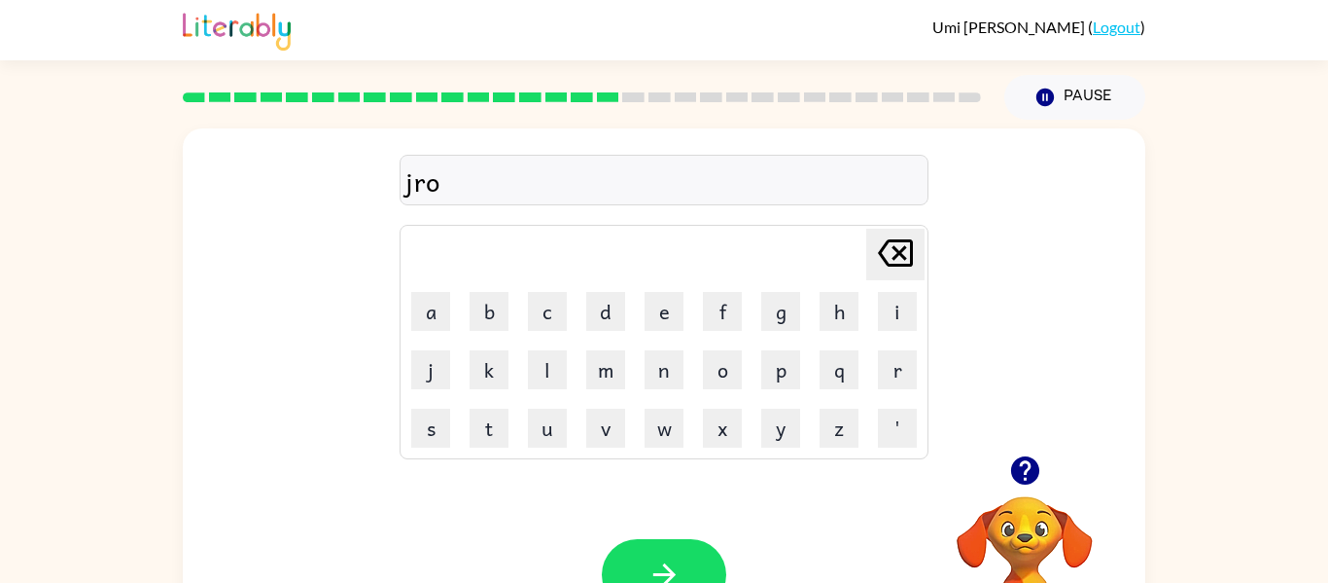
click at [890, 261] on icon "Delete Delete last character input" at bounding box center [895, 253] width 47 height 47
click at [891, 250] on icon "Delete Delete last character input" at bounding box center [895, 253] width 47 height 47
click at [894, 251] on icon "Delete Delete last character input" at bounding box center [895, 253] width 47 height 47
click at [884, 236] on icon "Delete Delete last character input" at bounding box center [895, 253] width 47 height 47
click at [606, 311] on button "d" at bounding box center [605, 311] width 39 height 39
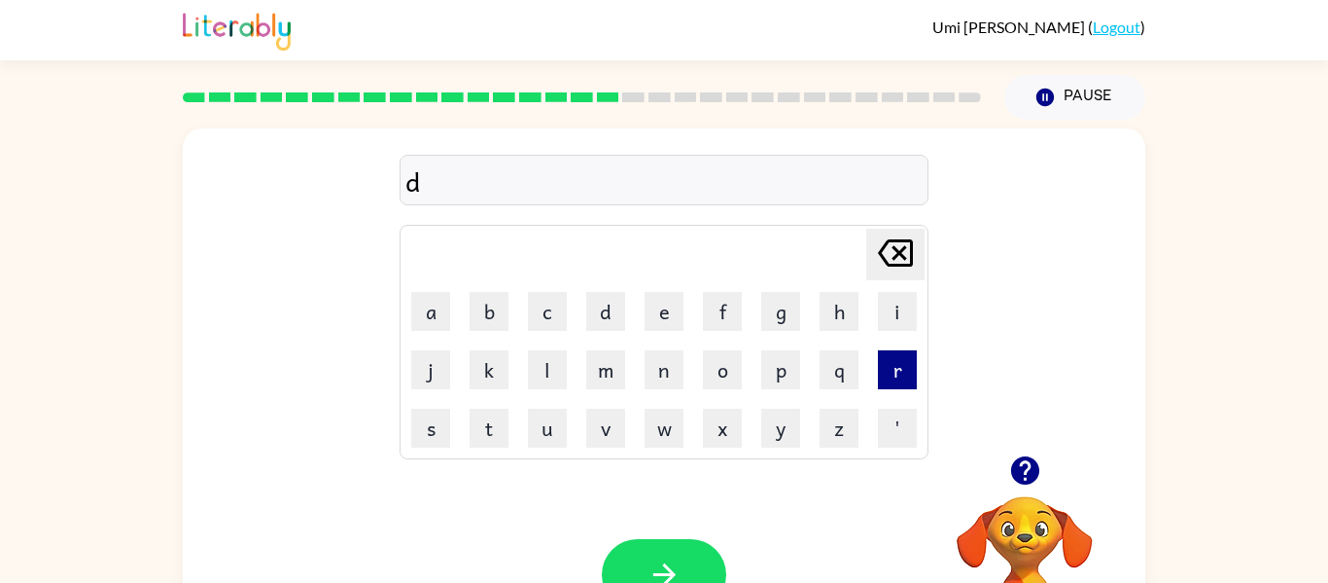
click at [912, 378] on button "r" at bounding box center [897, 369] width 39 height 39
click at [720, 376] on button "o" at bounding box center [722, 369] width 39 height 39
click at [796, 372] on button "p" at bounding box center [780, 369] width 39 height 39
click at [914, 323] on button "i" at bounding box center [897, 311] width 39 height 39
click at [664, 368] on button "n" at bounding box center [664, 369] width 39 height 39
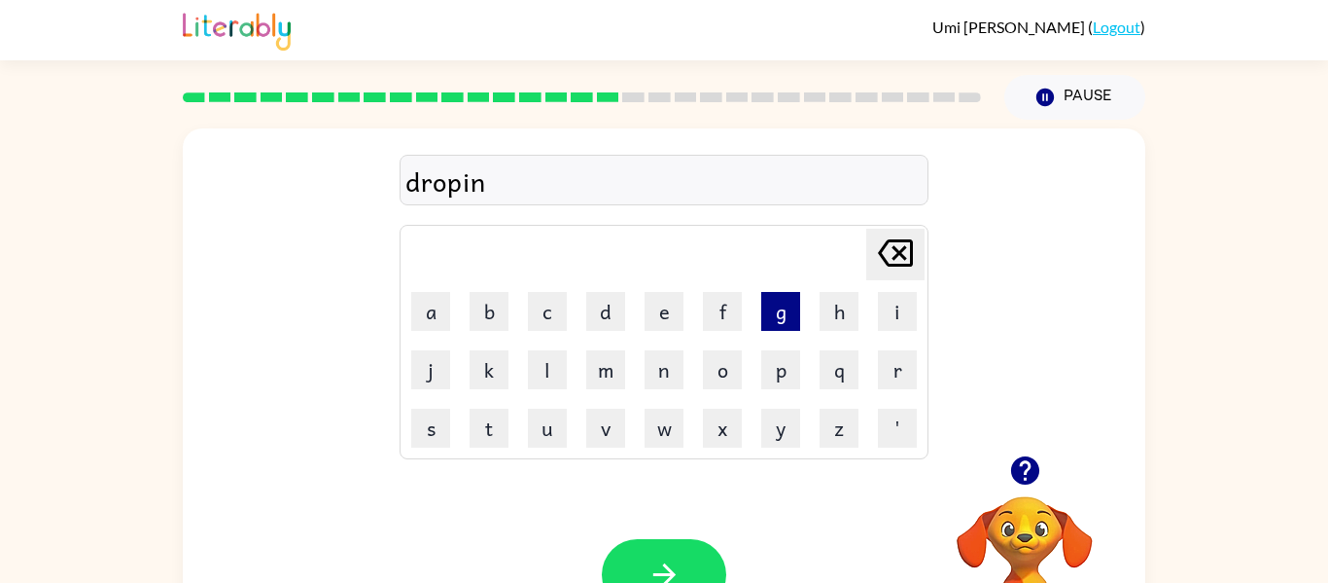
click at [771, 294] on button "g" at bounding box center [780, 311] width 39 height 39
click at [638, 556] on button "button" at bounding box center [664, 574] width 124 height 71
click at [832, 303] on button "h" at bounding box center [839, 311] width 39 height 39
click at [651, 303] on button "e" at bounding box center [664, 311] width 39 height 39
type button "e"
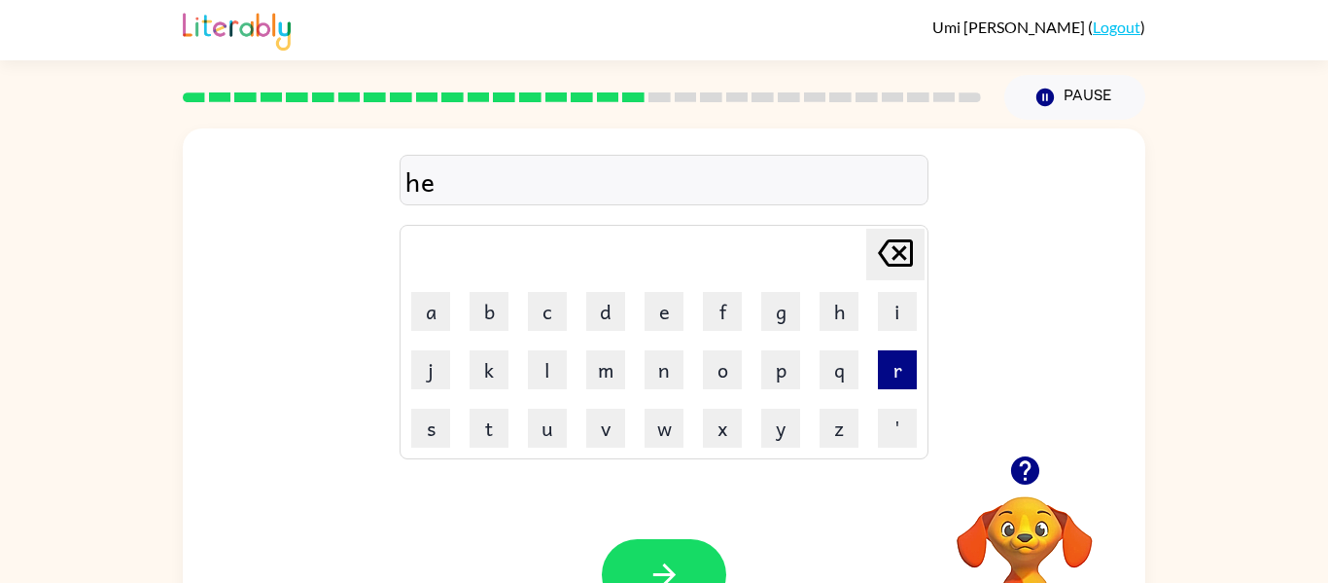
click at [908, 366] on button "r" at bounding box center [897, 369] width 39 height 39
type button "r"
click at [641, 569] on button "button" at bounding box center [664, 574] width 124 height 71
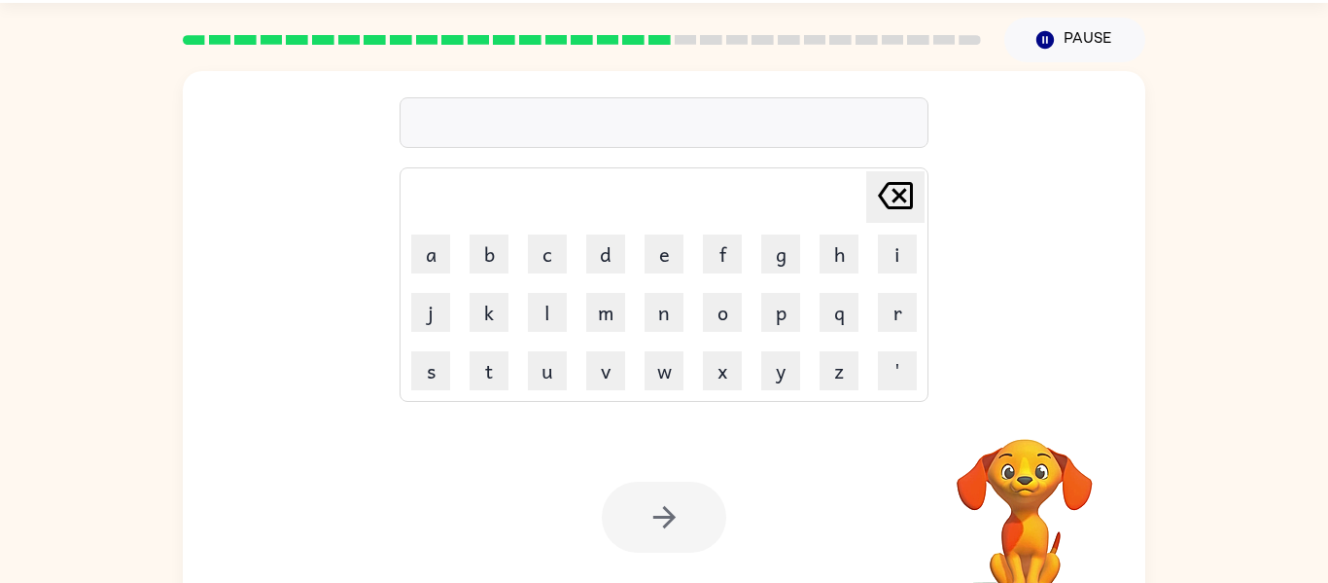
scroll to position [62, 0]
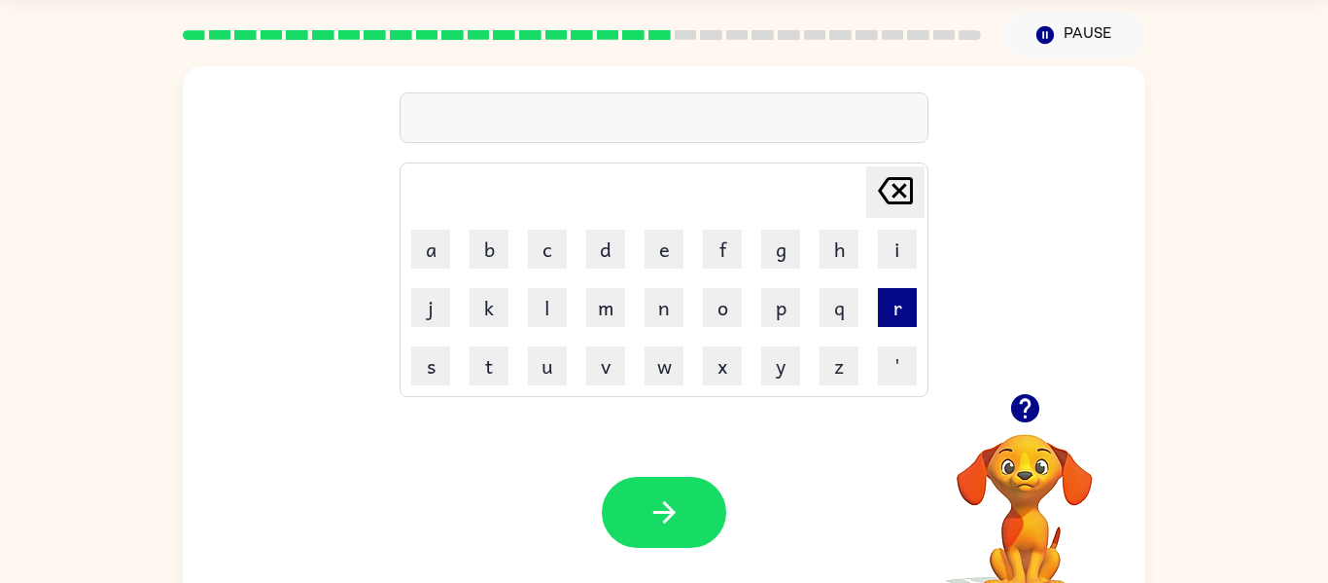
click at [900, 313] on button "r" at bounding box center [897, 307] width 39 height 39
click at [666, 252] on button "e" at bounding box center [664, 249] width 39 height 39
click at [549, 254] on button "c" at bounding box center [547, 249] width 39 height 39
click at [480, 307] on button "k" at bounding box center [489, 307] width 39 height 39
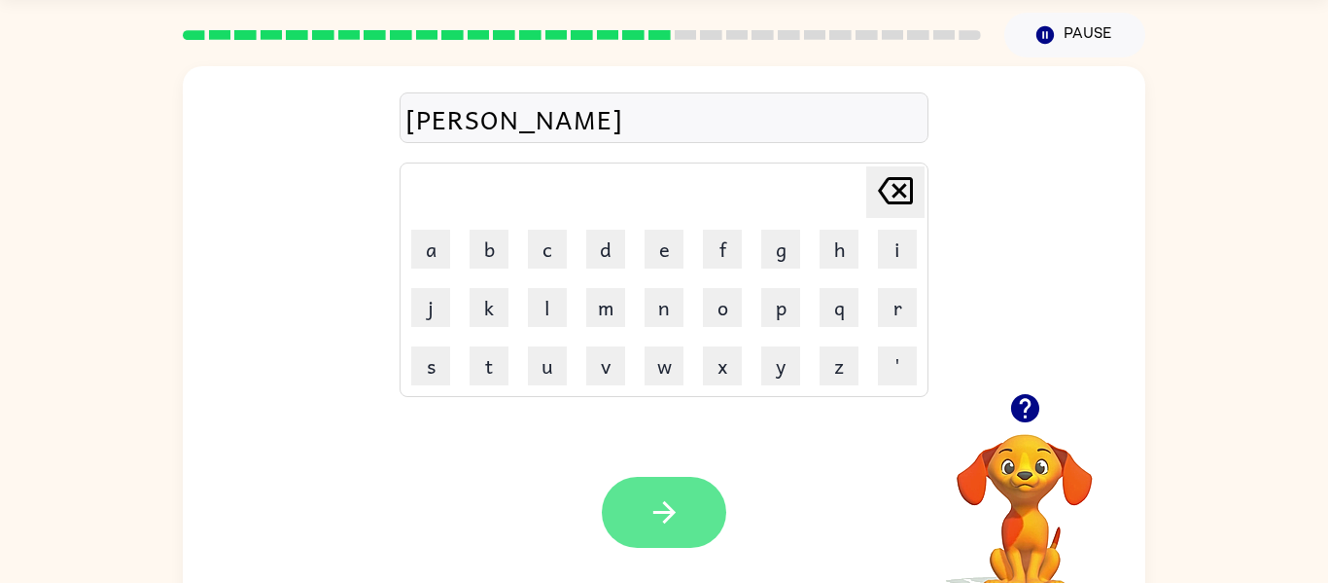
click at [659, 516] on icon "button" at bounding box center [665, 512] width 34 height 34
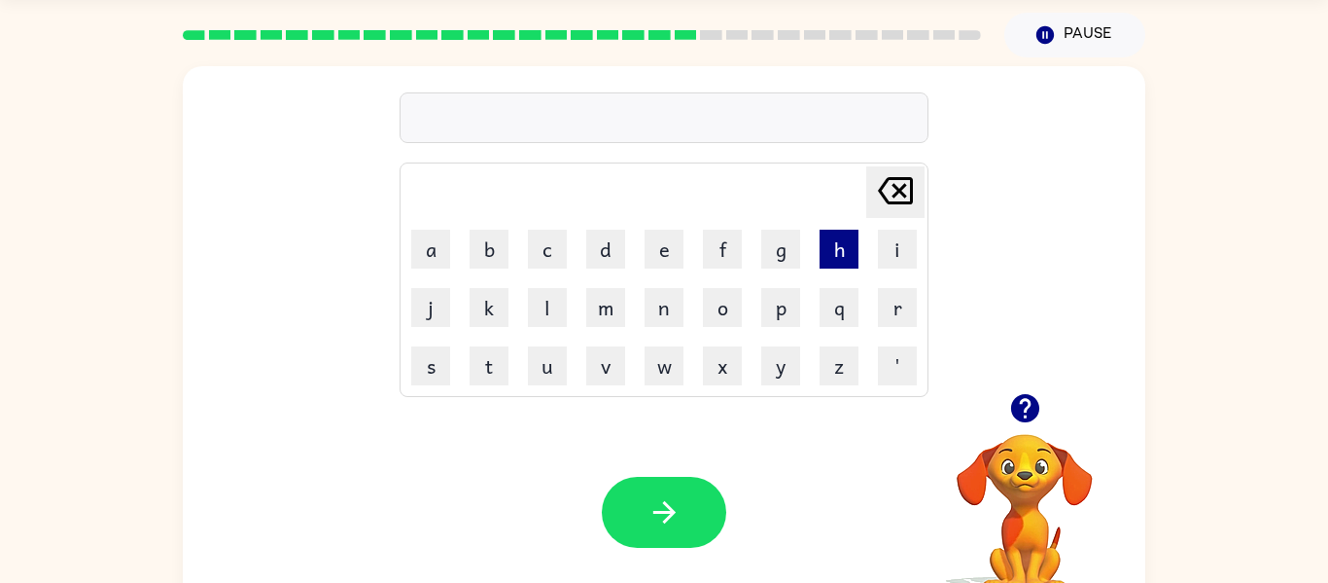
click at [836, 248] on button "h" at bounding box center [839, 249] width 39 height 39
click at [889, 257] on button "i" at bounding box center [897, 249] width 39 height 39
click at [681, 308] on button "n" at bounding box center [664, 307] width 39 height 39
click at [495, 378] on button "t" at bounding box center [489, 365] width 39 height 39
click at [900, 257] on button "i" at bounding box center [897, 249] width 39 height 39
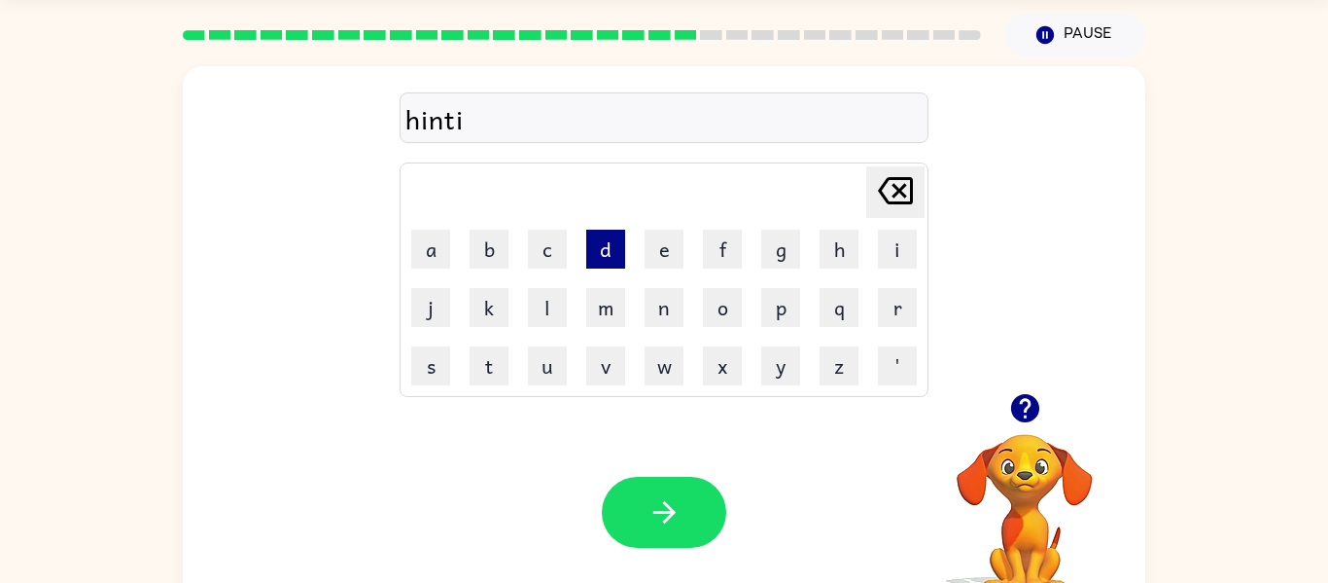
click at [601, 243] on button "d" at bounding box center [605, 249] width 39 height 39
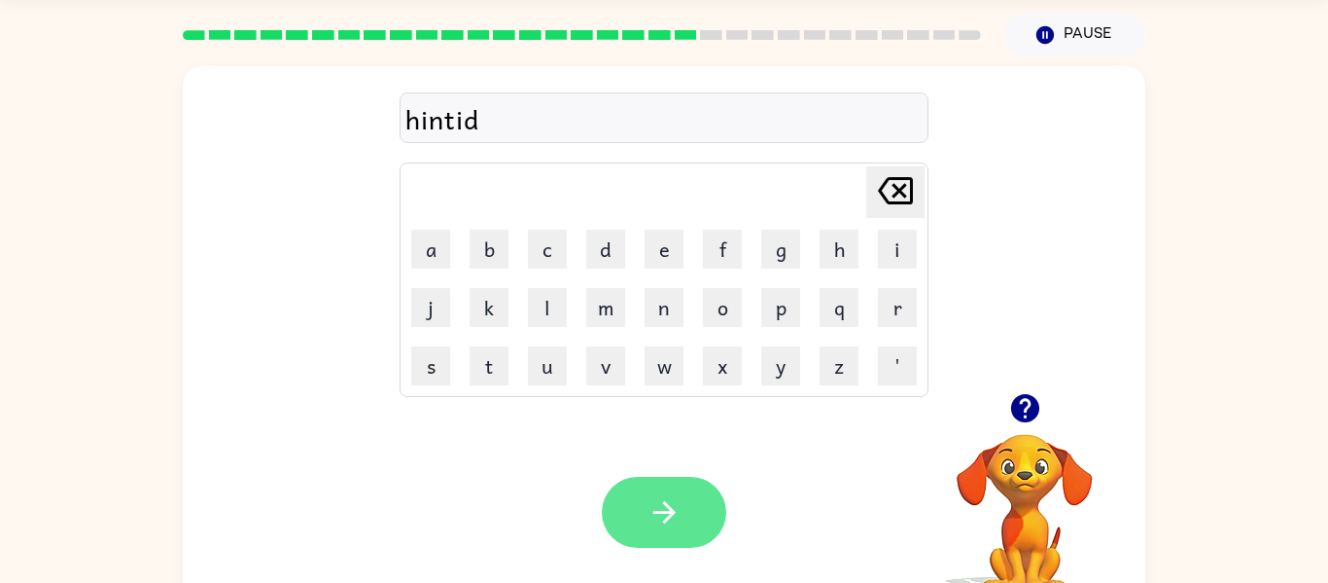
click at [650, 494] on button "button" at bounding box center [664, 512] width 124 height 71
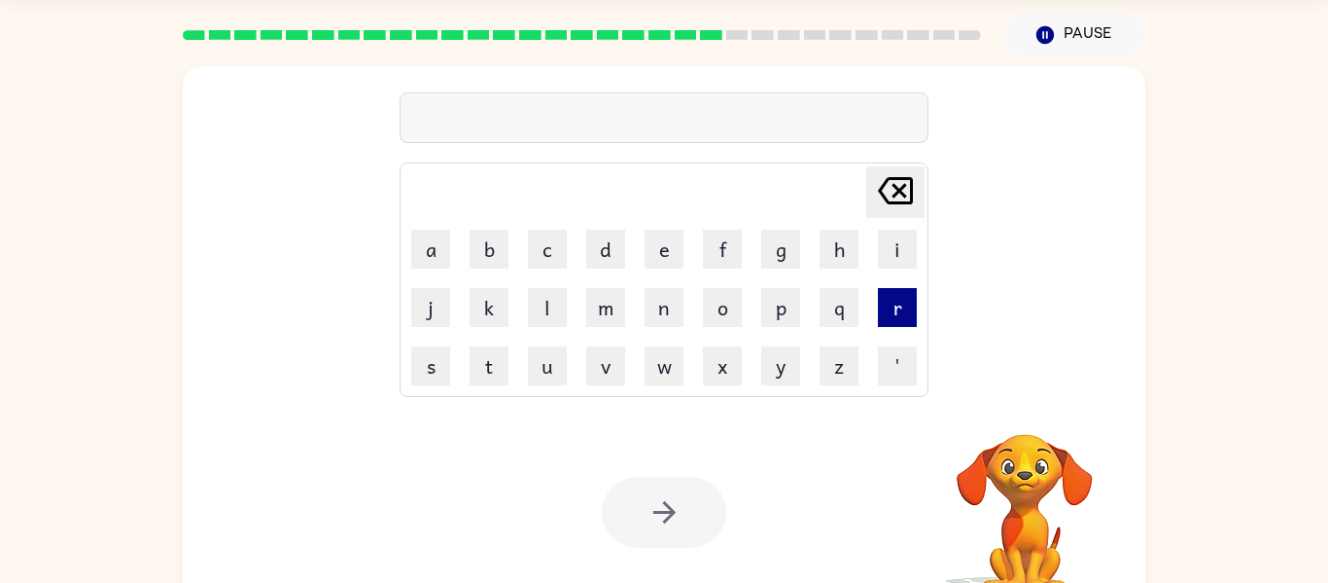
click at [883, 304] on button "r" at bounding box center [897, 307] width 39 height 39
click at [883, 245] on button "i" at bounding box center [897, 249] width 39 height 39
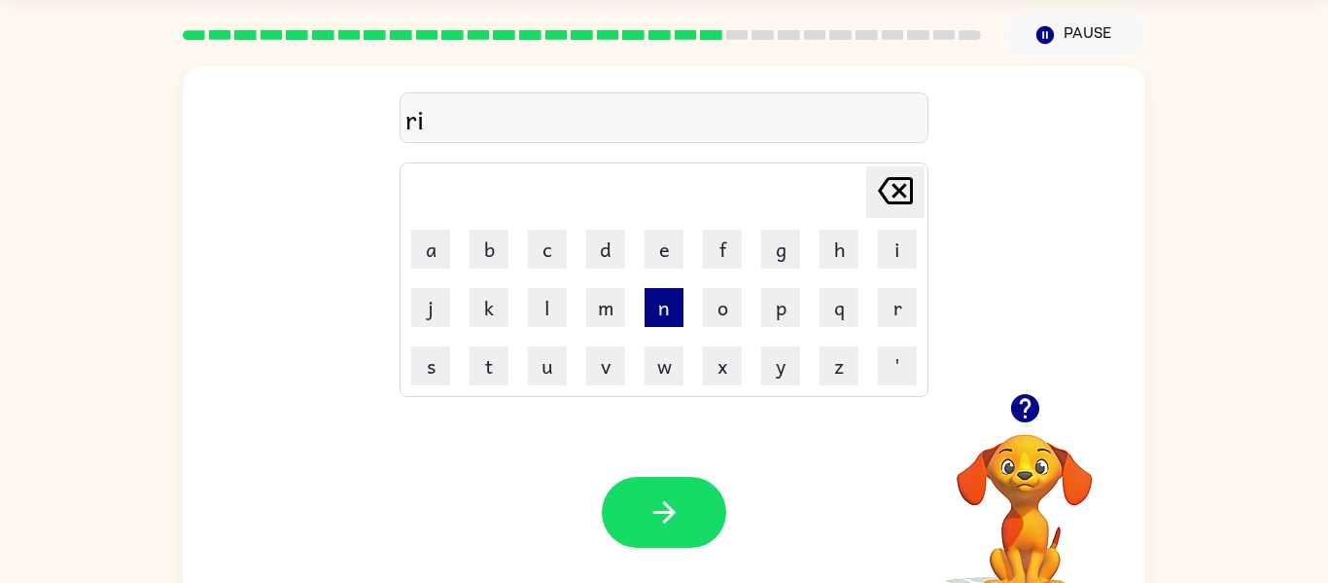
click at [674, 323] on button "n" at bounding box center [664, 307] width 39 height 39
click at [660, 250] on button "e" at bounding box center [664, 249] width 39 height 39
click at [882, 208] on icon "Delete Delete last character input" at bounding box center [895, 190] width 47 height 47
click at [891, 187] on icon "Delete Delete last character input" at bounding box center [895, 190] width 47 height 47
click at [903, 176] on icon "Delete Delete last character input" at bounding box center [895, 190] width 47 height 47
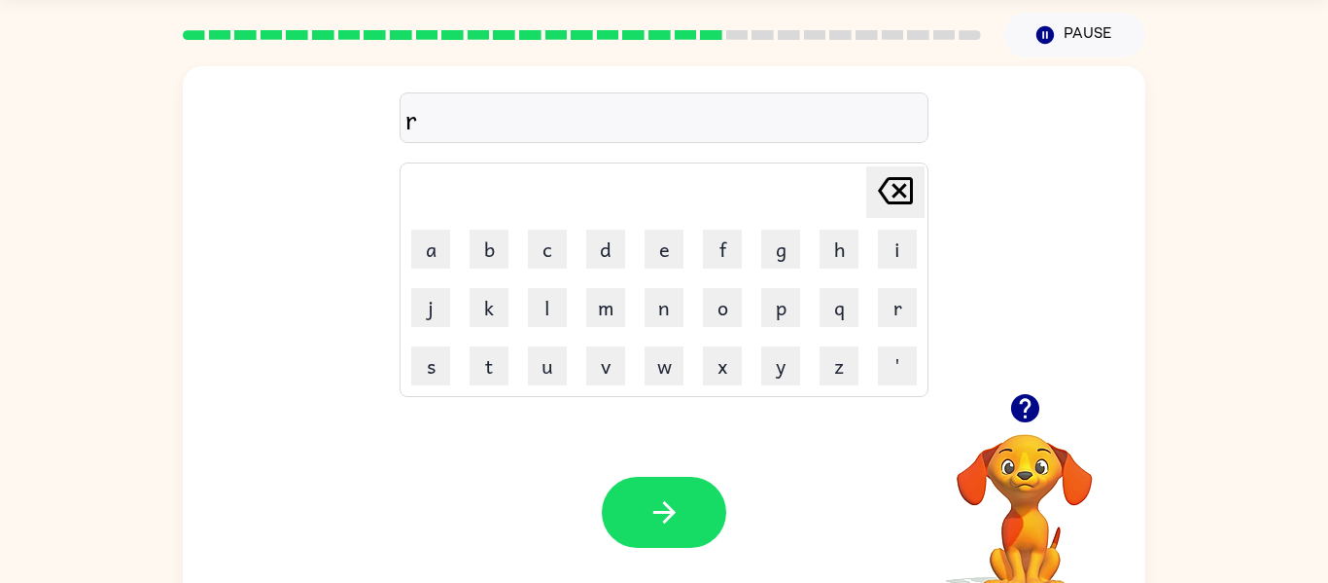
click at [903, 194] on icon at bounding box center [895, 190] width 35 height 27
click at [901, 312] on button "r" at bounding box center [897, 307] width 39 height 39
click at [673, 308] on button "n" at bounding box center [664, 307] width 39 height 39
click at [879, 266] on button "i" at bounding box center [897, 249] width 39 height 39
click at [664, 256] on button "e" at bounding box center [664, 249] width 39 height 39
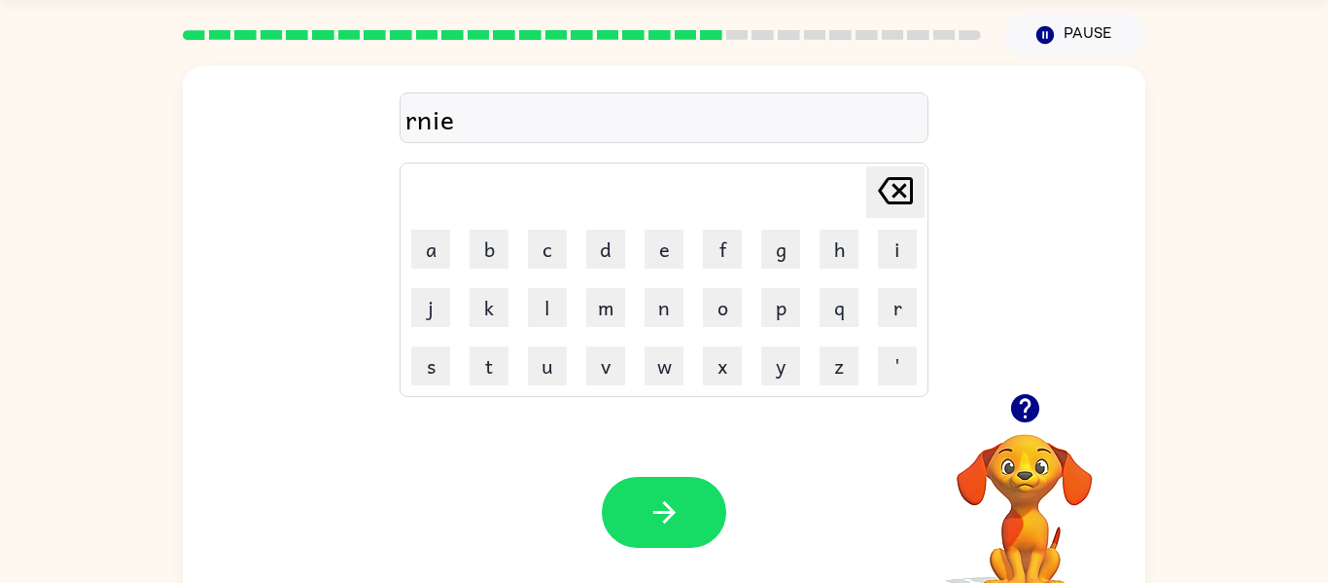
click at [879, 208] on icon "Delete Delete last character input" at bounding box center [895, 190] width 47 height 47
click at [890, 196] on icon "Delete Delete last character input" at bounding box center [895, 190] width 47 height 47
click at [904, 187] on icon at bounding box center [895, 190] width 35 height 27
click at [912, 182] on icon at bounding box center [895, 190] width 35 height 27
click at [906, 193] on icon "Delete Delete last character input" at bounding box center [895, 190] width 47 height 47
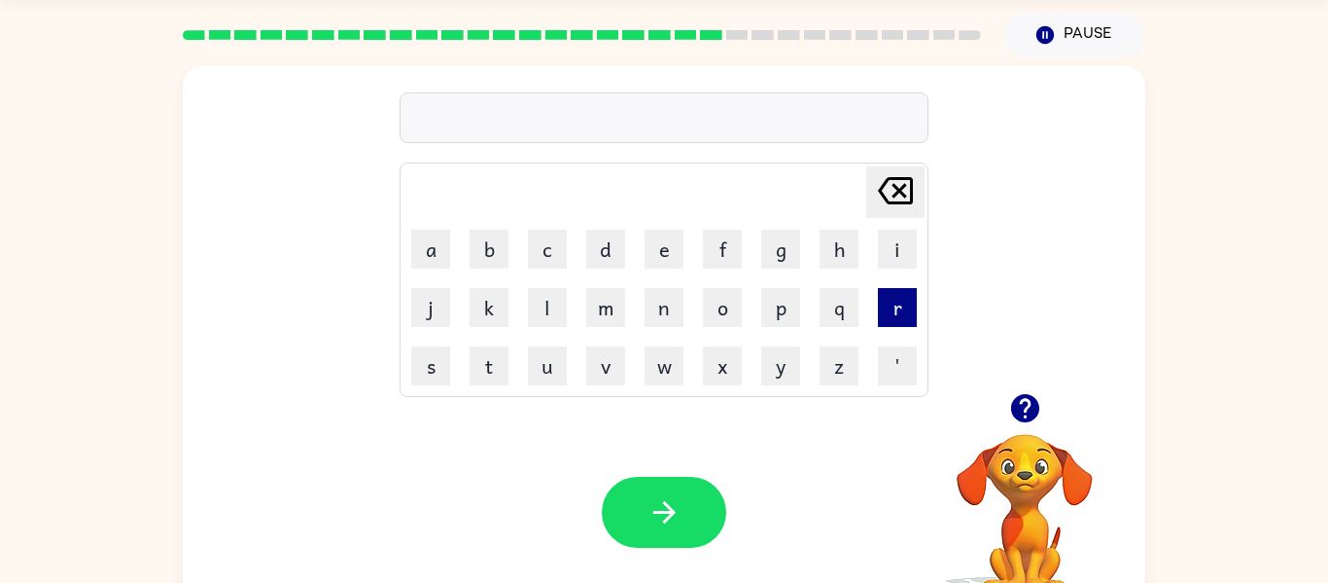
click at [885, 309] on button "r" at bounding box center [897, 307] width 39 height 39
click at [896, 234] on button "i" at bounding box center [897, 249] width 39 height 39
click at [656, 247] on button "e" at bounding box center [664, 249] width 39 height 39
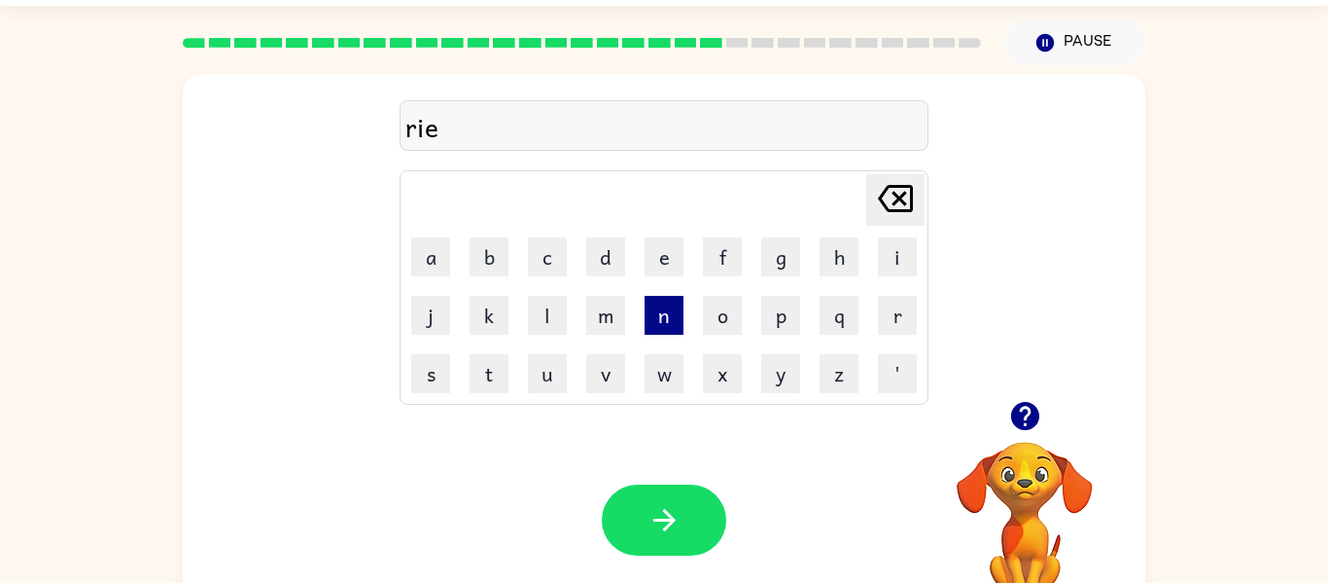
click at [668, 320] on button "n" at bounding box center [664, 315] width 39 height 39
click at [895, 202] on icon at bounding box center [895, 198] width 35 height 27
click at [895, 196] on icon "Delete Delete last character input" at bounding box center [895, 198] width 47 height 47
click at [667, 320] on button "n" at bounding box center [664, 315] width 39 height 39
click at [670, 264] on button "e" at bounding box center [664, 256] width 39 height 39
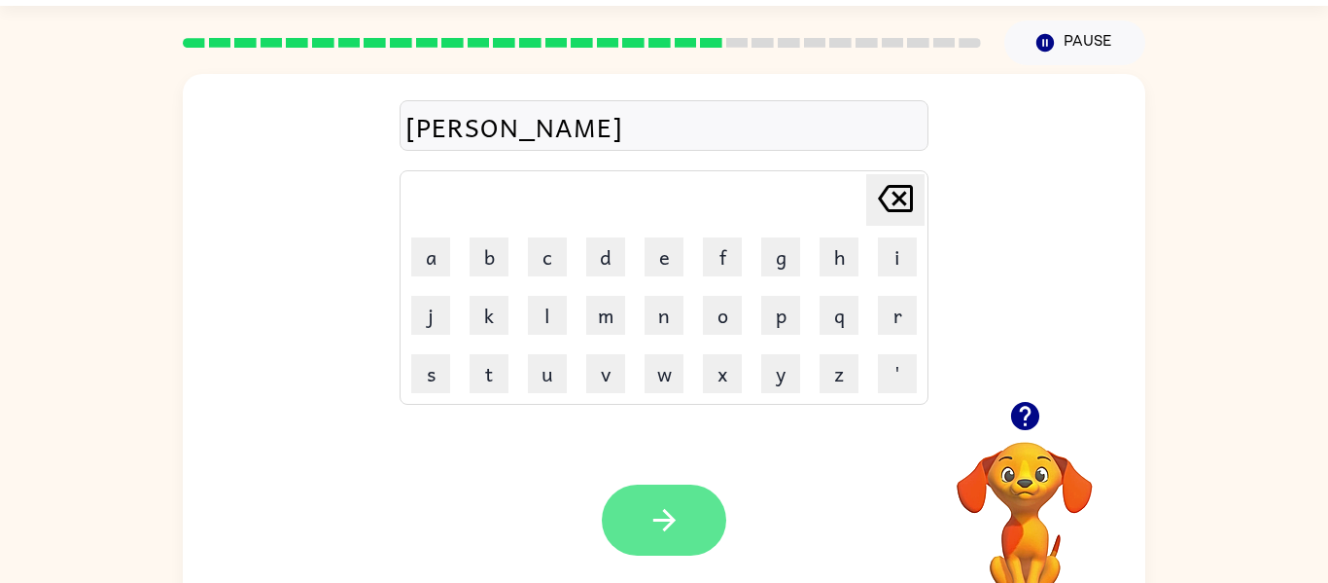
click at [664, 500] on button "button" at bounding box center [664, 519] width 124 height 71
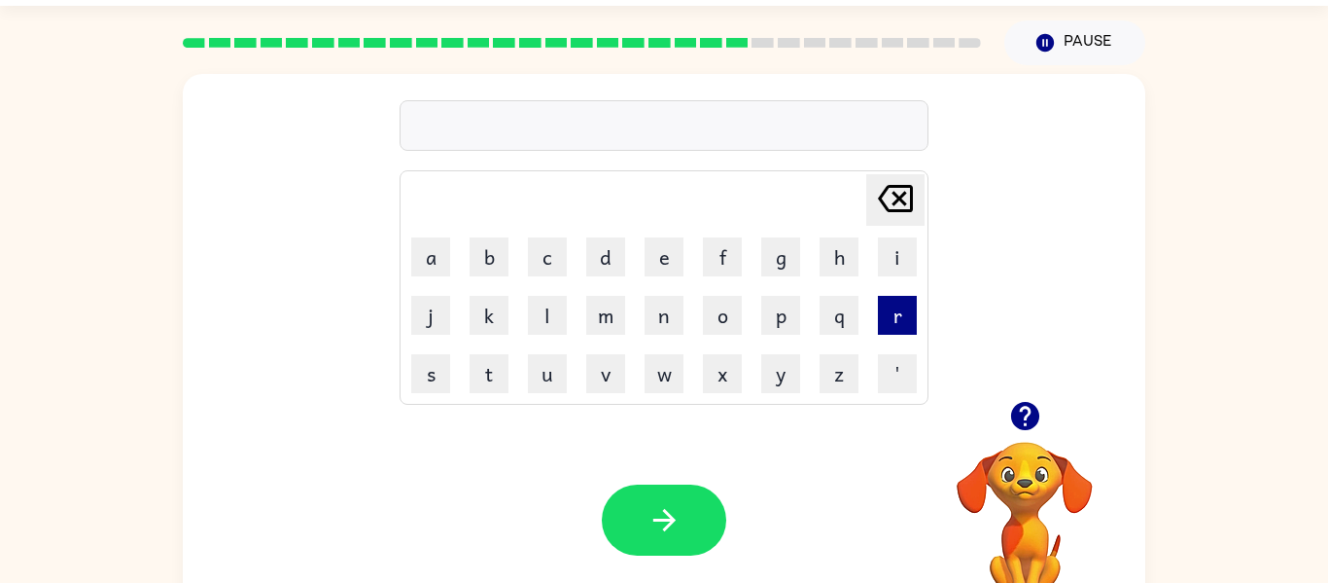
click at [897, 317] on button "r" at bounding box center [897, 315] width 39 height 39
click at [436, 245] on button "a" at bounding box center [430, 256] width 39 height 39
click at [902, 264] on button "i" at bounding box center [897, 256] width 39 height 39
click at [669, 322] on button "n" at bounding box center [664, 315] width 39 height 39
click at [551, 258] on button "c" at bounding box center [547, 256] width 39 height 39
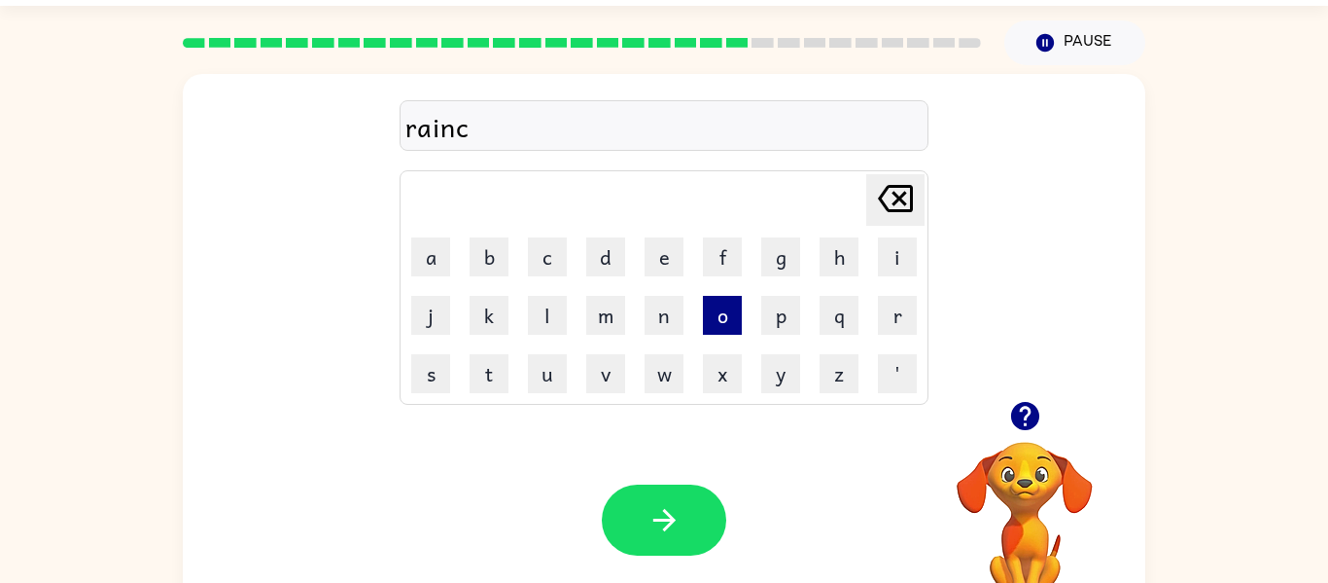
click at [712, 319] on button "o" at bounding box center [722, 315] width 39 height 39
click at [485, 377] on button "t" at bounding box center [489, 373] width 39 height 39
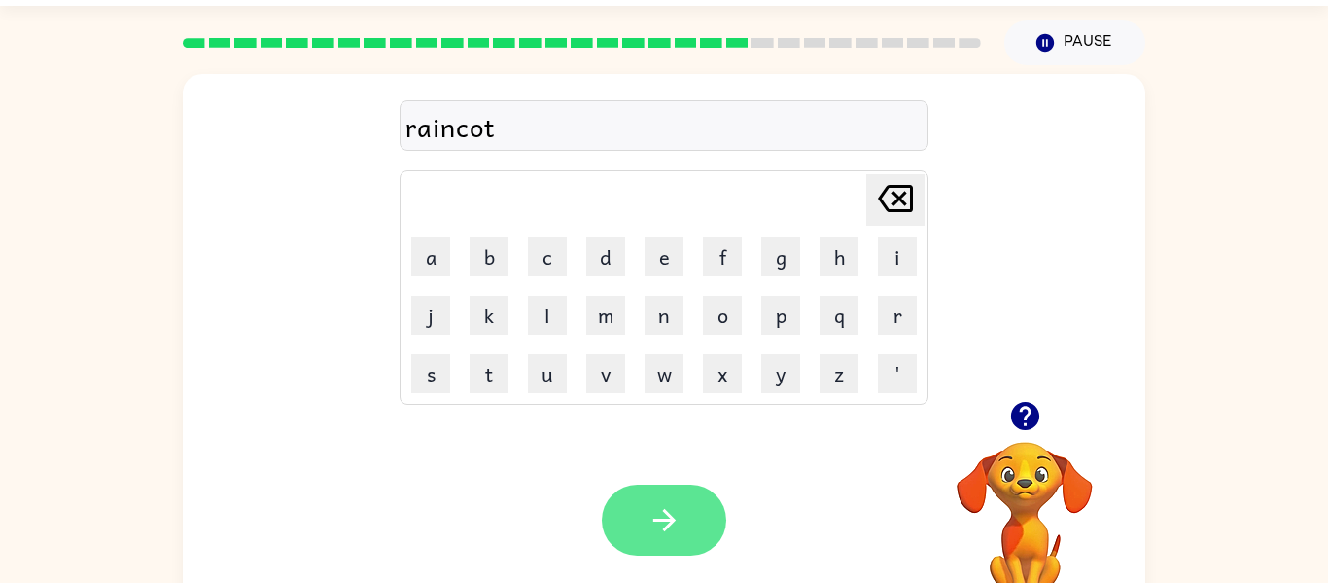
click at [663, 526] on icon "button" at bounding box center [665, 520] width 34 height 34
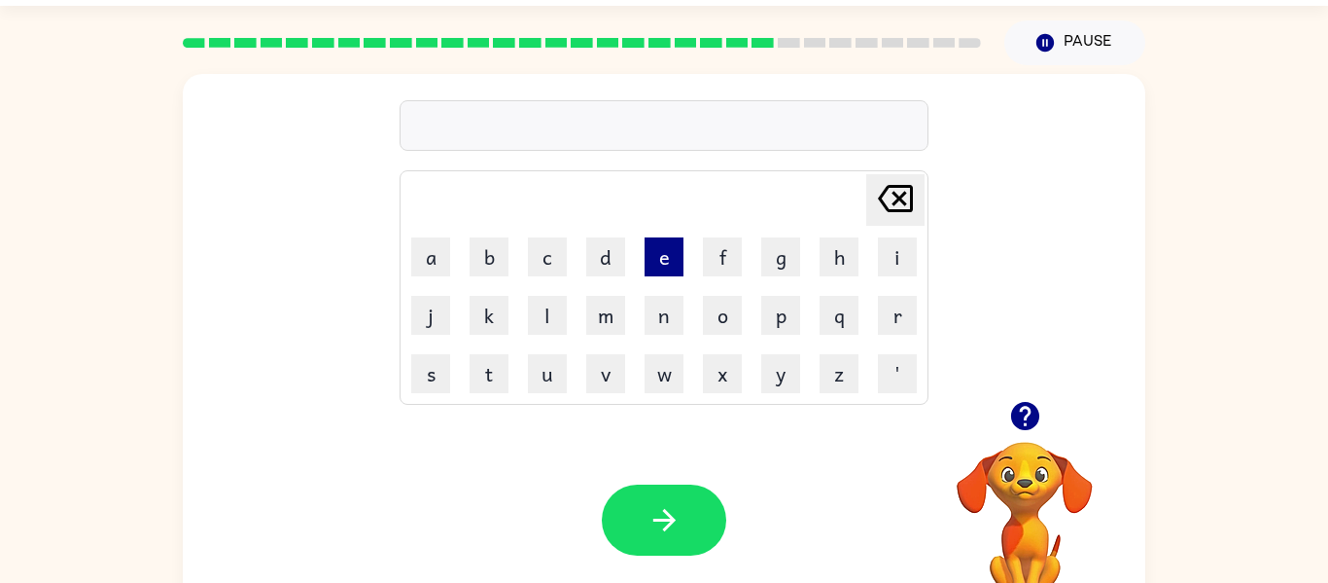
click at [665, 253] on button "e" at bounding box center [664, 256] width 39 height 39
click at [903, 321] on button "r" at bounding box center [897, 315] width 39 height 39
click at [609, 307] on button "m" at bounding box center [605, 315] width 39 height 39
click at [885, 206] on icon at bounding box center [895, 198] width 35 height 27
click at [902, 196] on icon at bounding box center [895, 198] width 35 height 27
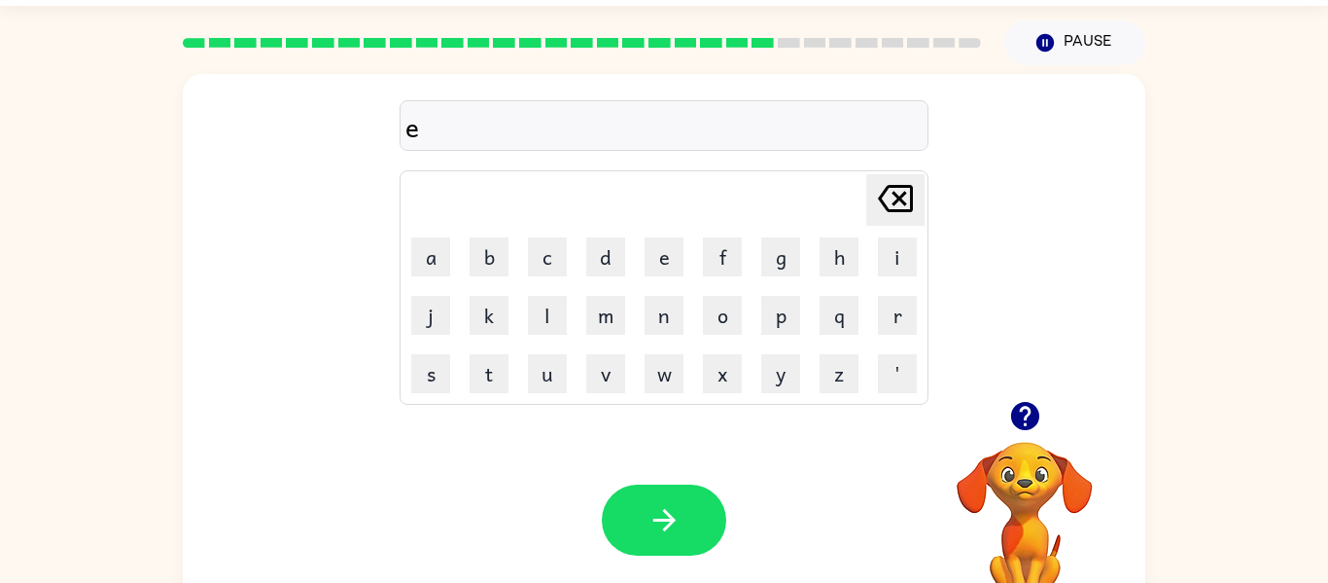
click at [903, 205] on icon "Delete Delete last character input" at bounding box center [895, 198] width 47 height 47
click at [901, 194] on icon "Delete Delete last character input" at bounding box center [895, 198] width 47 height 47
click at [912, 325] on button "r" at bounding box center [897, 315] width 39 height 39
click at [658, 248] on button "e" at bounding box center [664, 256] width 39 height 39
click at [600, 329] on button "m" at bounding box center [605, 315] width 39 height 39
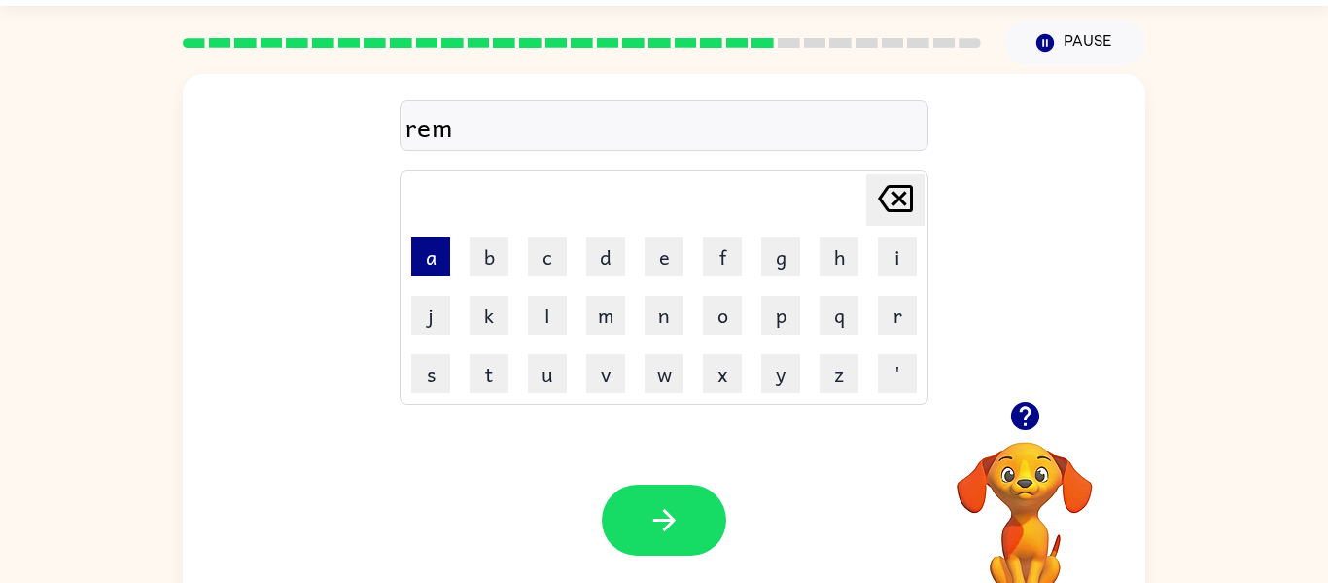
click at [428, 255] on button "a" at bounding box center [430, 256] width 39 height 39
click at [901, 320] on button "r" at bounding box center [897, 315] width 39 height 39
click at [492, 317] on button "k" at bounding box center [489, 315] width 39 height 39
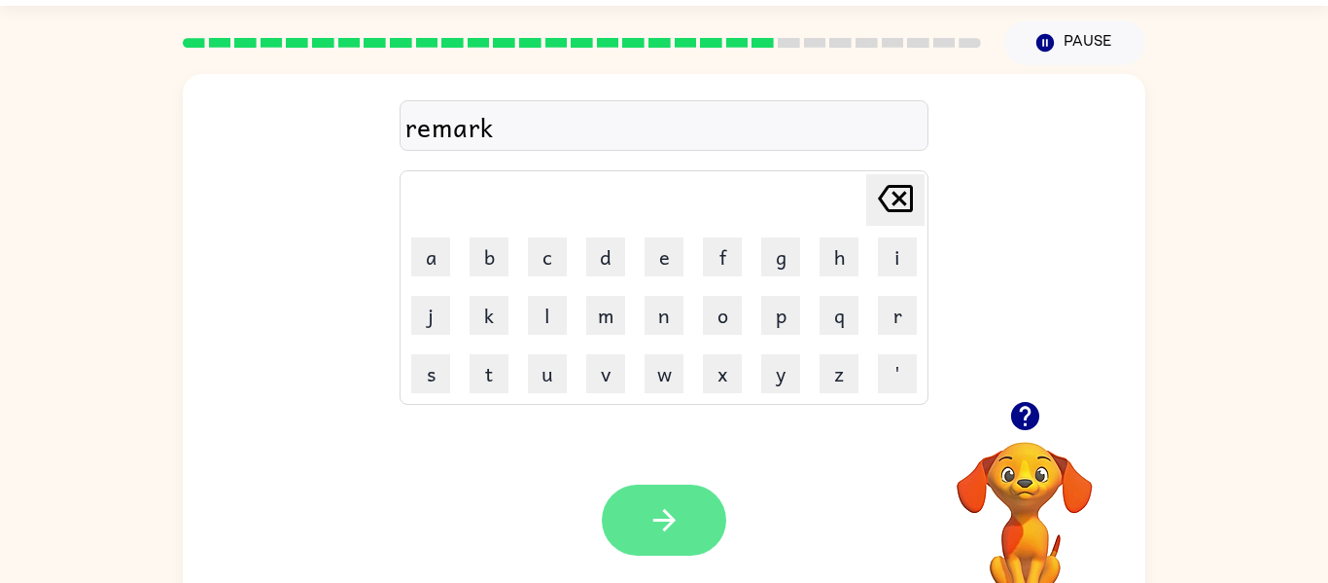
click at [628, 526] on button "button" at bounding box center [664, 519] width 124 height 71
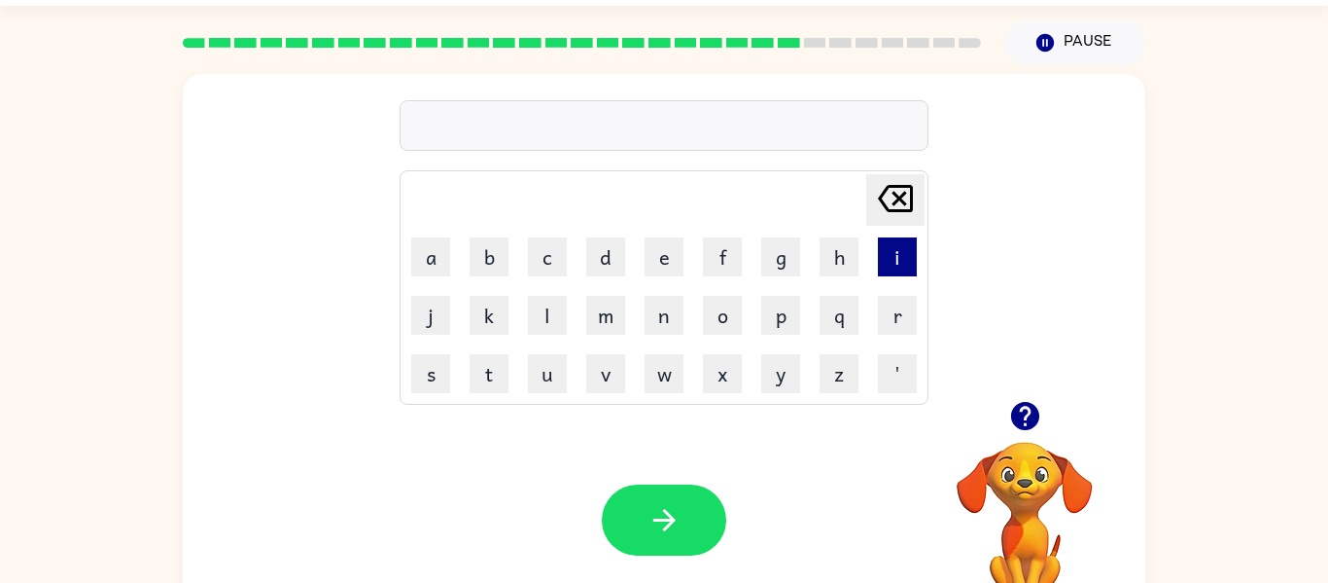
click at [897, 257] on button "i" at bounding box center [897, 256] width 39 height 39
click at [603, 382] on button "v" at bounding box center [605, 373] width 39 height 39
click at [436, 261] on button "a" at bounding box center [430, 256] width 39 height 39
click at [655, 317] on button "n" at bounding box center [664, 315] width 39 height 39
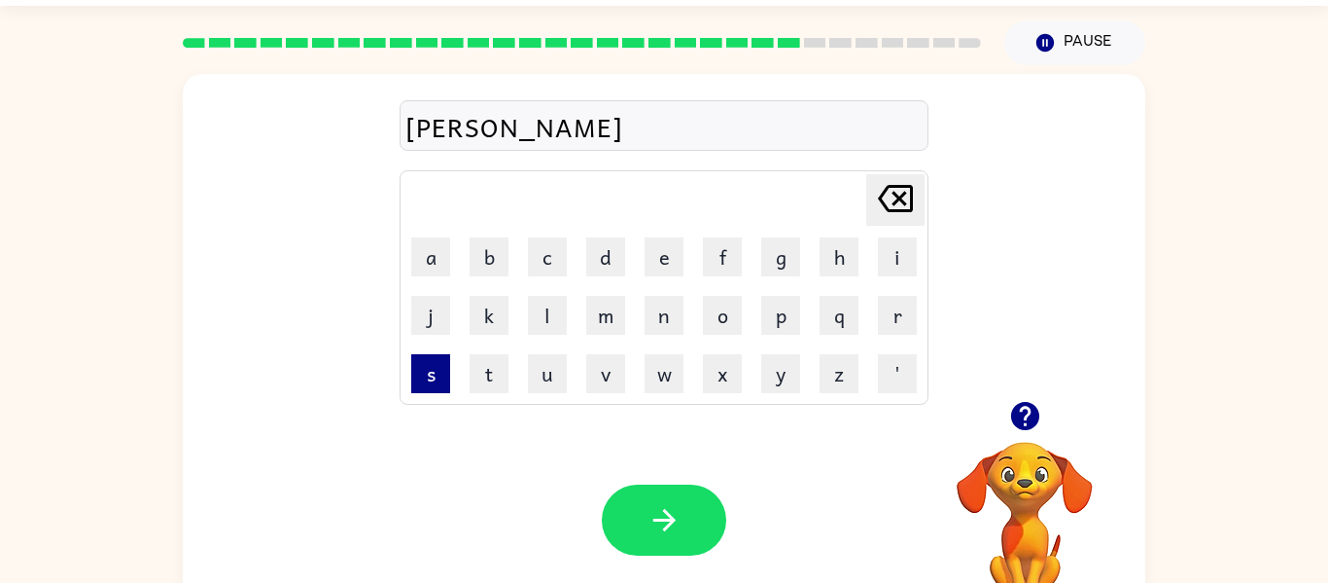
click at [430, 382] on button "s" at bounding box center [430, 373] width 39 height 39
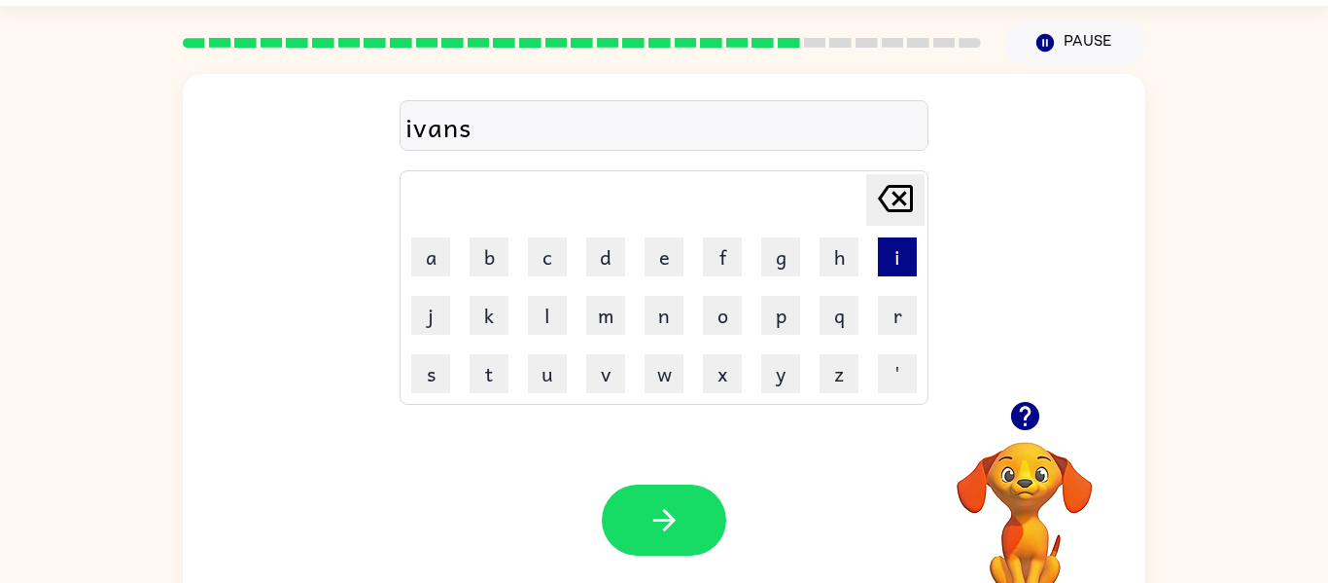
click at [902, 254] on button "i" at bounding box center [897, 256] width 39 height 39
click at [655, 319] on button "n" at bounding box center [664, 315] width 39 height 39
click at [781, 253] on button "g" at bounding box center [780, 256] width 39 height 39
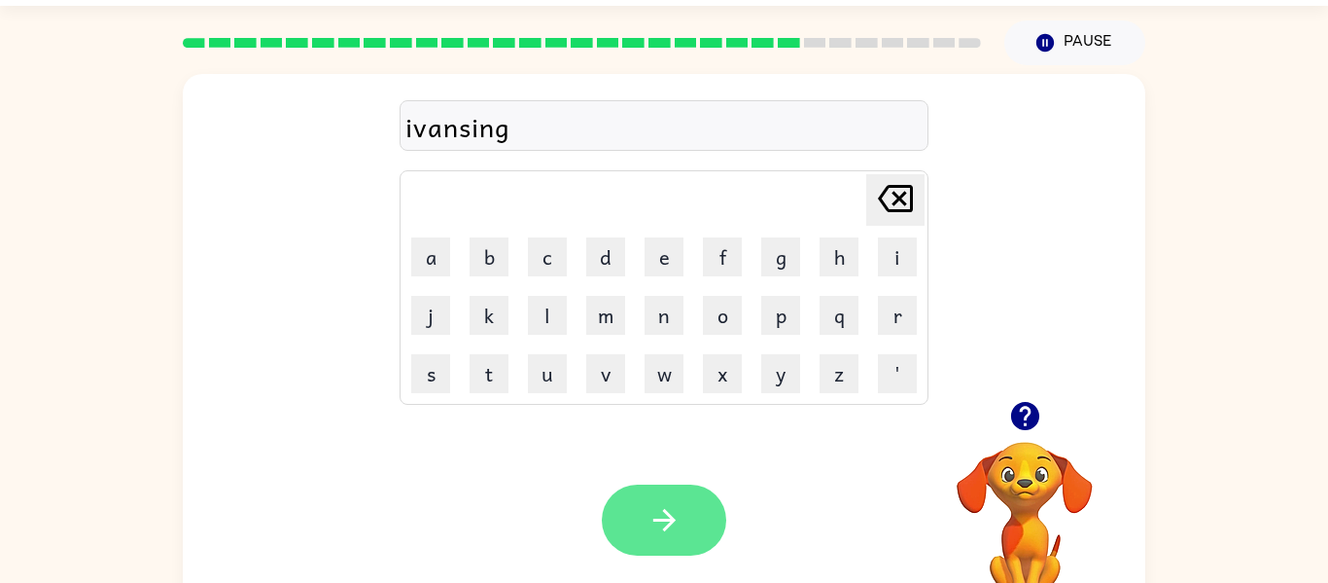
click at [669, 526] on icon "button" at bounding box center [664, 520] width 22 height 22
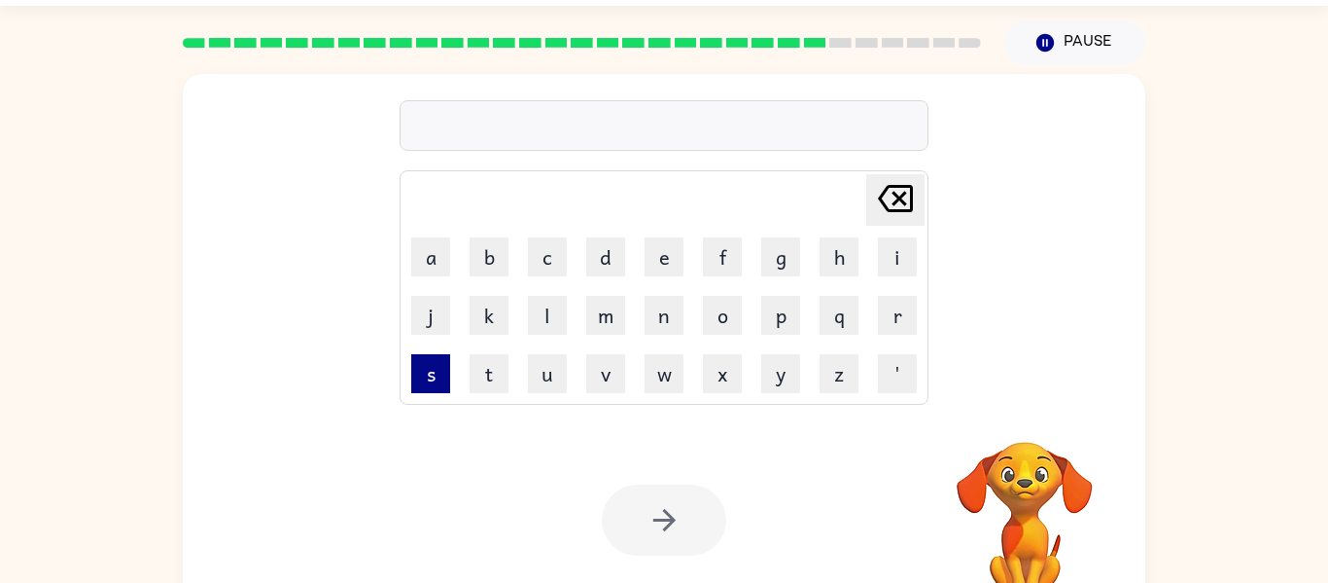
click at [425, 371] on button "s" at bounding box center [430, 373] width 39 height 39
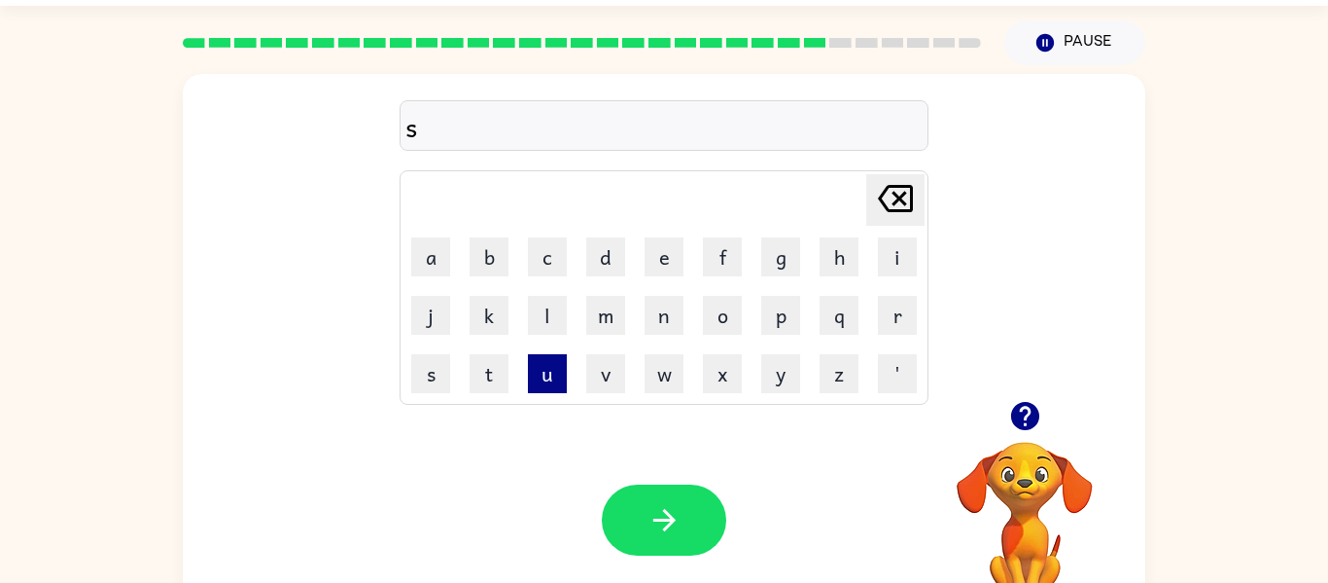
click at [544, 389] on button "u" at bounding box center [547, 373] width 39 height 39
click at [664, 316] on button "n" at bounding box center [664, 315] width 39 height 39
click at [549, 314] on button "l" at bounding box center [547, 315] width 39 height 39
click at [903, 264] on button "i" at bounding box center [897, 256] width 39 height 39
click at [474, 390] on button "t" at bounding box center [489, 373] width 39 height 39
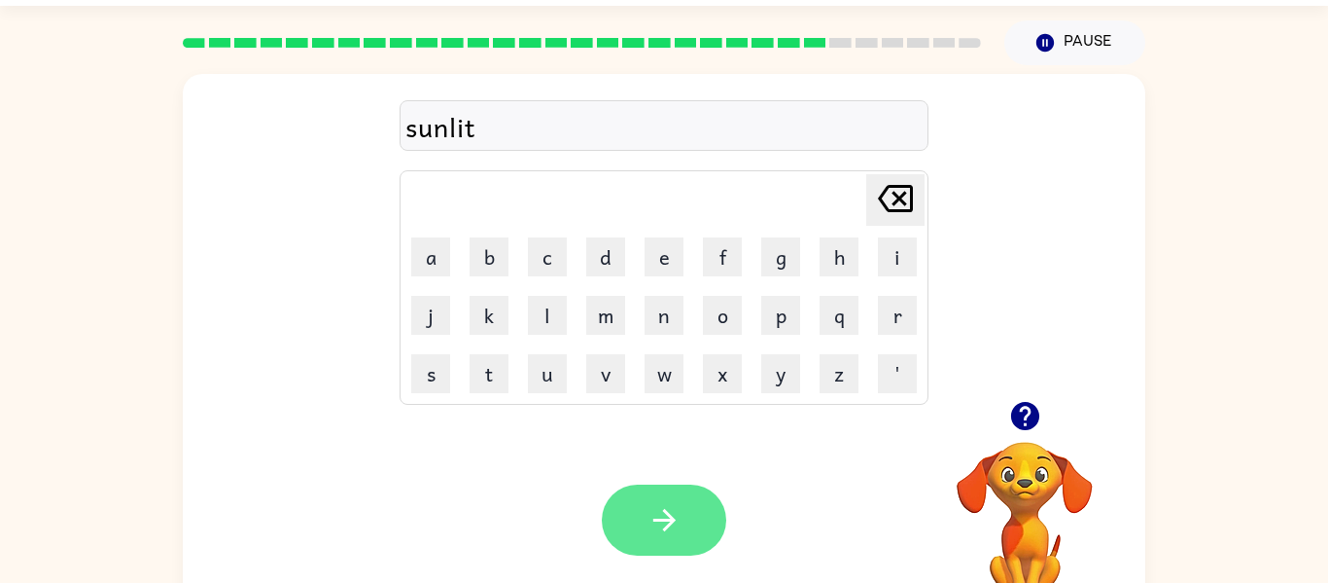
click at [656, 521] on icon "button" at bounding box center [664, 520] width 22 height 22
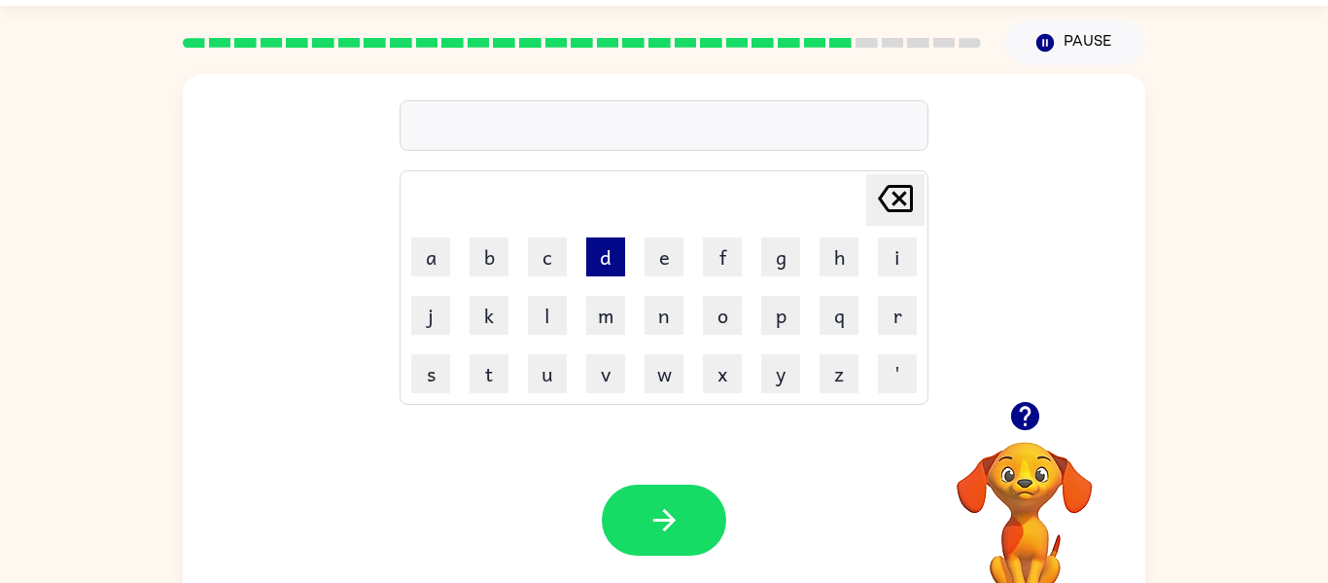
click at [616, 261] on button "d" at bounding box center [605, 256] width 39 height 39
click at [423, 381] on button "s" at bounding box center [430, 373] width 39 height 39
click at [537, 256] on button "c" at bounding box center [547, 256] width 39 height 39
click at [550, 374] on button "u" at bounding box center [547, 373] width 39 height 39
click at [596, 256] on button "d" at bounding box center [605, 256] width 39 height 39
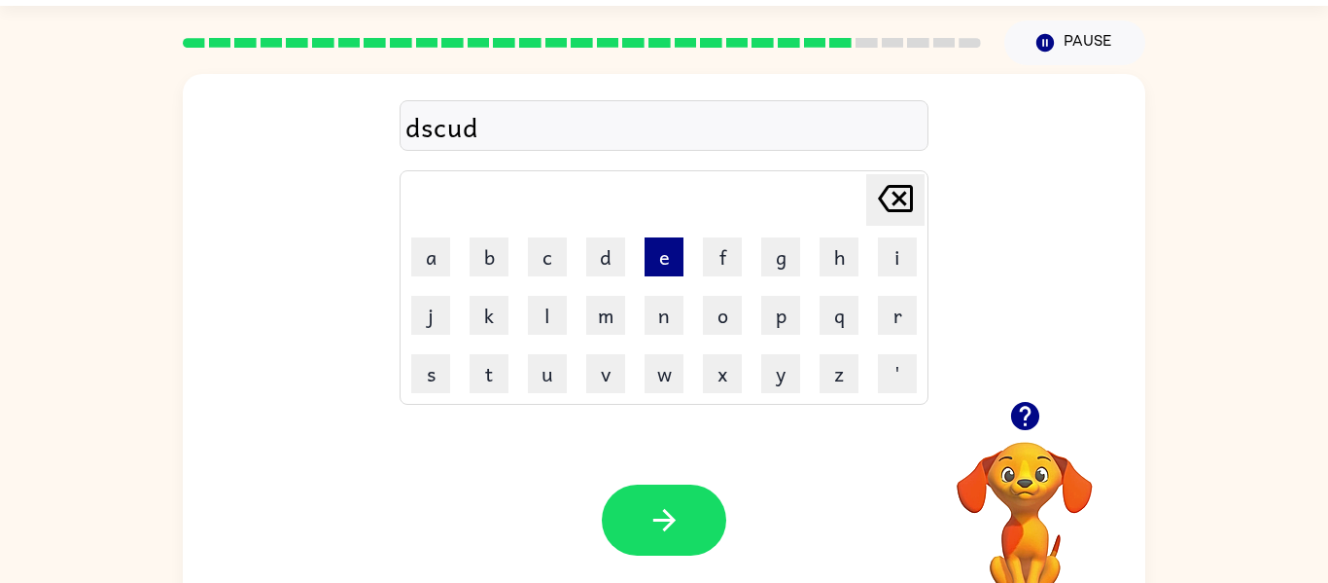
click at [670, 263] on button "e" at bounding box center [664, 256] width 39 height 39
click at [895, 319] on button "r" at bounding box center [897, 315] width 39 height 39
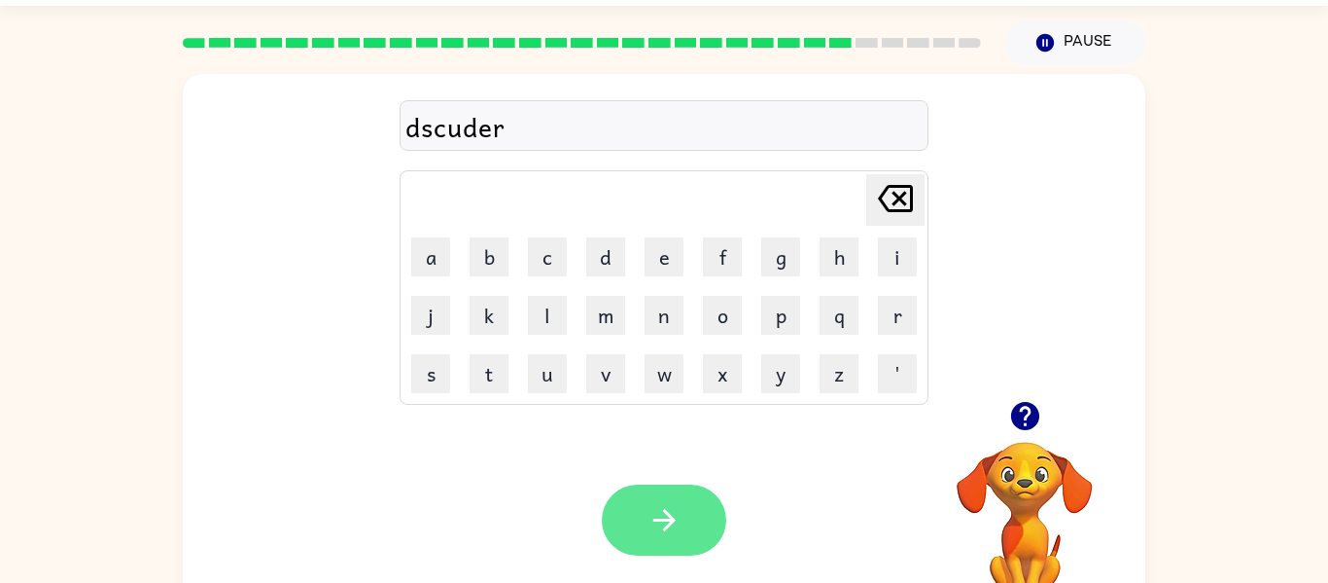
click at [644, 534] on button "button" at bounding box center [664, 519] width 124 height 71
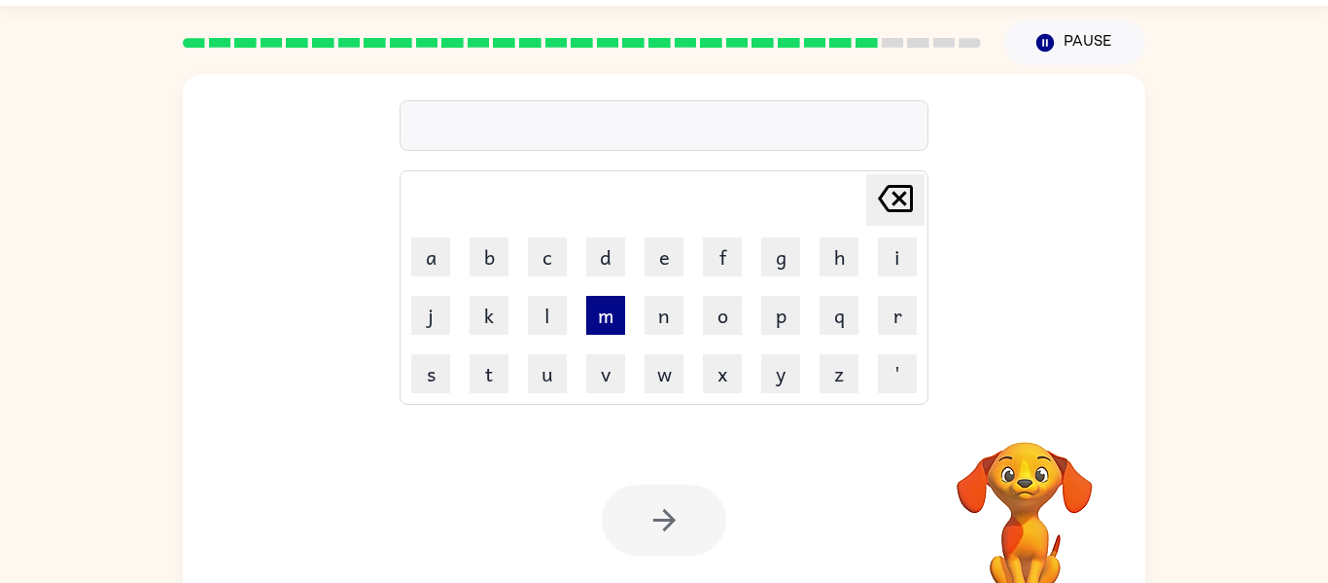
click at [605, 318] on button "m" at bounding box center [605, 315] width 39 height 39
click at [722, 310] on button "o" at bounding box center [722, 315] width 39 height 39
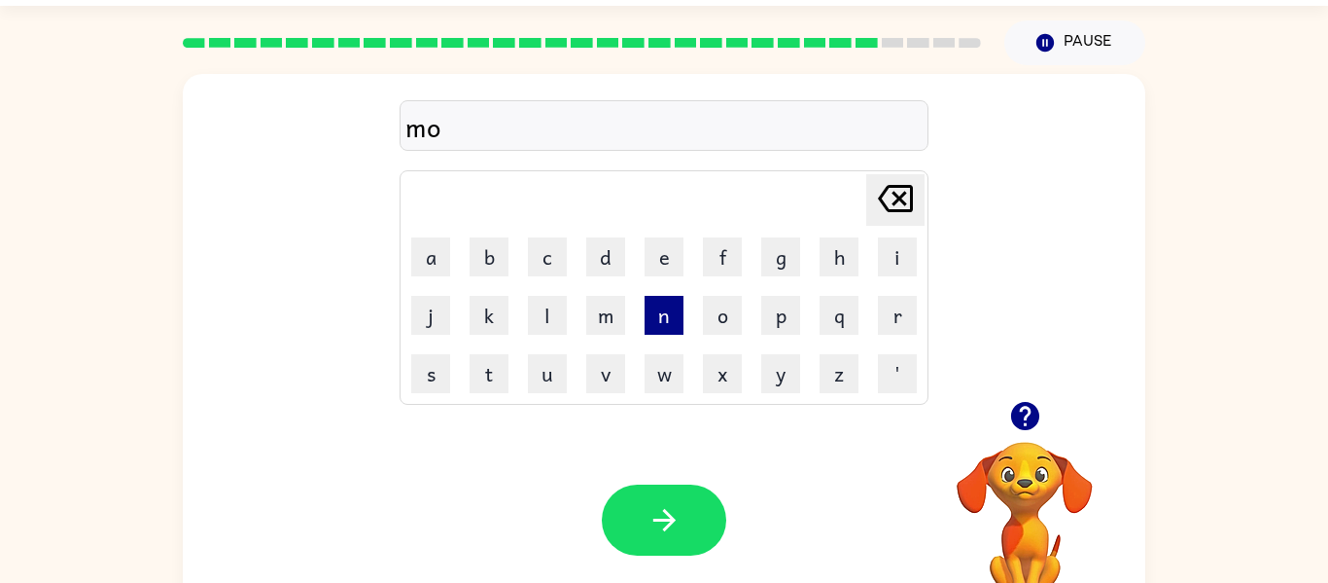
click at [665, 321] on button "n" at bounding box center [664, 315] width 39 height 39
click at [655, 246] on button "e" at bounding box center [664, 256] width 39 height 39
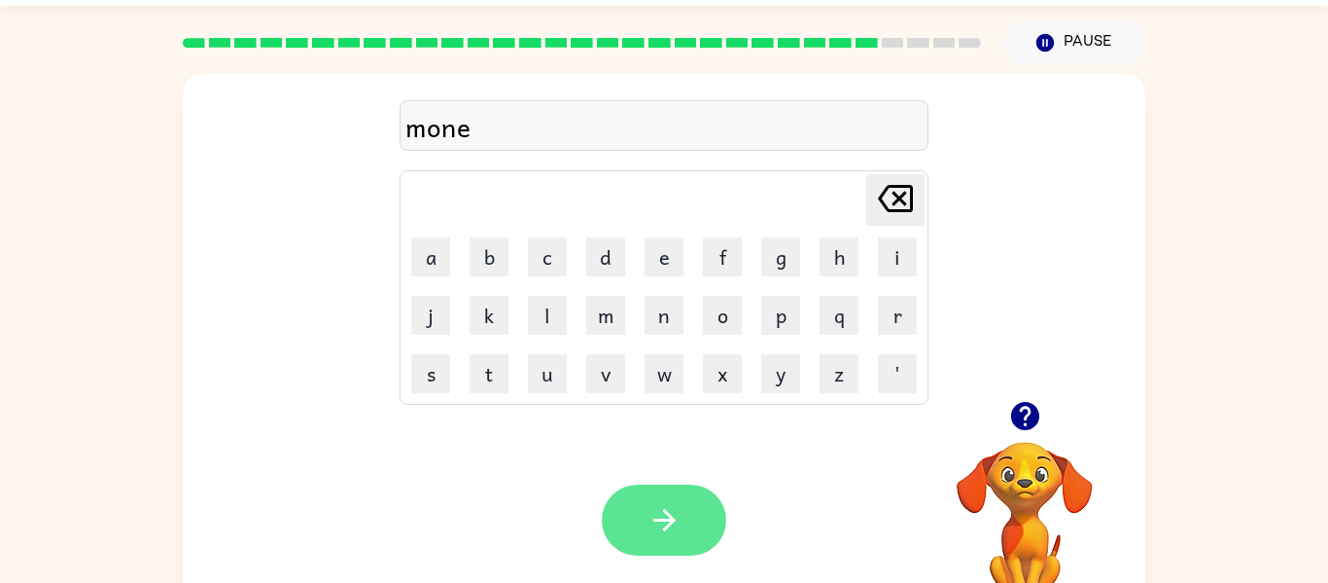
click at [648, 509] on icon "button" at bounding box center [665, 520] width 34 height 34
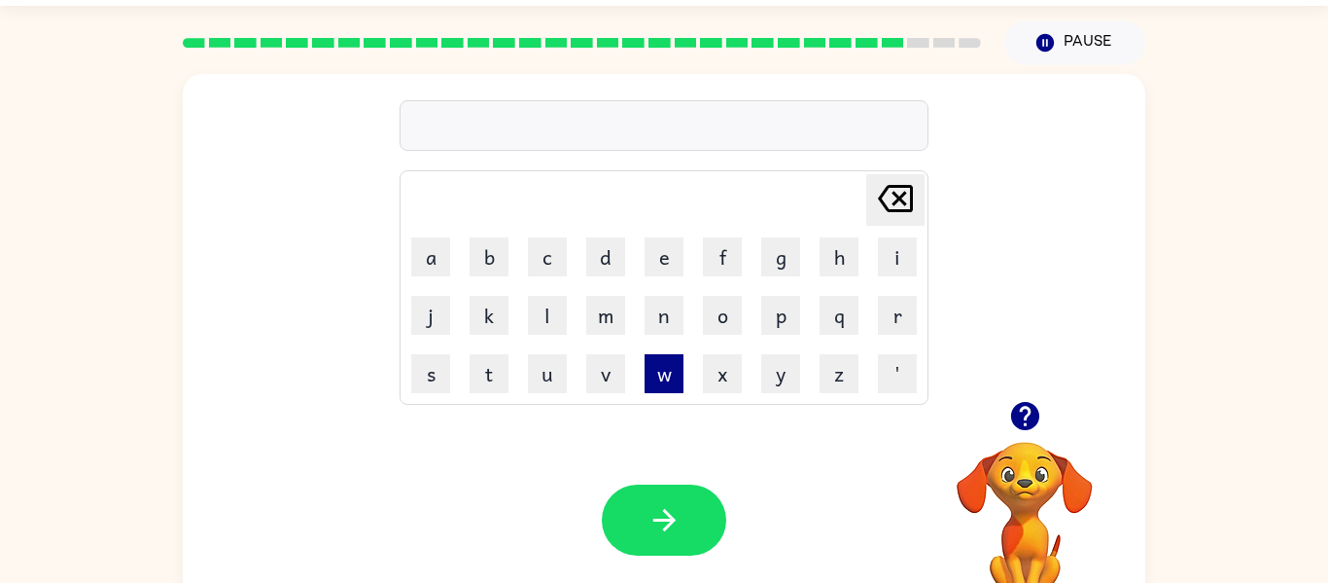
click at [664, 379] on button "w" at bounding box center [664, 373] width 39 height 39
click at [665, 255] on button "e" at bounding box center [664, 256] width 39 height 39
click at [668, 252] on button "e" at bounding box center [664, 256] width 39 height 39
click at [501, 181] on td "Delete Delete last character input" at bounding box center [664, 199] width 523 height 53
click at [543, 311] on button "l" at bounding box center [547, 315] width 39 height 39
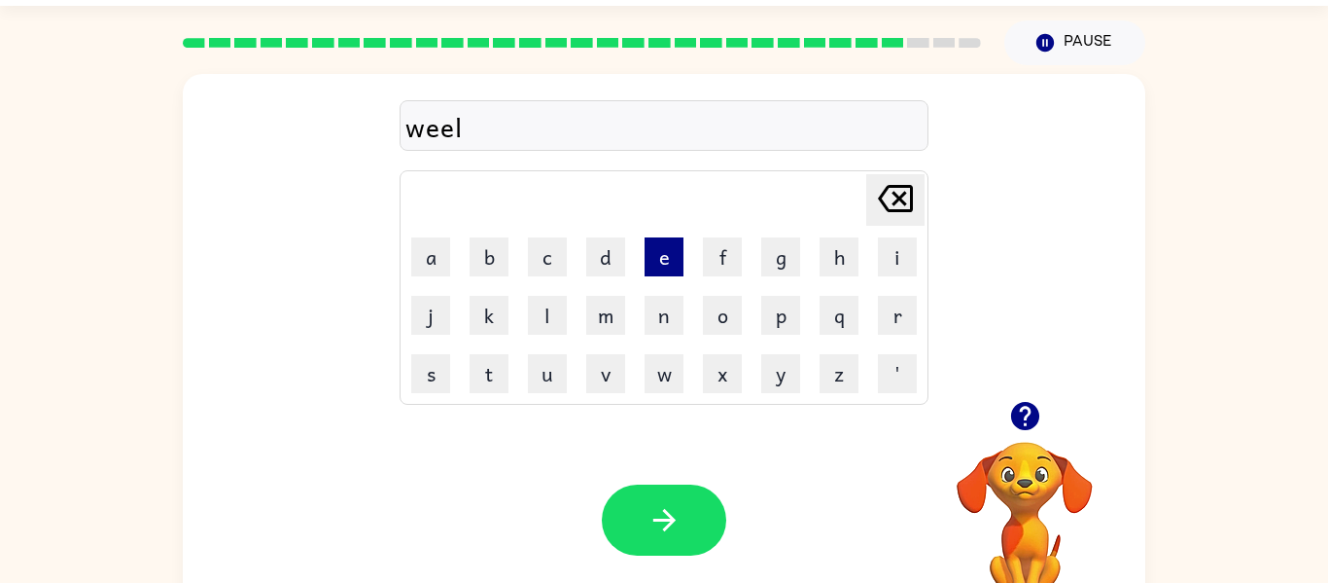
click at [653, 248] on button "e" at bounding box center [664, 256] width 39 height 39
click at [420, 133] on div "weele" at bounding box center [664, 126] width 517 height 41
click at [902, 189] on icon "Delete Delete last character input" at bounding box center [895, 198] width 47 height 47
click at [902, 210] on icon at bounding box center [895, 198] width 35 height 27
click at [903, 215] on icon "Delete Delete last character input" at bounding box center [895, 198] width 47 height 47
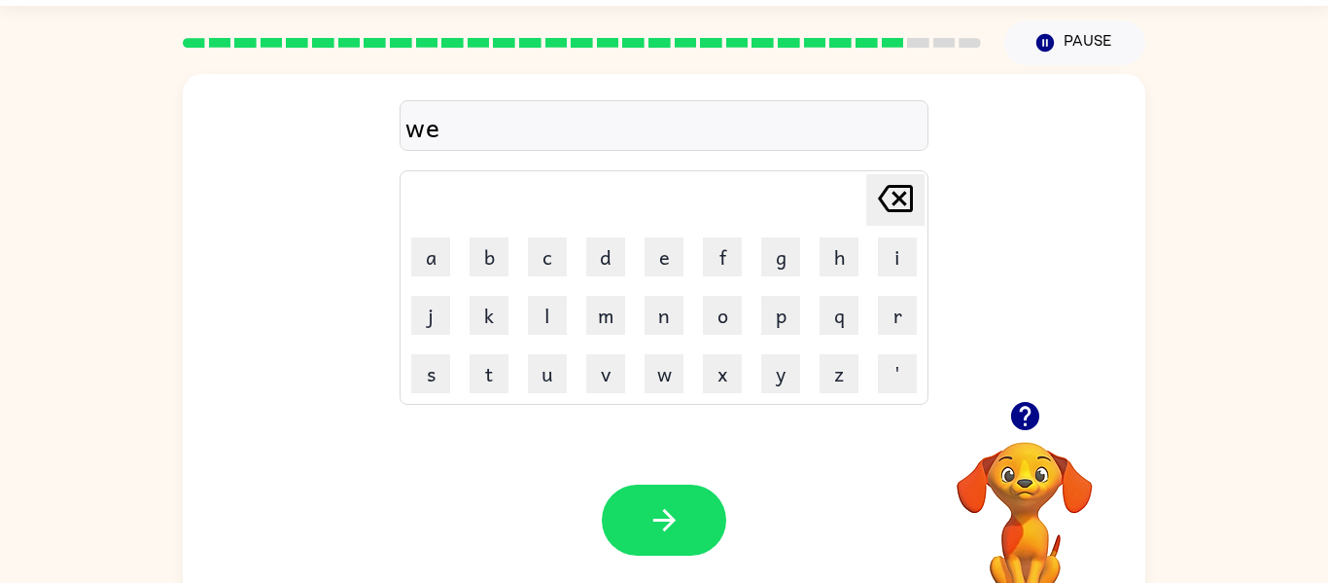
click at [910, 220] on icon "Delete Delete last character input" at bounding box center [895, 198] width 47 height 47
click at [916, 213] on icon "Delete Delete last character input" at bounding box center [895, 198] width 47 height 47
click at [909, 214] on icon "Delete Delete last character input" at bounding box center [895, 198] width 47 height 47
click at [911, 208] on icon at bounding box center [895, 198] width 35 height 27
click at [668, 374] on button "w" at bounding box center [664, 373] width 39 height 39
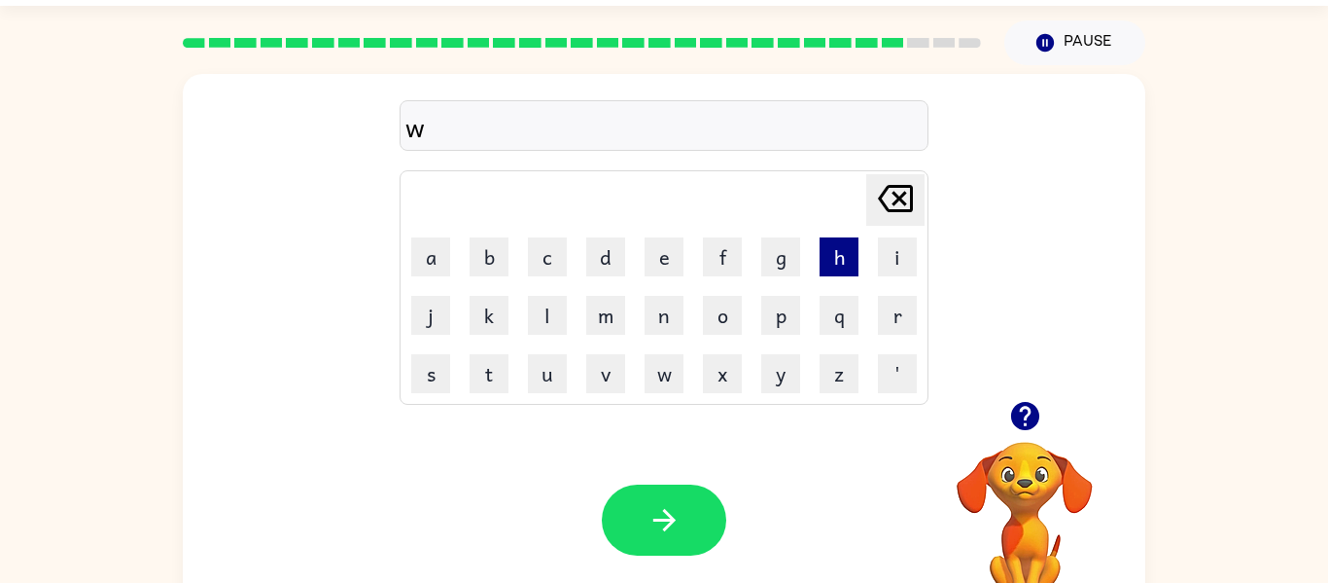
click at [837, 268] on button "h" at bounding box center [839, 256] width 39 height 39
click at [676, 267] on button "e" at bounding box center [664, 256] width 39 height 39
click at [668, 249] on button "e" at bounding box center [664, 256] width 39 height 39
click at [560, 320] on button "l" at bounding box center [547, 315] width 39 height 39
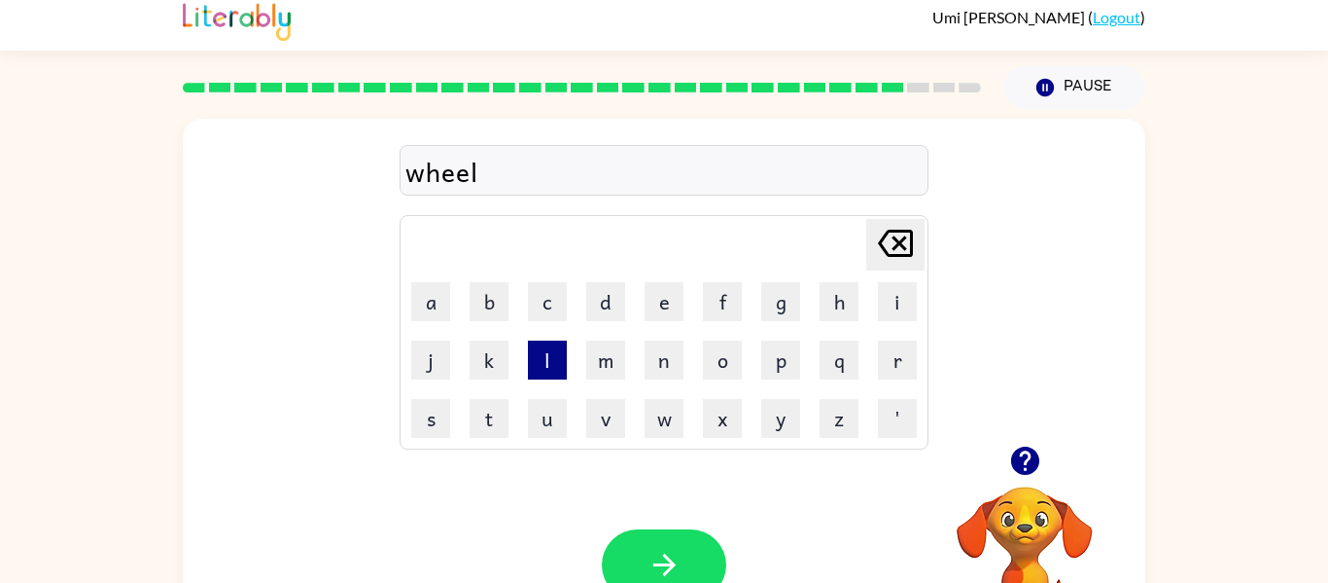
scroll to position [9, 0]
click at [654, 303] on button "e" at bounding box center [664, 302] width 39 height 39
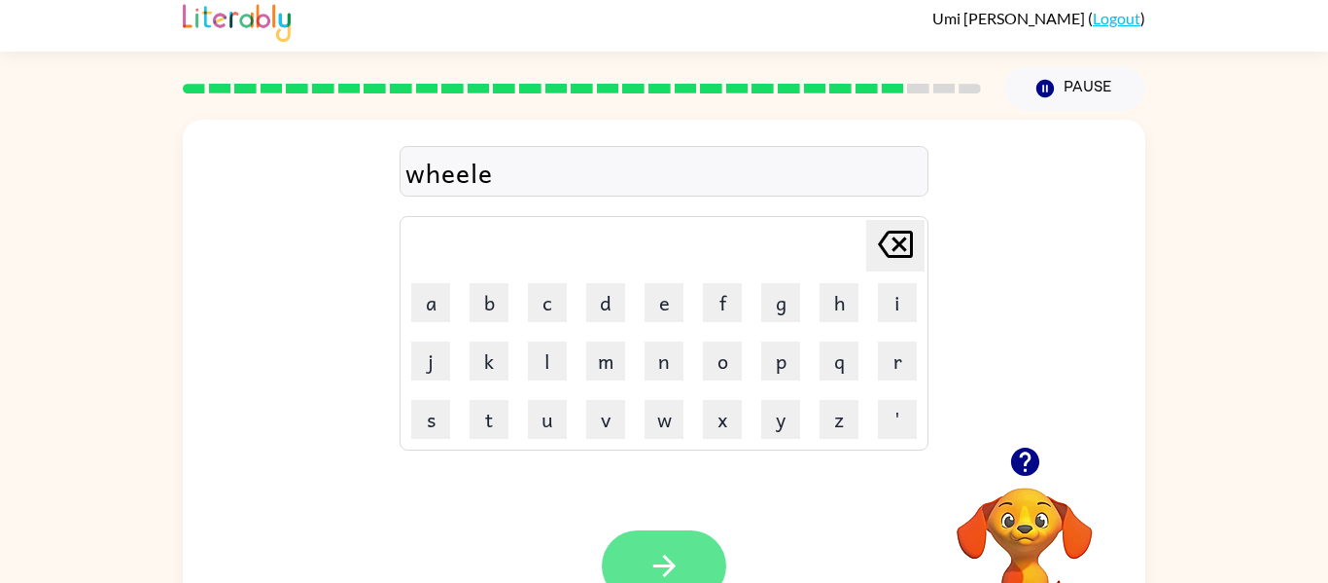
click at [627, 552] on button "button" at bounding box center [664, 565] width 124 height 71
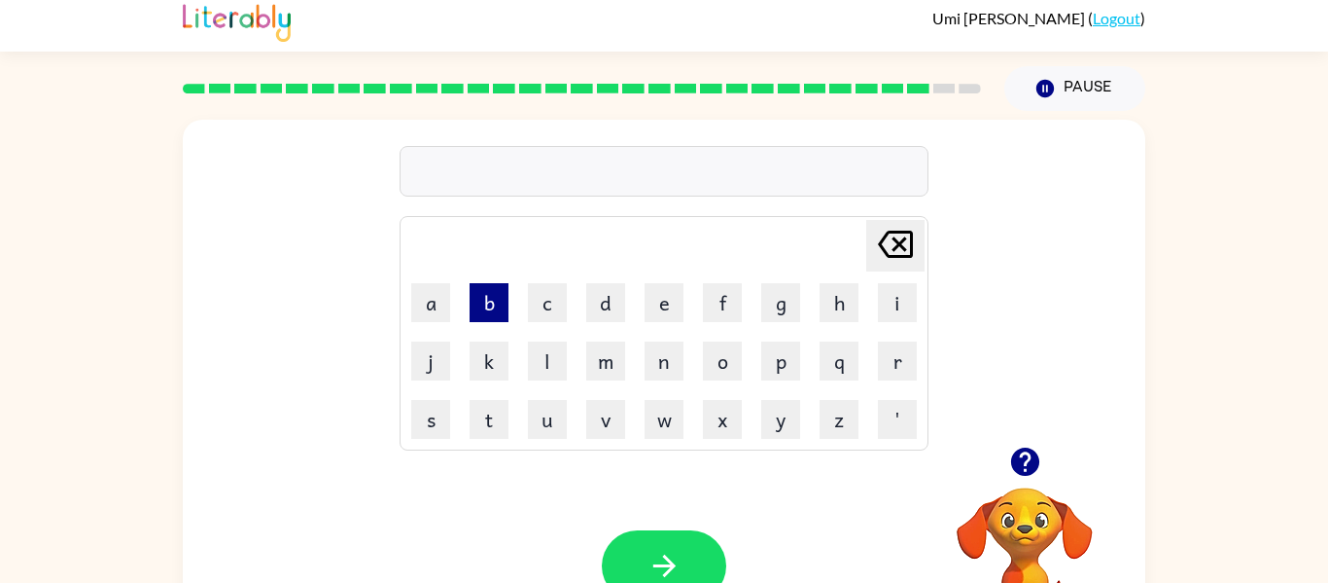
click at [484, 308] on button "b" at bounding box center [489, 302] width 39 height 39
click at [661, 312] on button "e" at bounding box center [664, 302] width 39 height 39
click at [664, 352] on button "n" at bounding box center [664, 360] width 39 height 39
click at [498, 414] on button "t" at bounding box center [489, 419] width 39 height 39
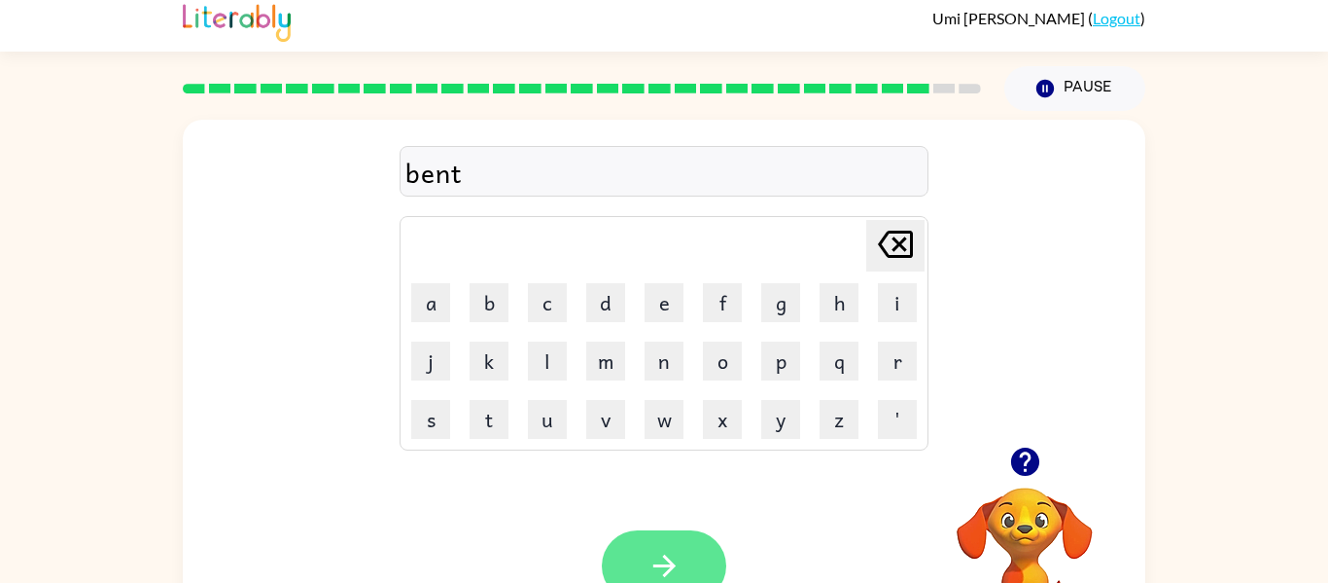
click at [644, 567] on button "button" at bounding box center [664, 565] width 124 height 71
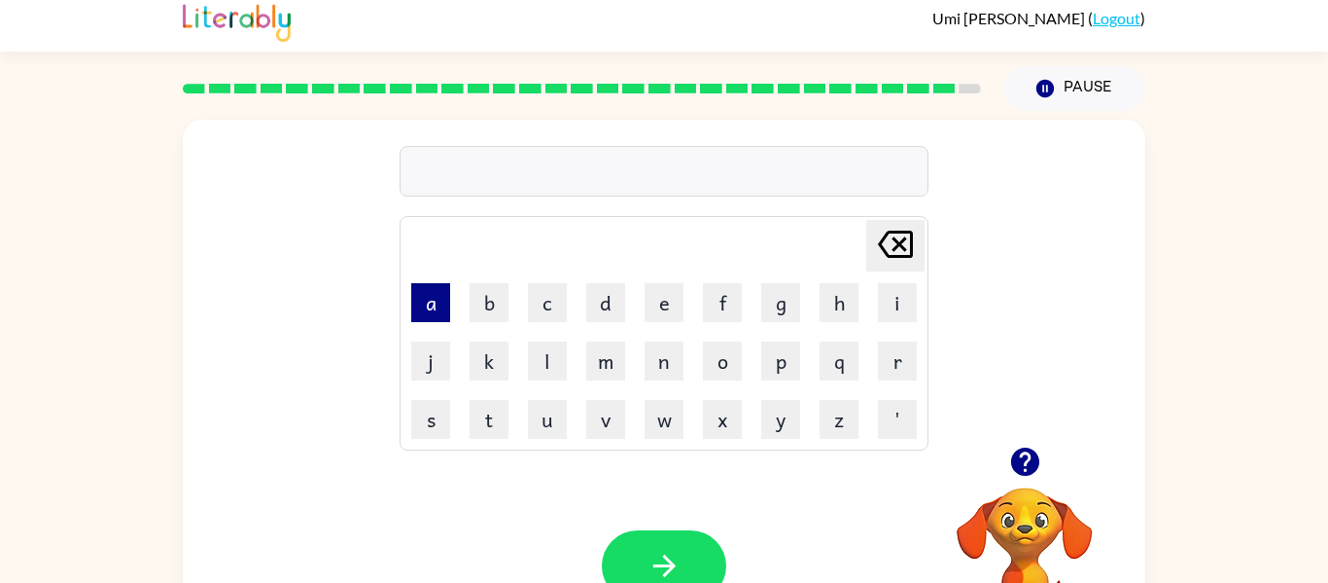
click at [432, 302] on button "a" at bounding box center [430, 302] width 39 height 39
click at [726, 313] on button "f" at bounding box center [722, 302] width 39 height 39
click at [491, 423] on button "t" at bounding box center [489, 419] width 39 height 39
click at [490, 423] on button "t" at bounding box center [489, 419] width 39 height 39
click at [660, 295] on button "e" at bounding box center [664, 302] width 39 height 39
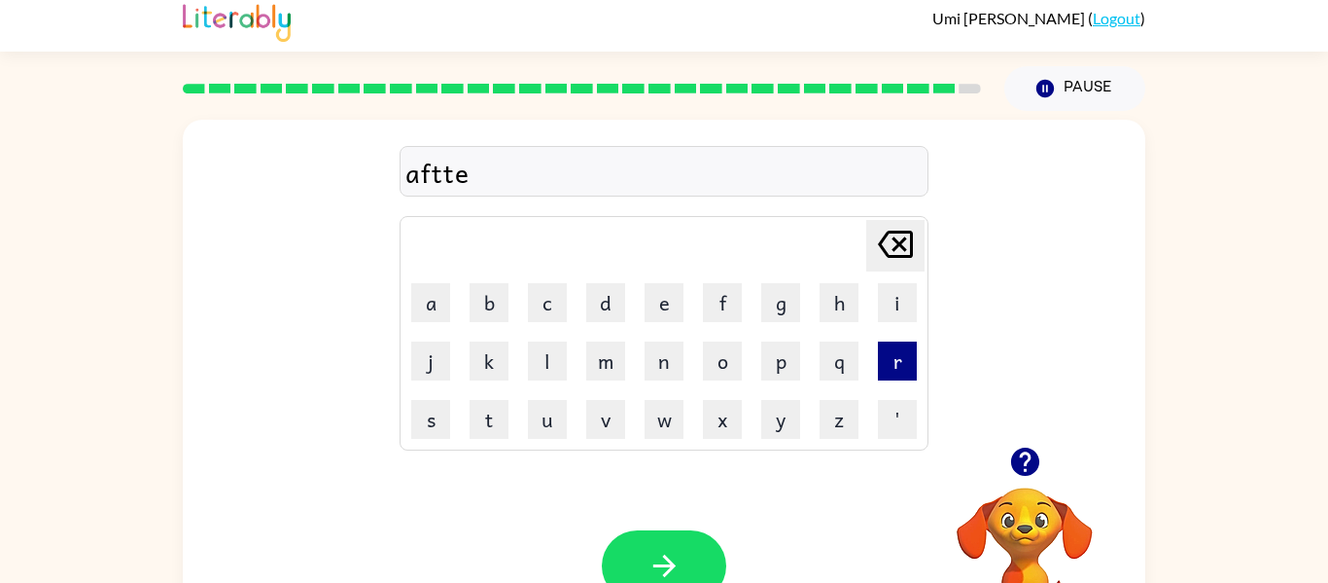
click at [903, 343] on button "r" at bounding box center [897, 360] width 39 height 39
click at [712, 365] on button "o" at bounding box center [722, 360] width 39 height 39
click at [725, 363] on button "o" at bounding box center [722, 360] width 39 height 39
click at [903, 257] on icon at bounding box center [895, 243] width 35 height 27
click at [895, 256] on icon at bounding box center [895, 243] width 35 height 27
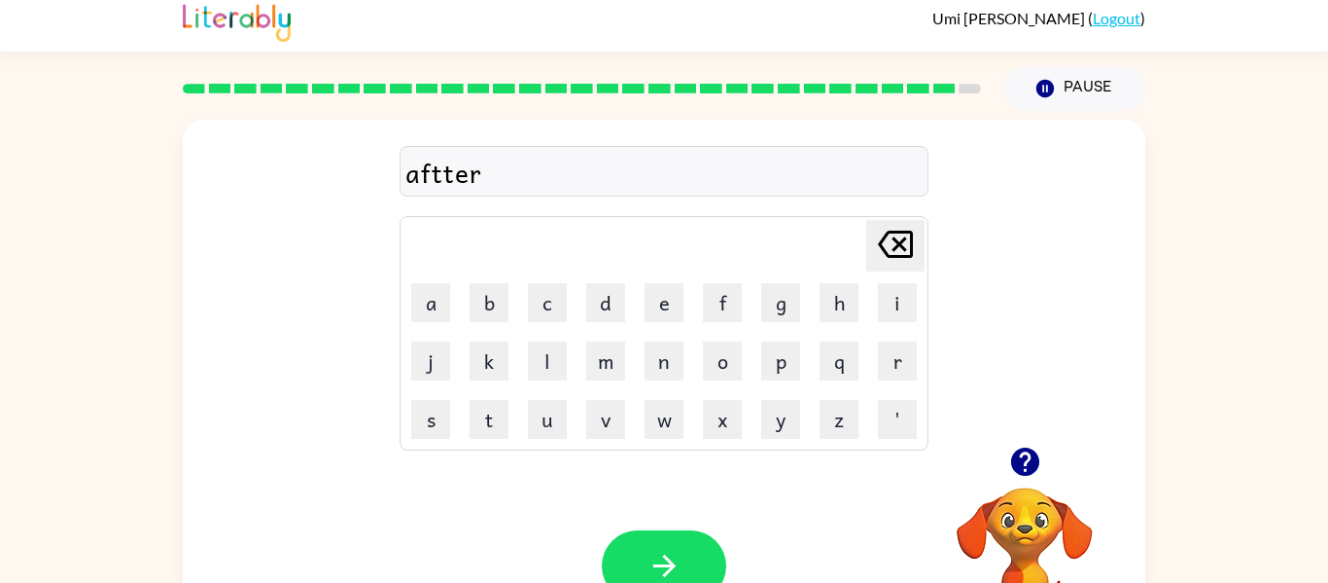
type button "delete"
click at [867, 220] on button "Delete Delete last character input" at bounding box center [896, 246] width 58 height 52
click at [906, 367] on button "r" at bounding box center [897, 360] width 39 height 39
click at [666, 359] on button "n" at bounding box center [664, 360] width 39 height 39
click at [723, 358] on button "o" at bounding box center [722, 360] width 39 height 39
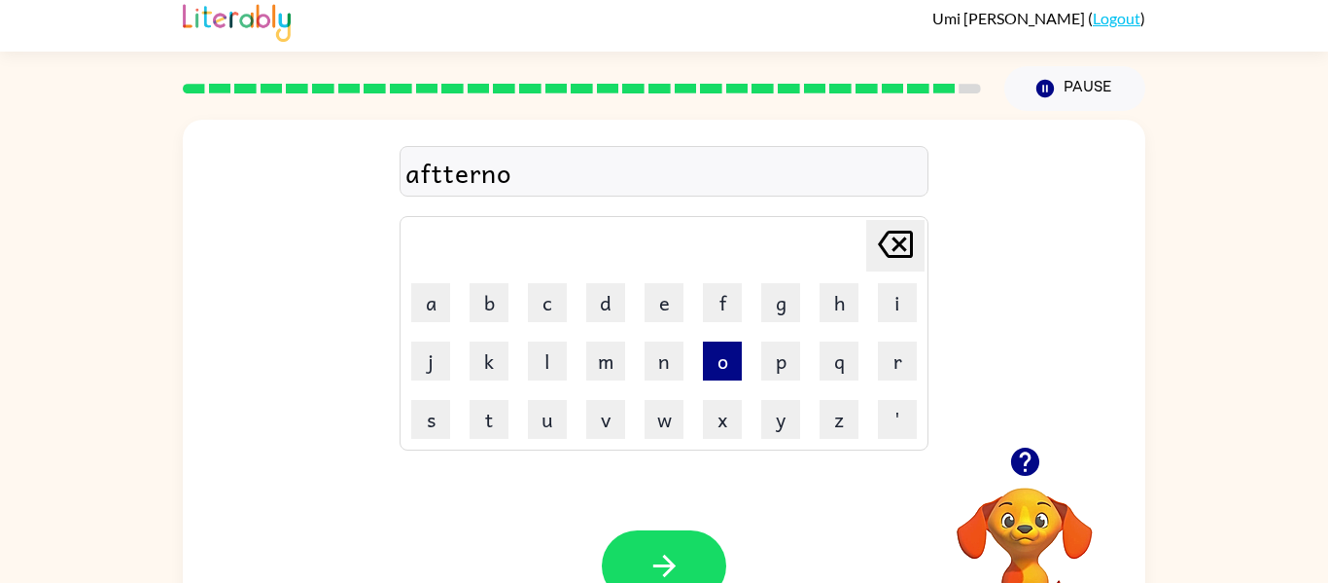
click at [712, 364] on button "o" at bounding box center [722, 360] width 39 height 39
click at [660, 354] on button "n" at bounding box center [664, 360] width 39 height 39
click at [649, 556] on icon "button" at bounding box center [665, 566] width 34 height 34
